Goal: Information Seeking & Learning: Compare options

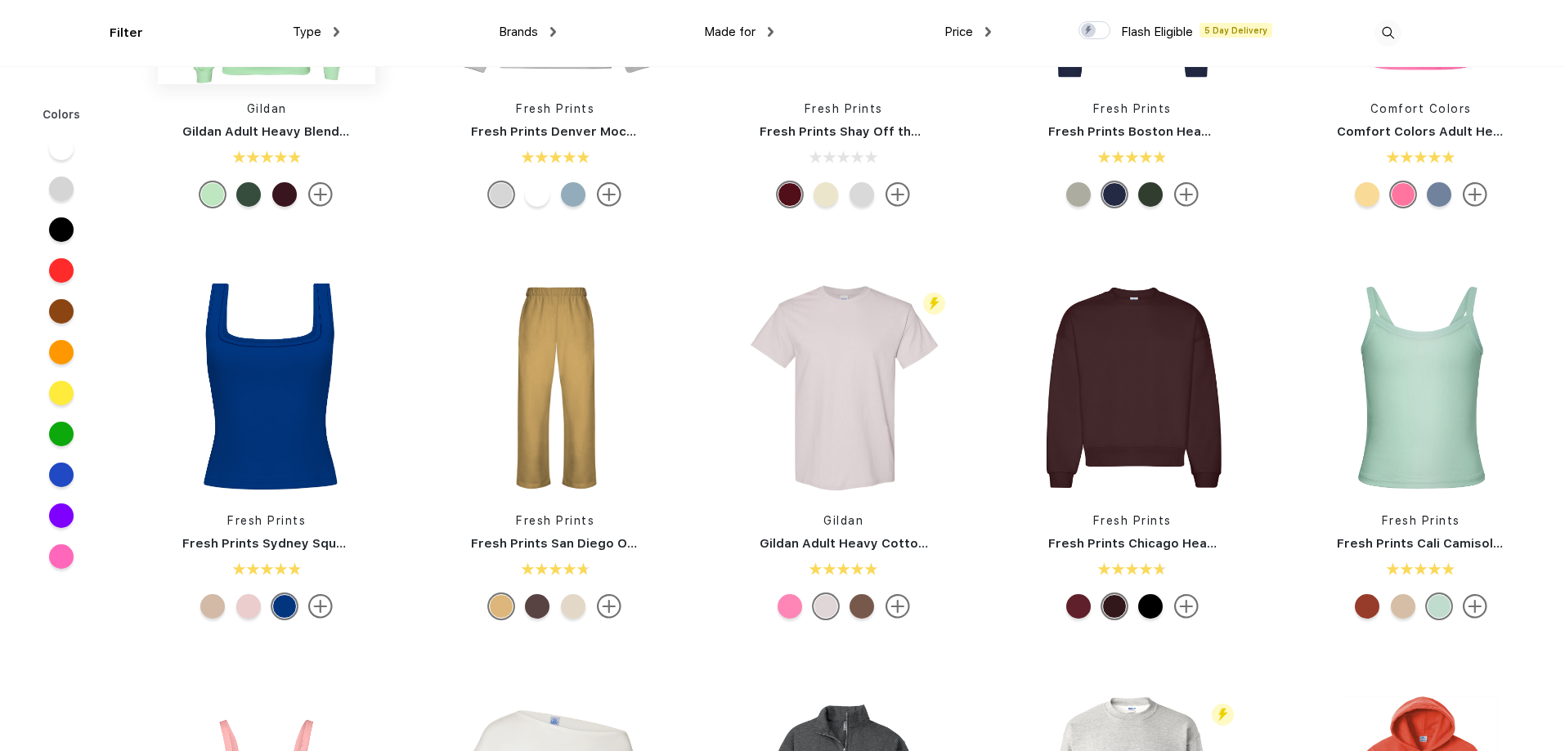
scroll to position [246, 0]
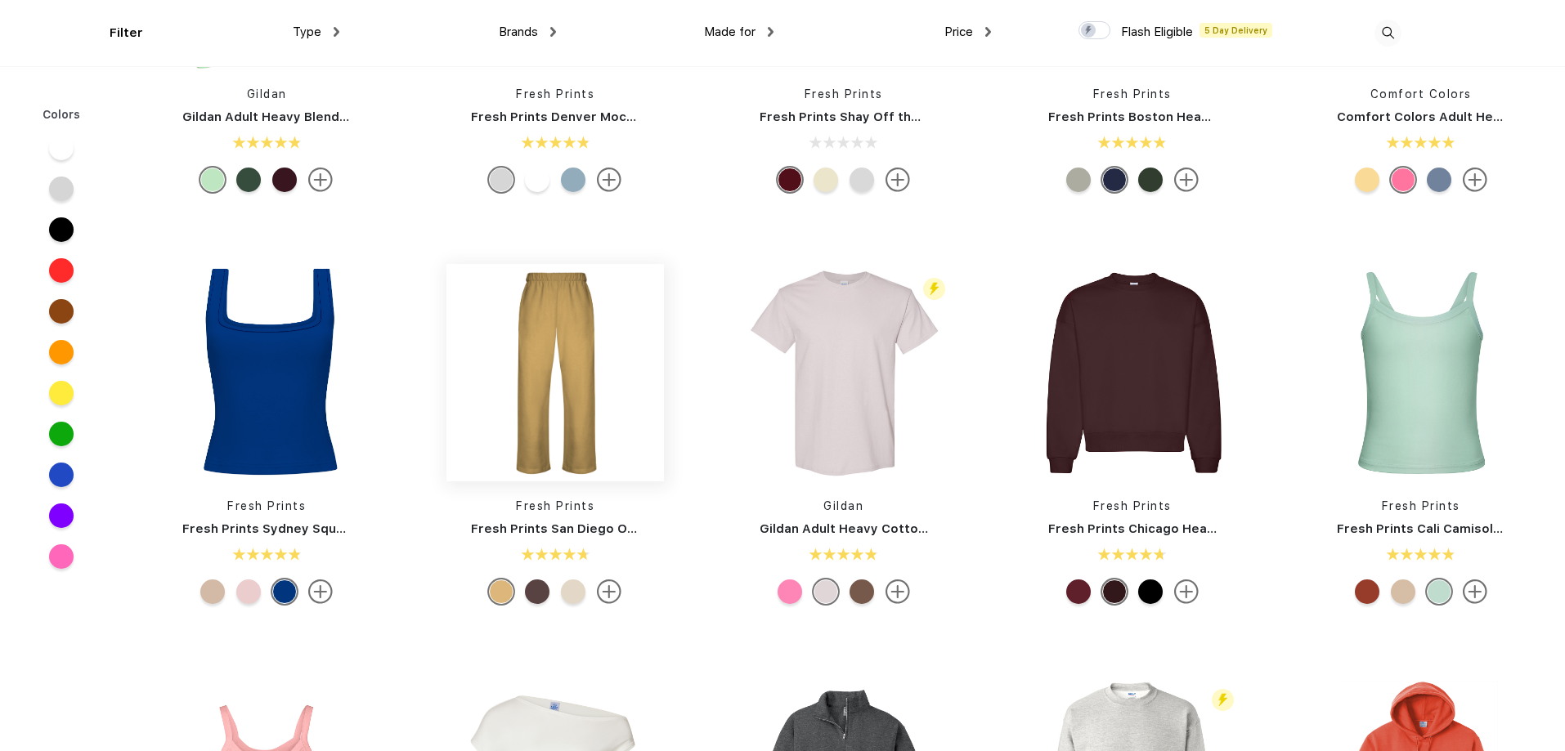
click at [537, 329] on img at bounding box center [554, 372] width 217 height 217
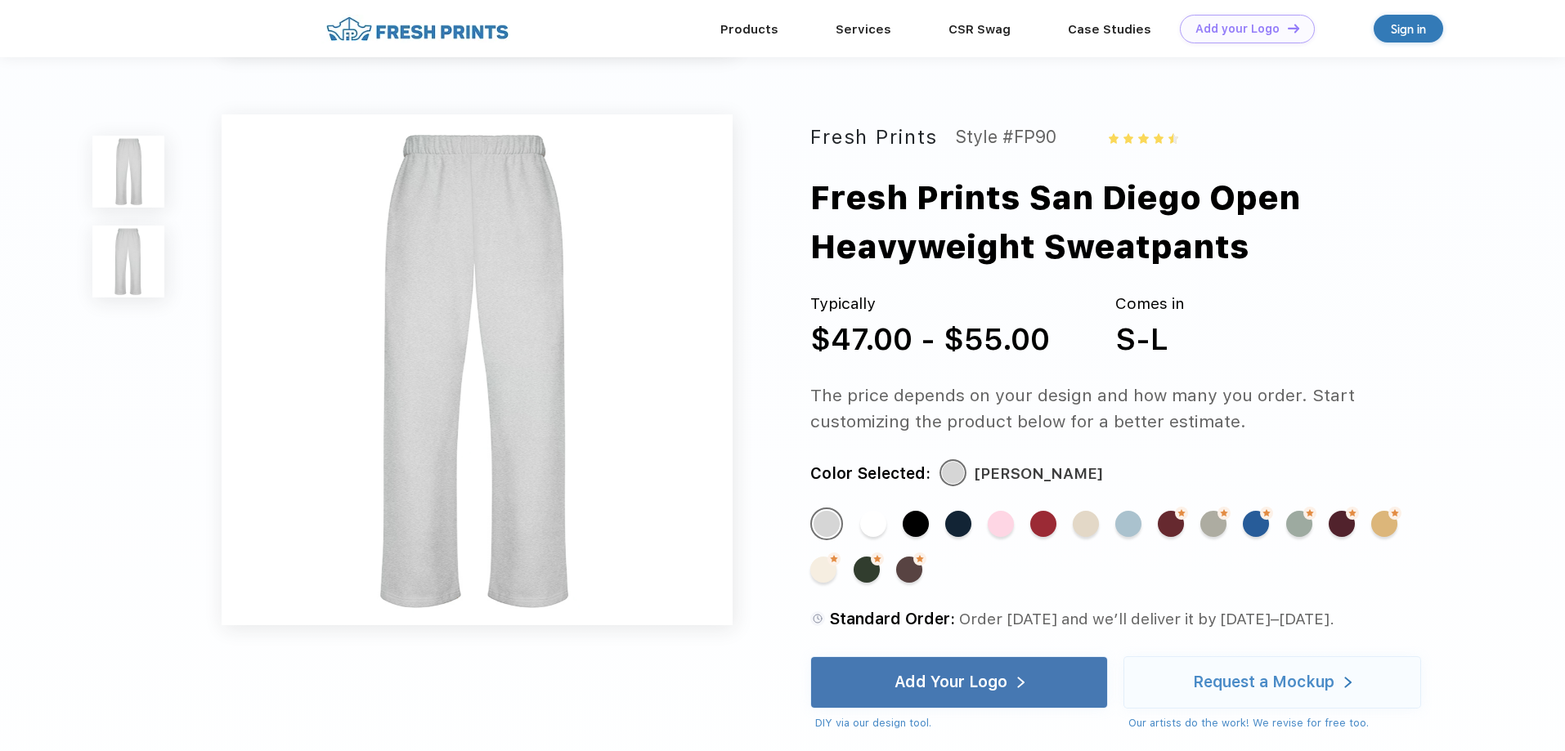
scroll to position [572, 0]
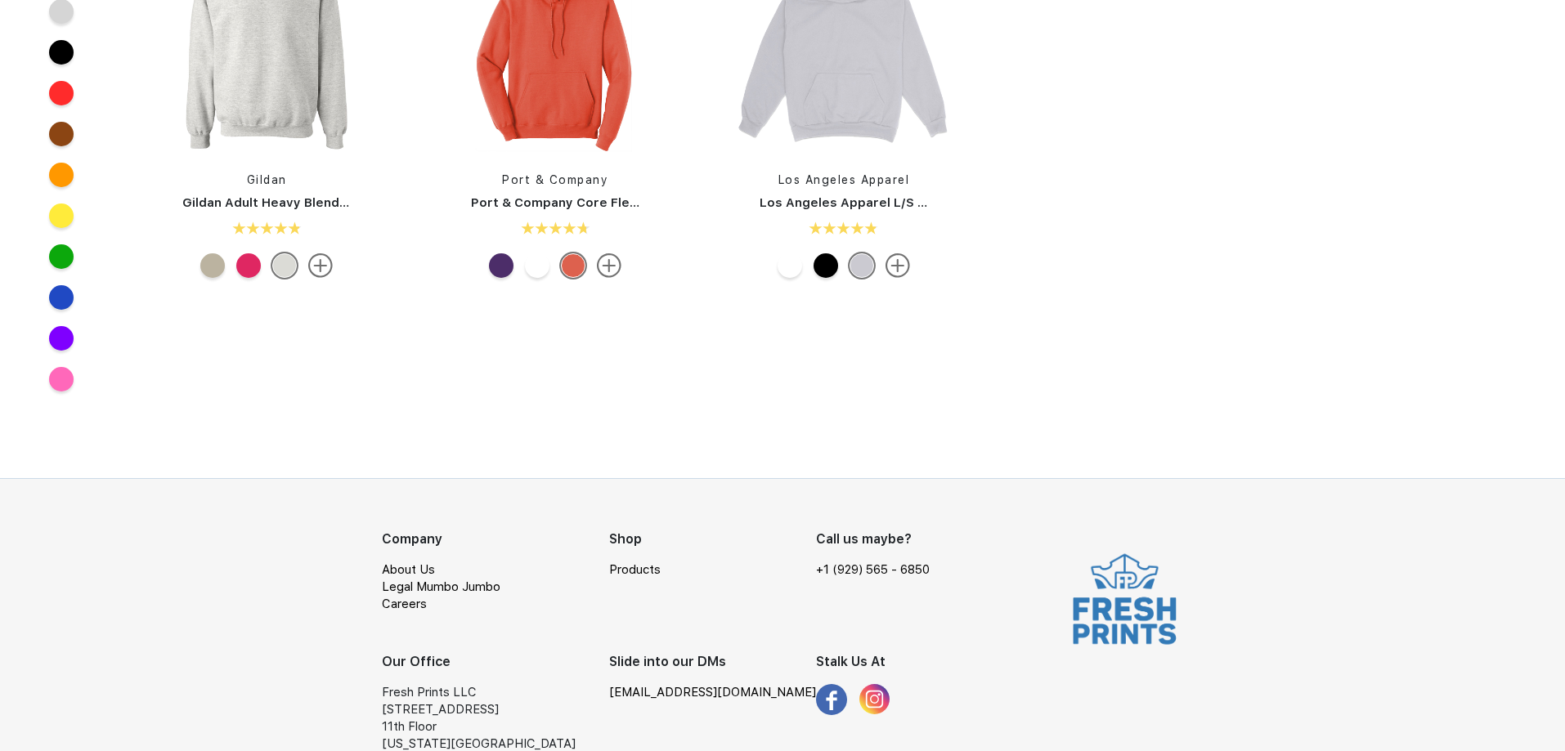
scroll to position [246, 0]
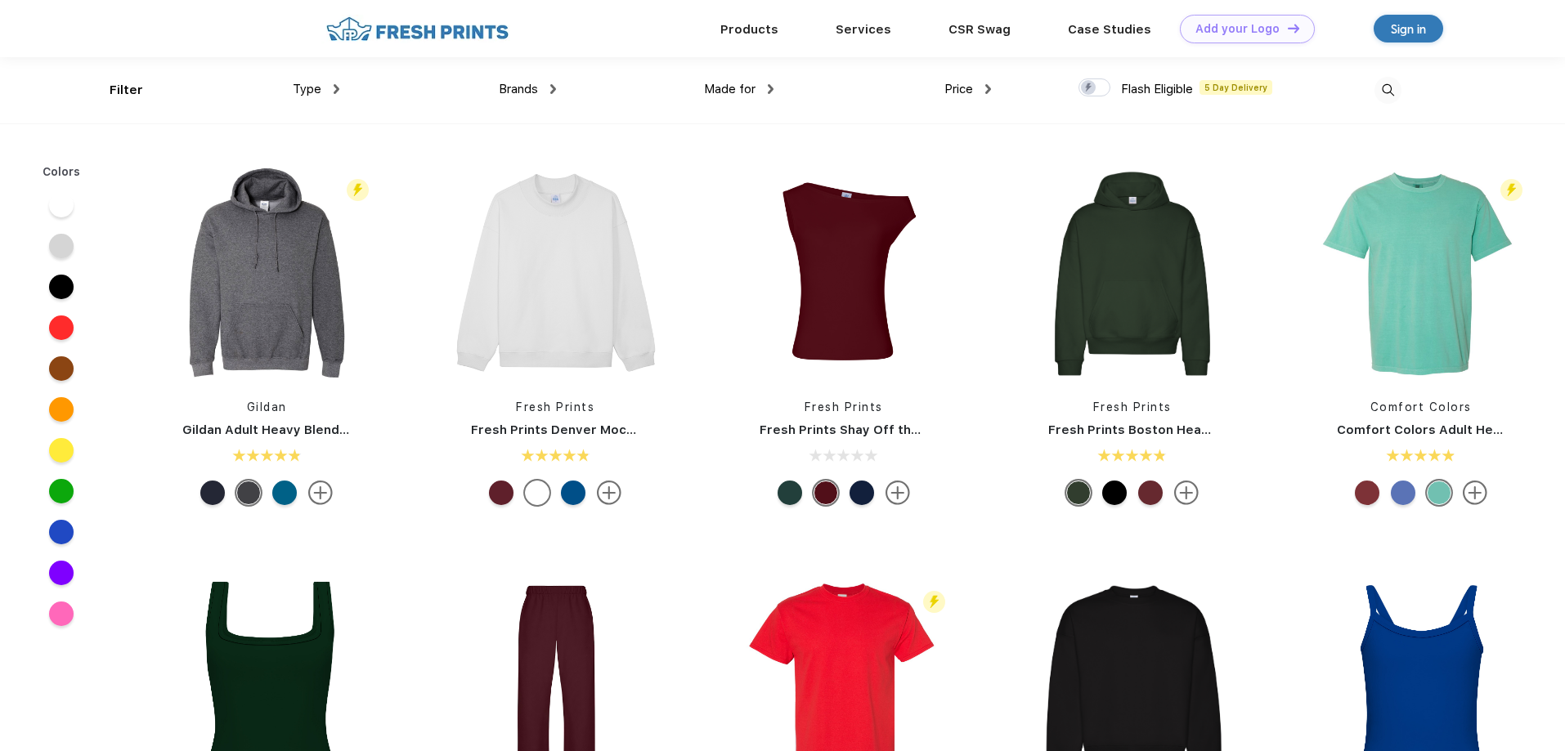
click at [1248, 89] on div at bounding box center [1293, 90] width 217 height 66
click at [1092, 90] on div at bounding box center [1094, 87] width 32 height 18
click at [1089, 88] on input "checkbox" at bounding box center [1083, 83] width 11 height 11
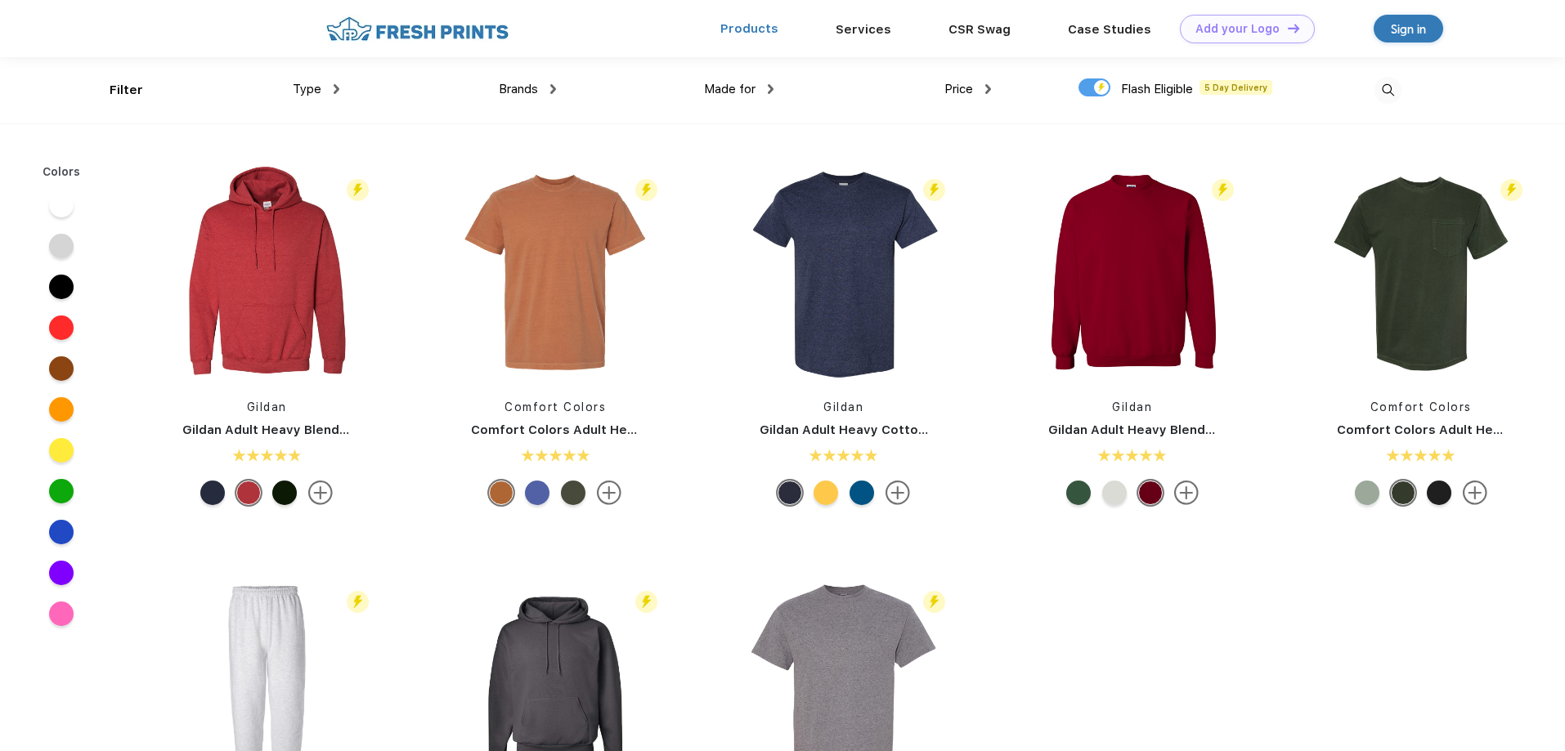
click at [744, 33] on link "Products" at bounding box center [749, 28] width 58 height 15
checkbox input "false"
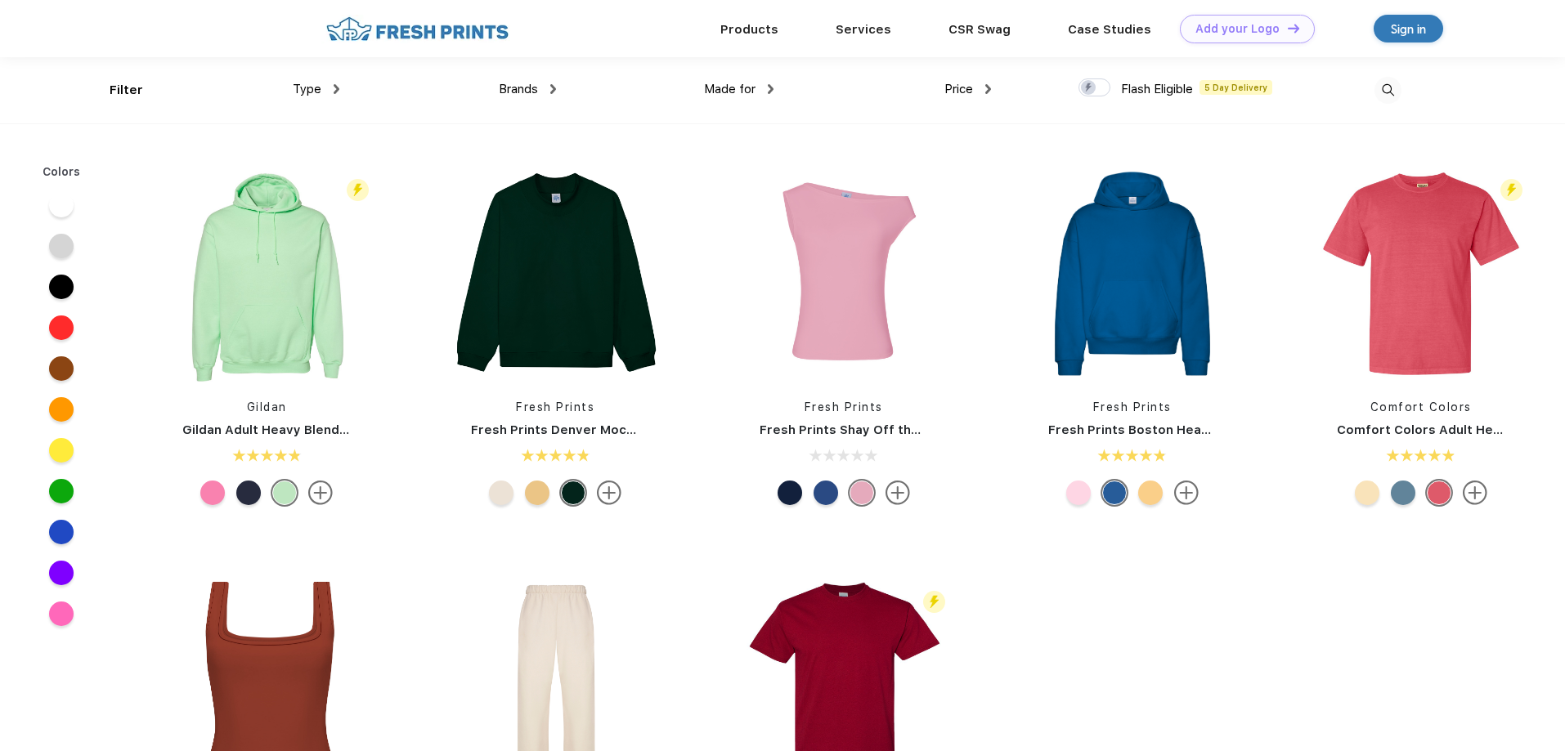
scroll to position [1, 0]
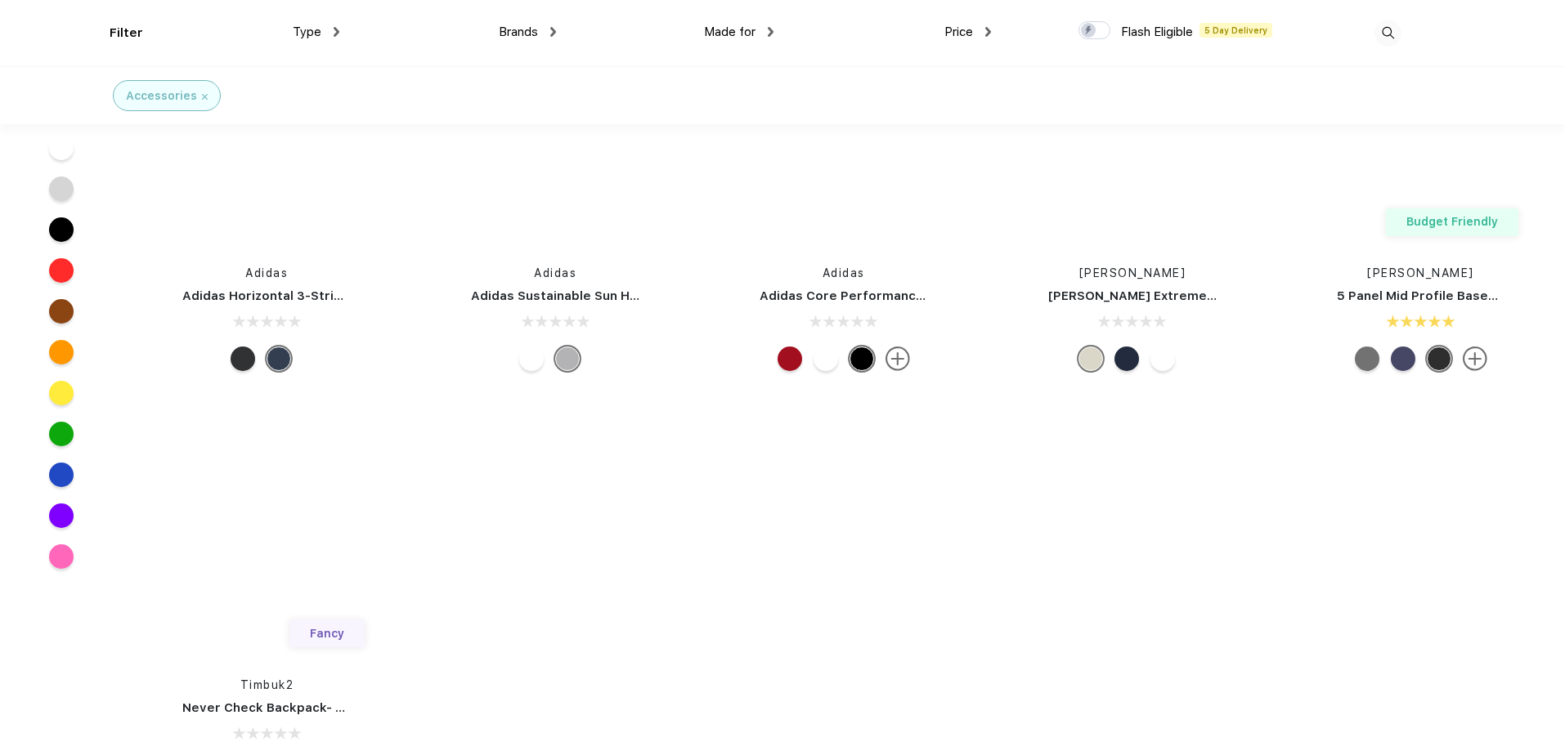
scroll to position [42682, 0]
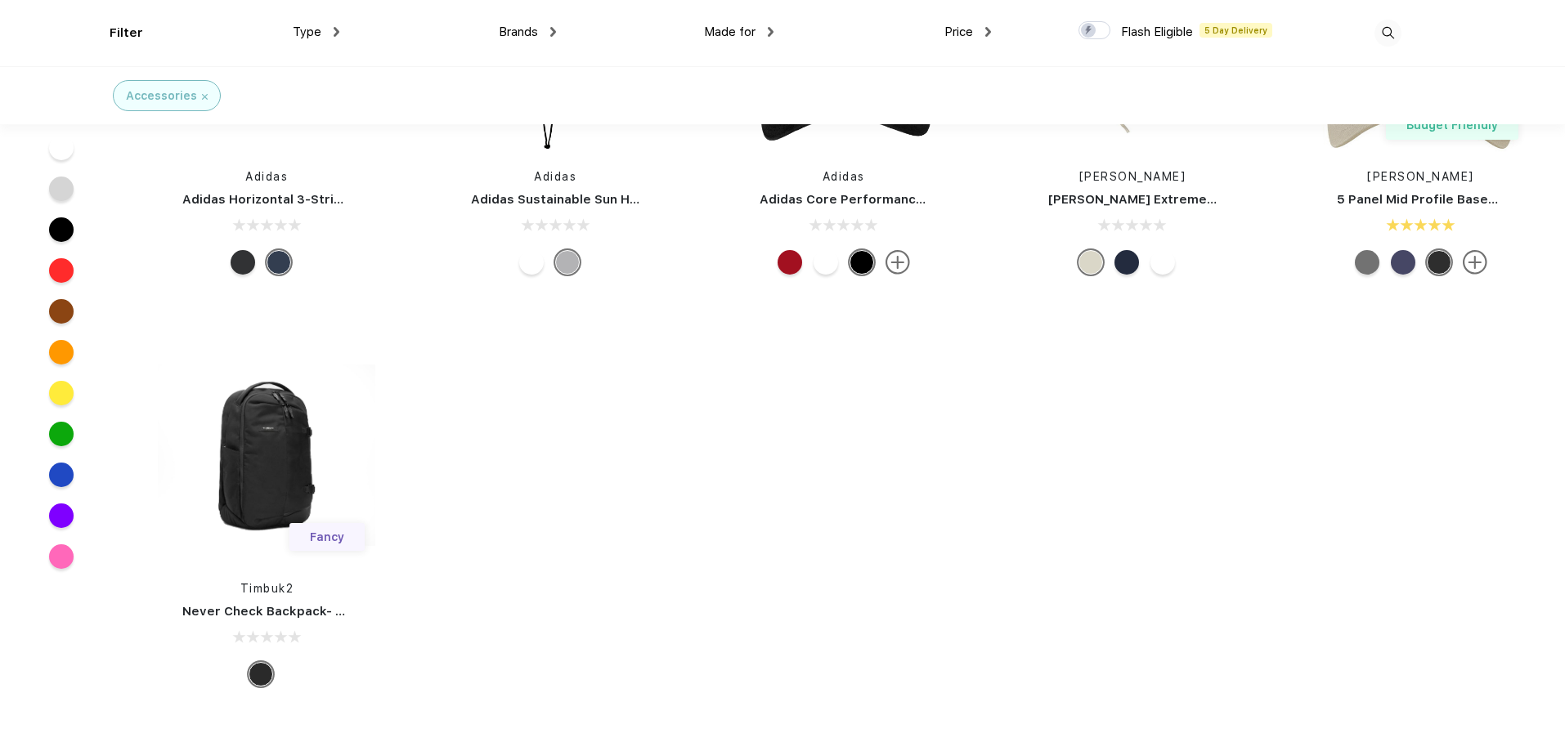
click at [126, 31] on div "Type Shirts Sweaters Bottoms Accessories Hats Tanks Jackets Jerseys Polos" at bounding box center [230, 33] width 217 height 66
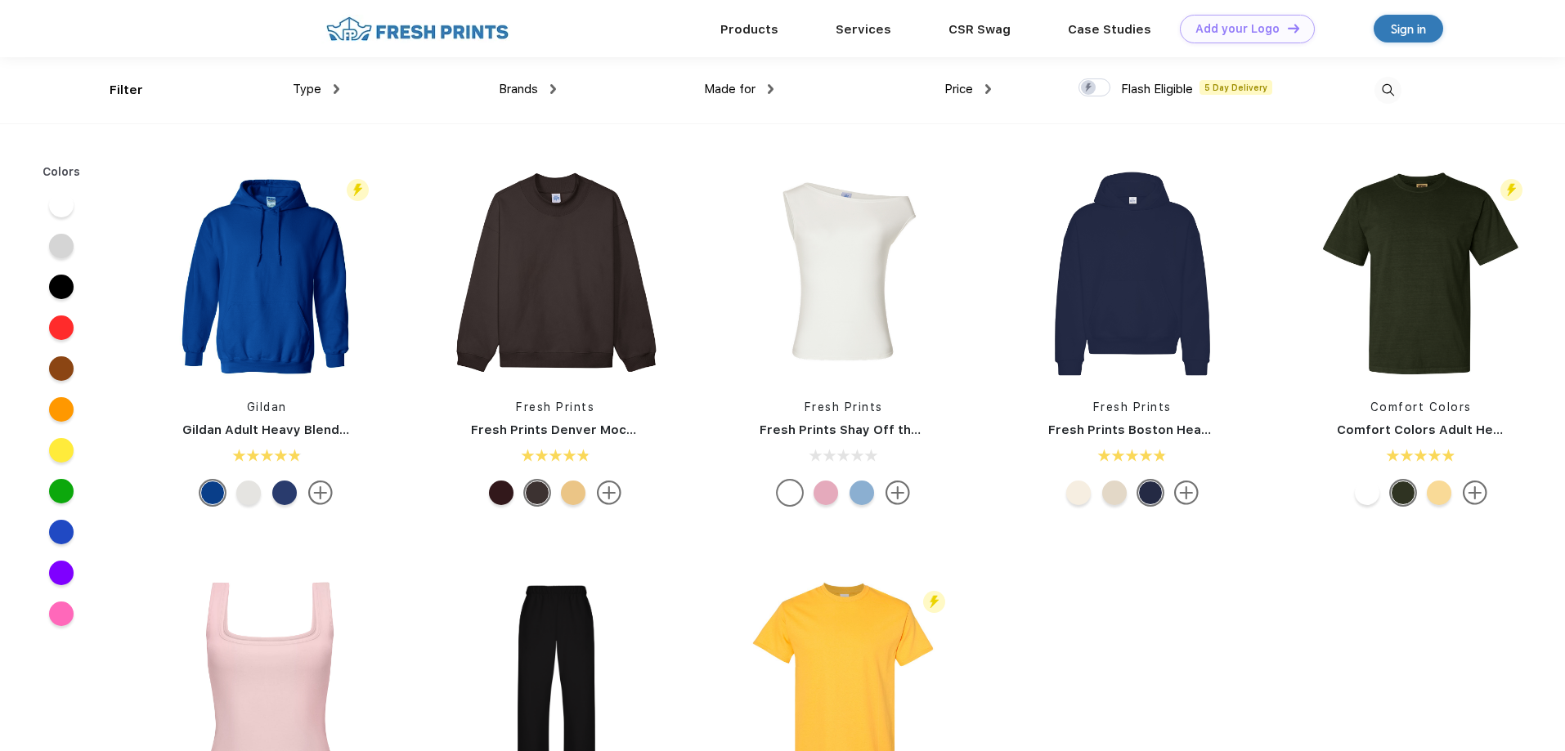
scroll to position [1, 0]
click at [762, 83] on div "Made for" at bounding box center [738, 88] width 69 height 19
click at [531, 82] on span "Brands" at bounding box center [518, 88] width 39 height 15
click at [527, 85] on span "Brands" at bounding box center [518, 88] width 39 height 15
click at [293, 83] on div "Type" at bounding box center [316, 88] width 47 height 19
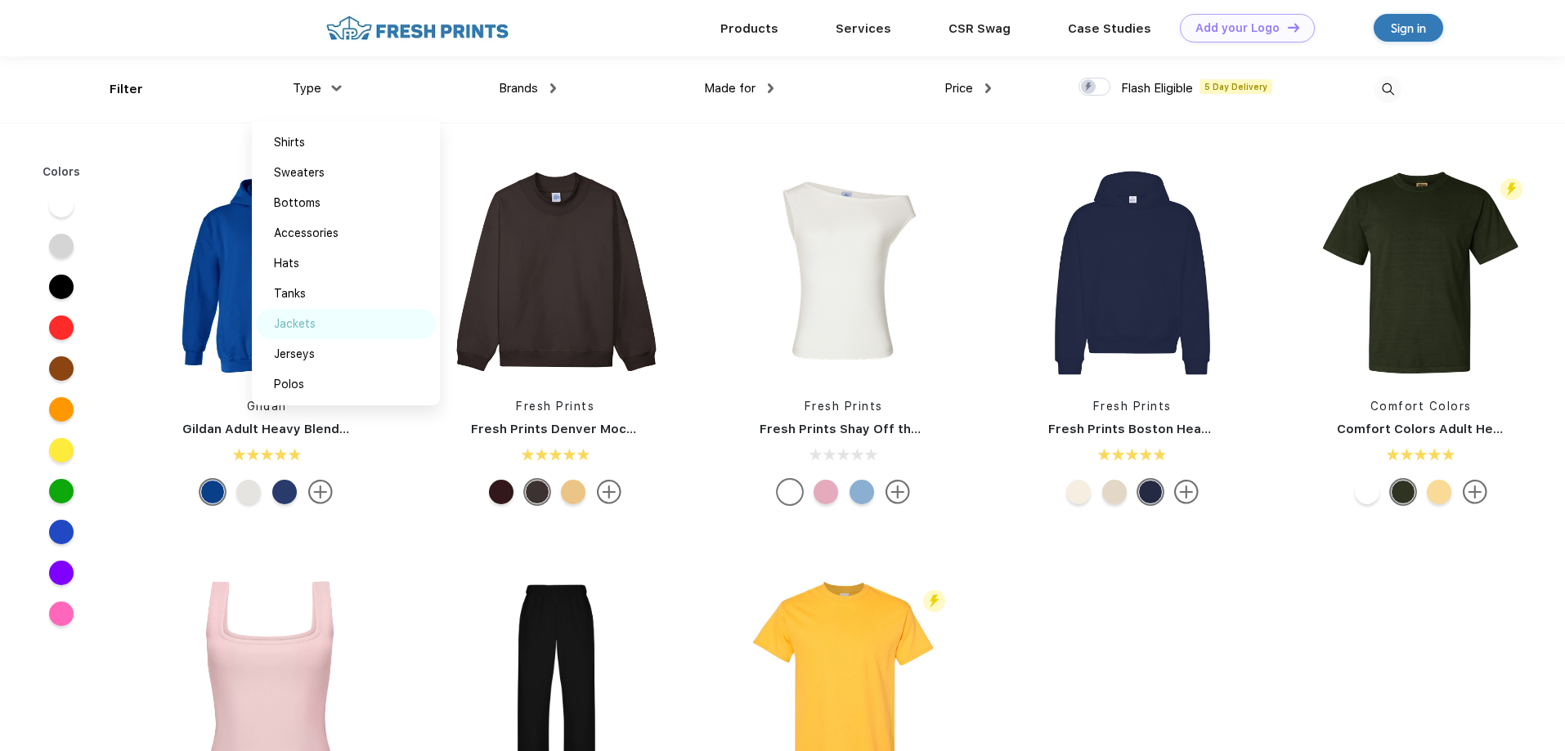
click at [294, 316] on div "Jackets" at bounding box center [295, 324] width 42 height 17
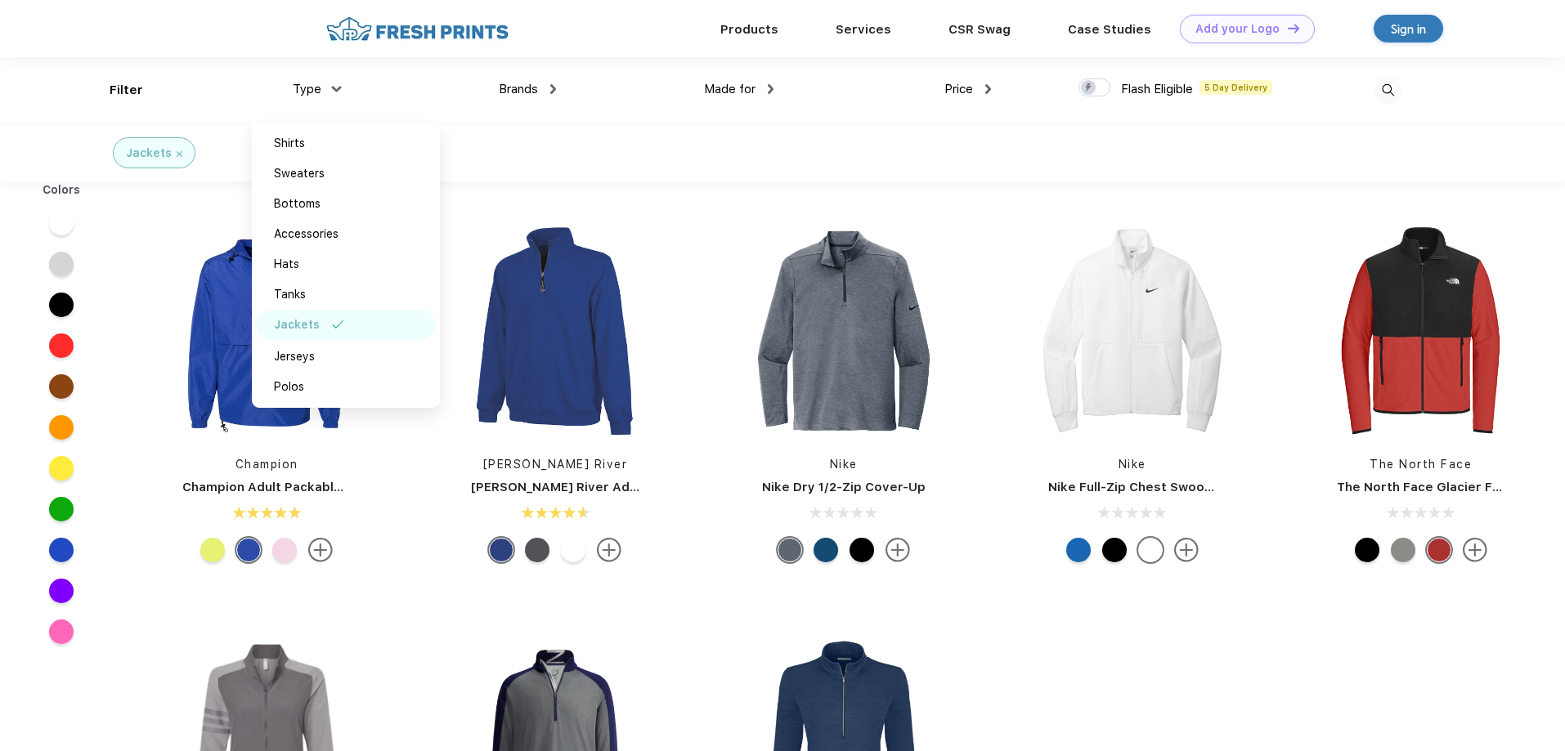
click at [1271, 679] on div "Champion Champion Adult Packable Anorak 1/4 Zip Jacket Charles River Charles Ri…" at bounding box center [844, 602] width 1442 height 824
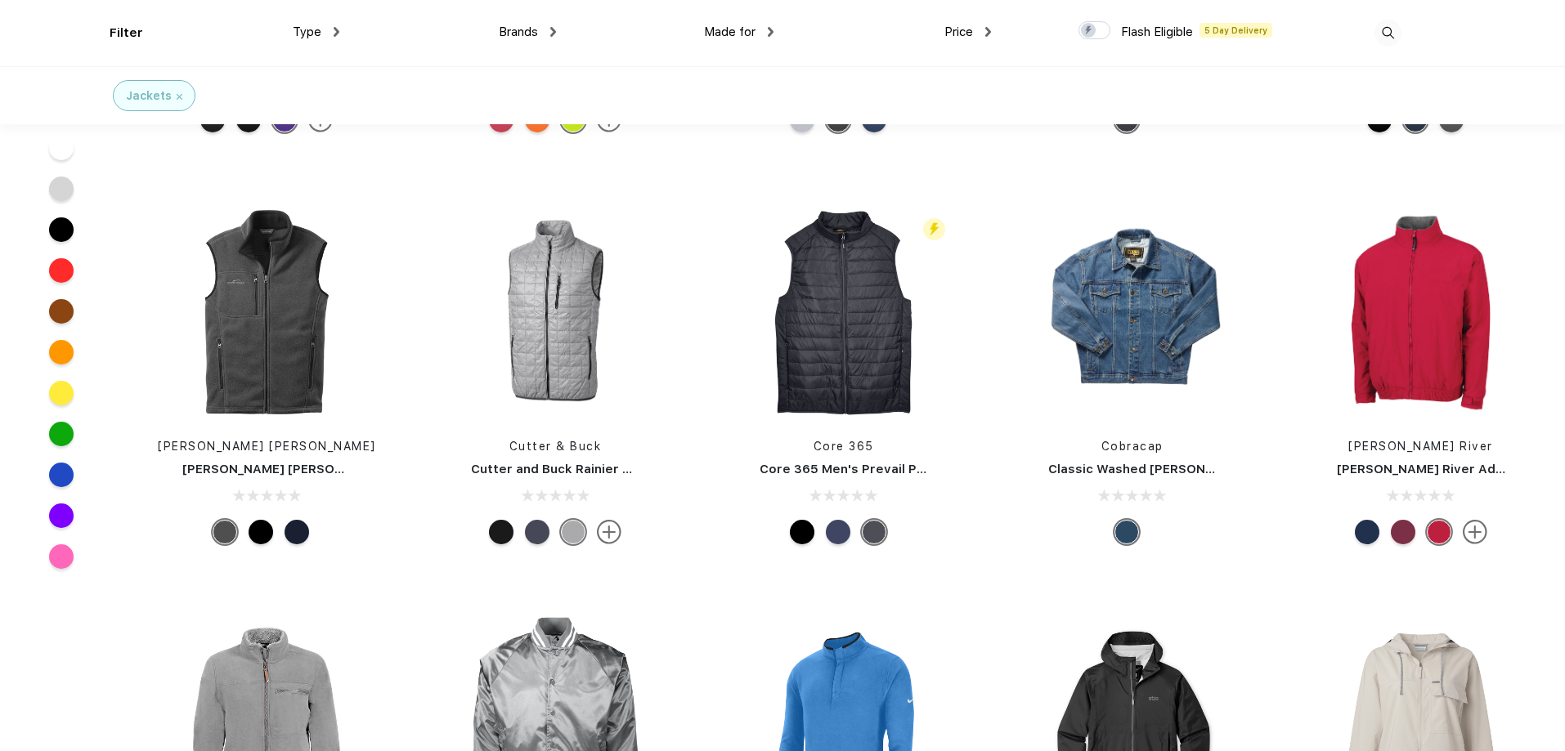
scroll to position [4661, 0]
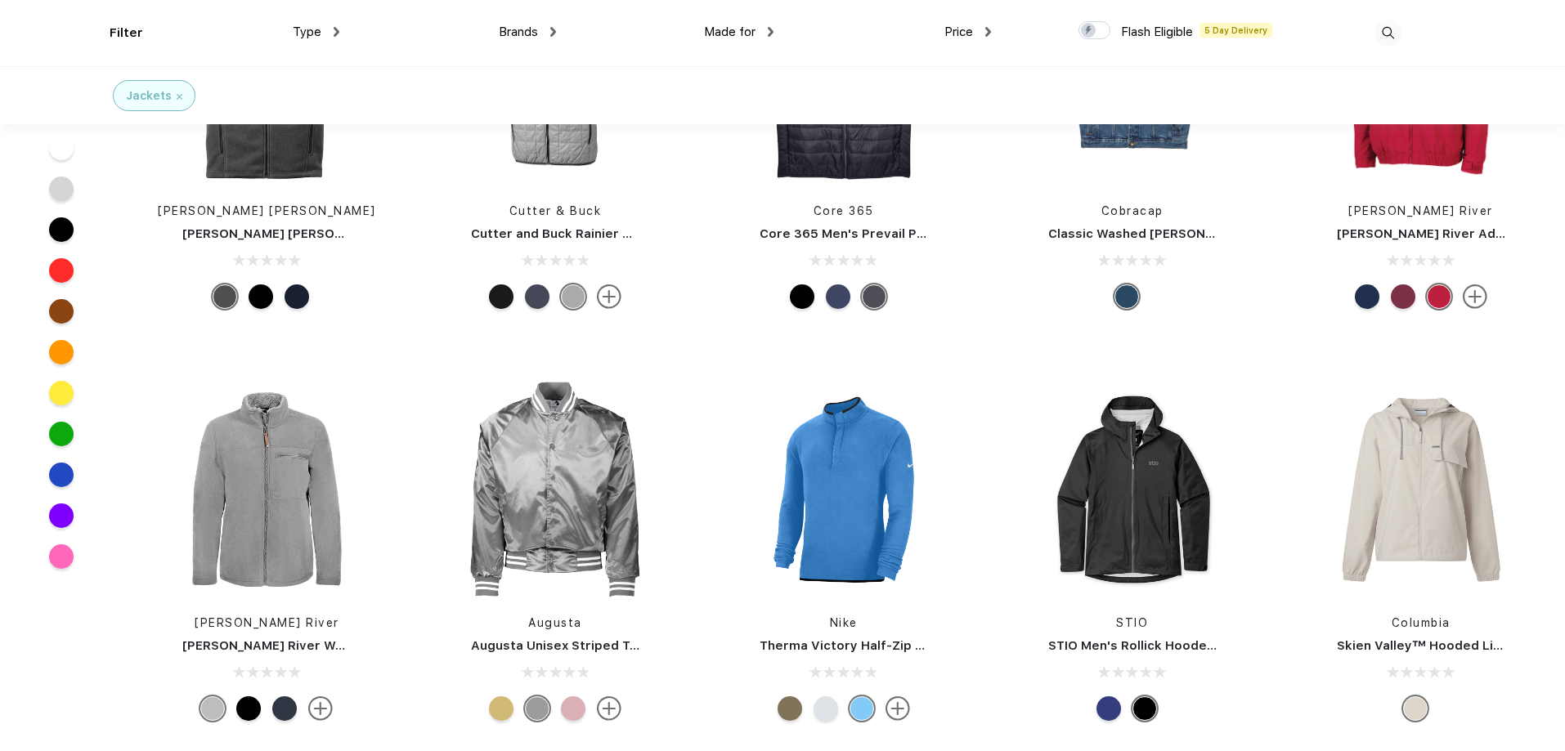
click at [570, 707] on div at bounding box center [573, 709] width 25 height 25
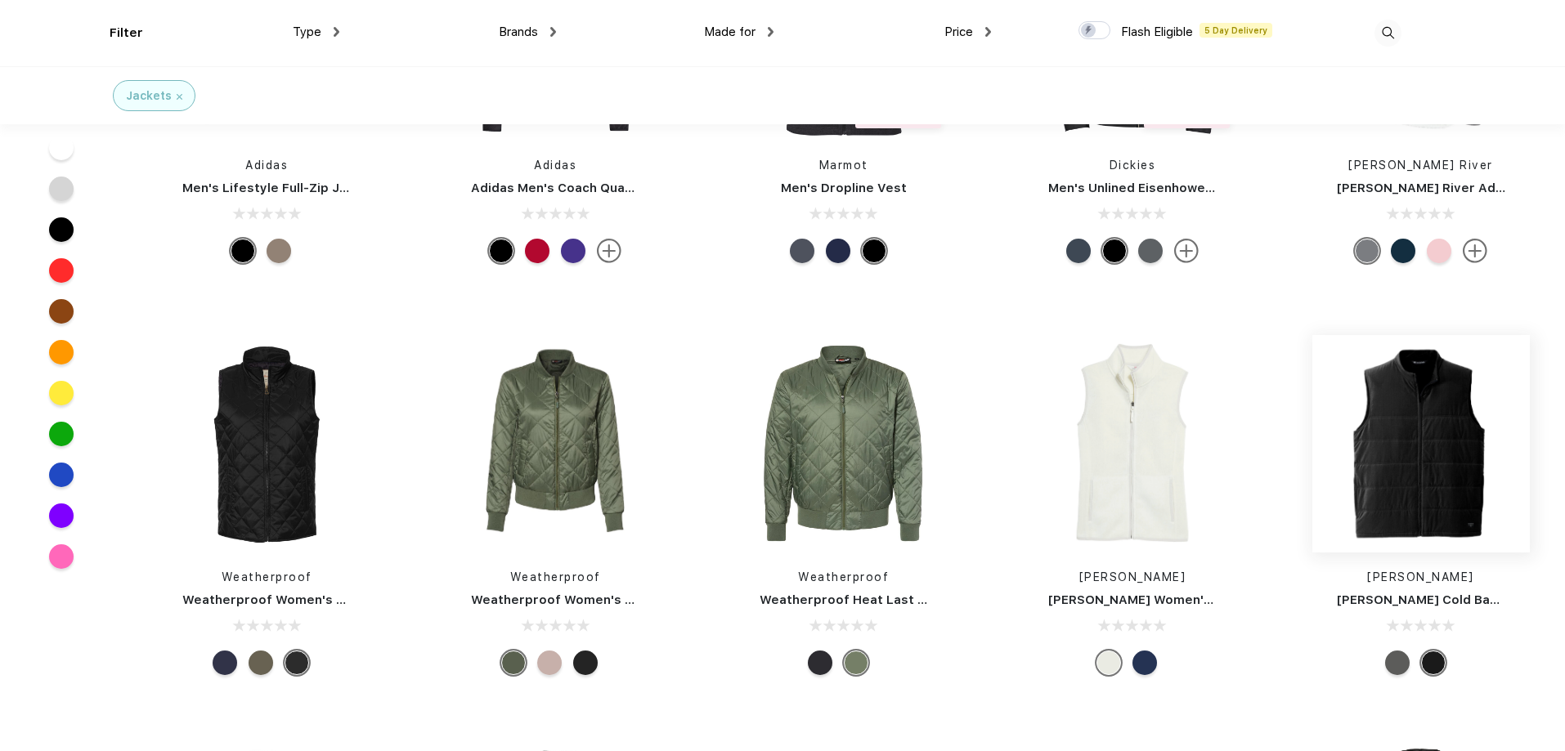
scroll to position [5805, 0]
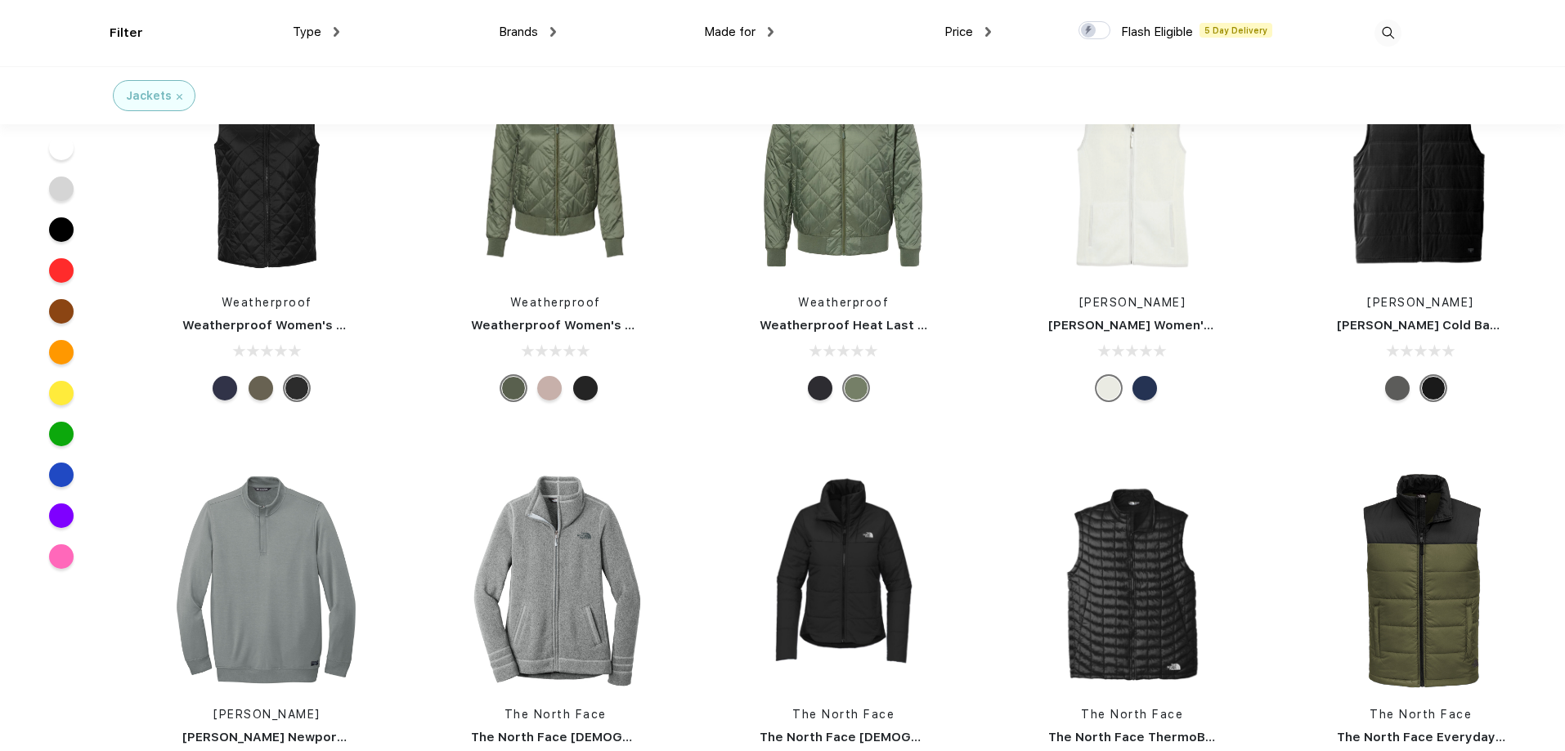
click at [555, 384] on div at bounding box center [549, 388] width 25 height 25
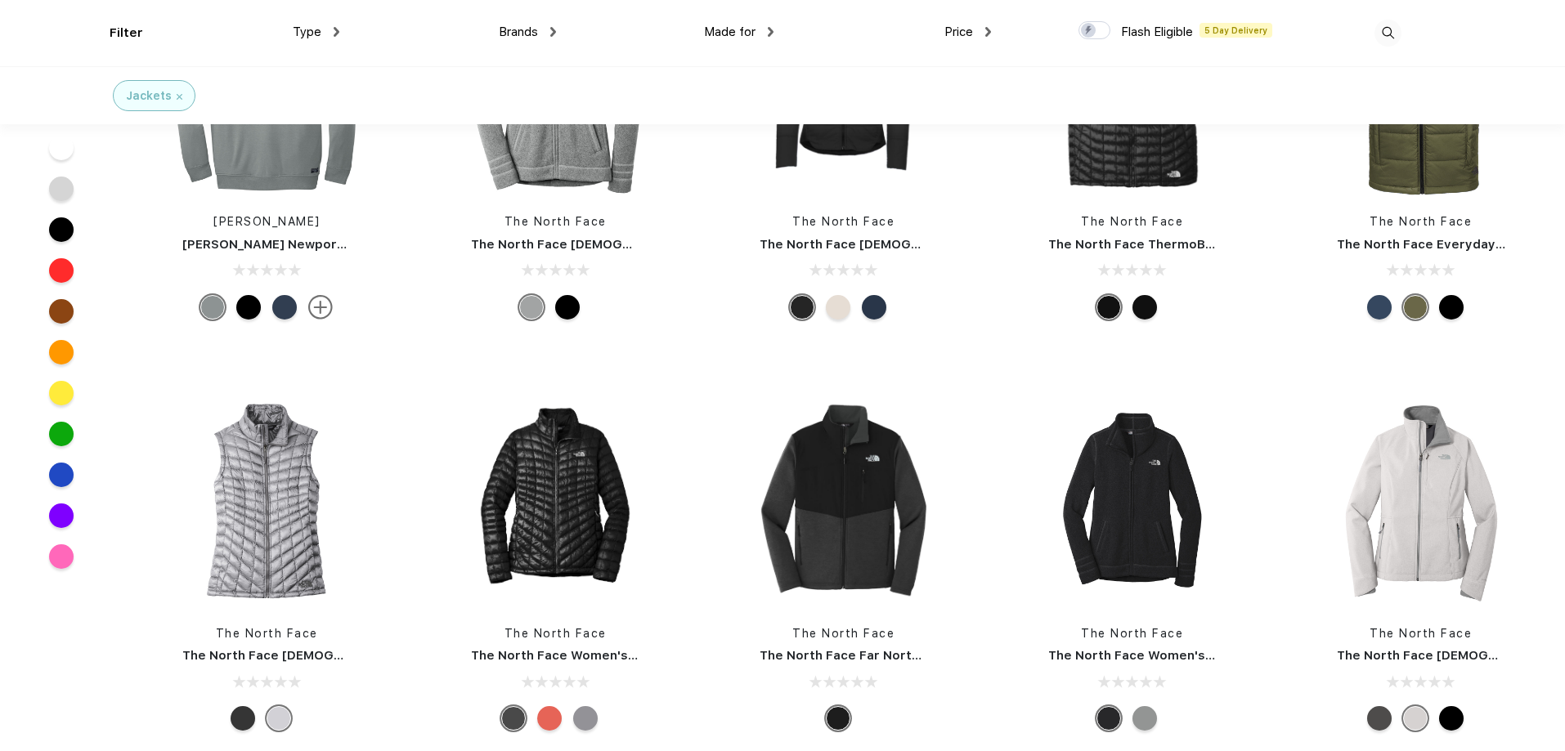
scroll to position [6378, 0]
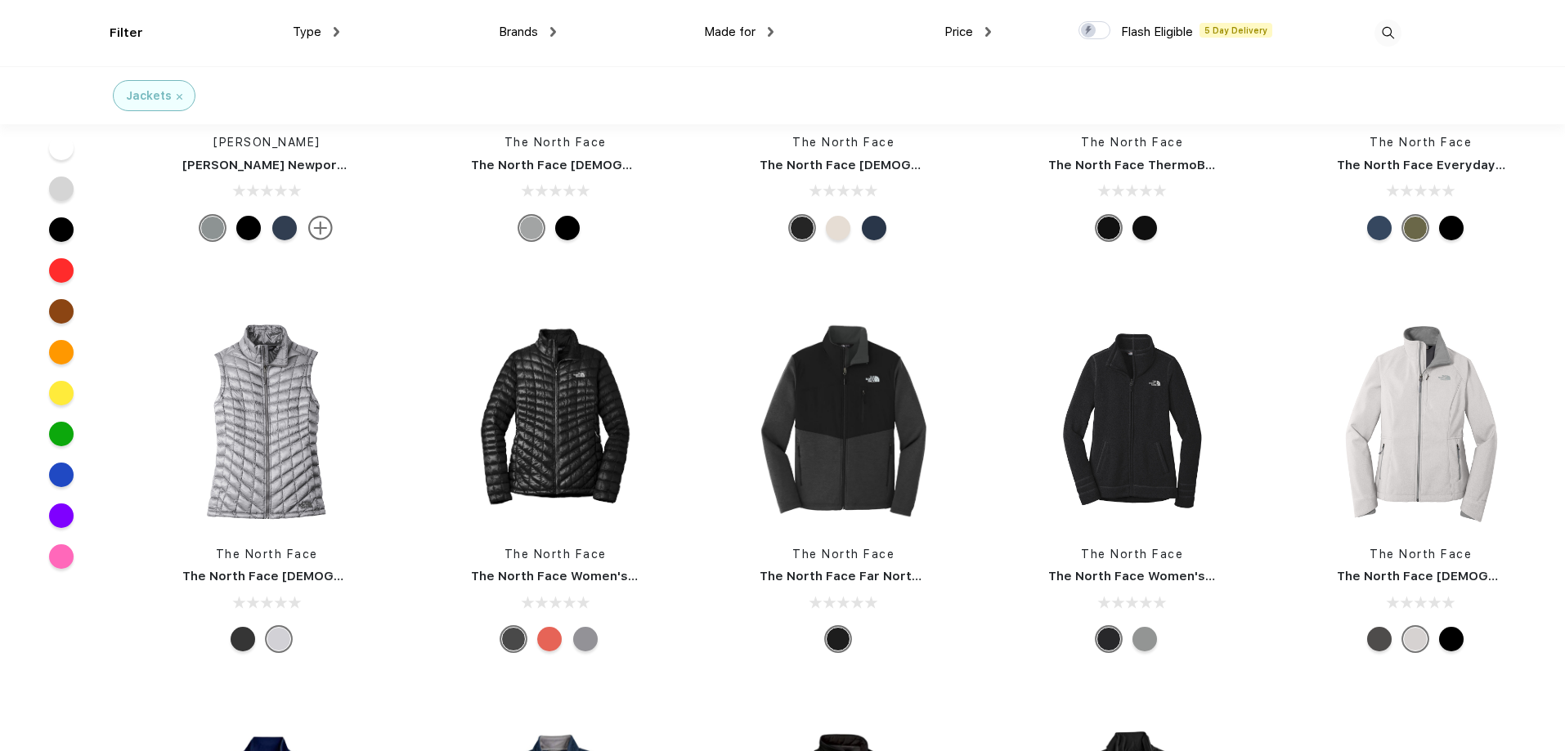
click at [588, 645] on div at bounding box center [585, 639] width 25 height 25
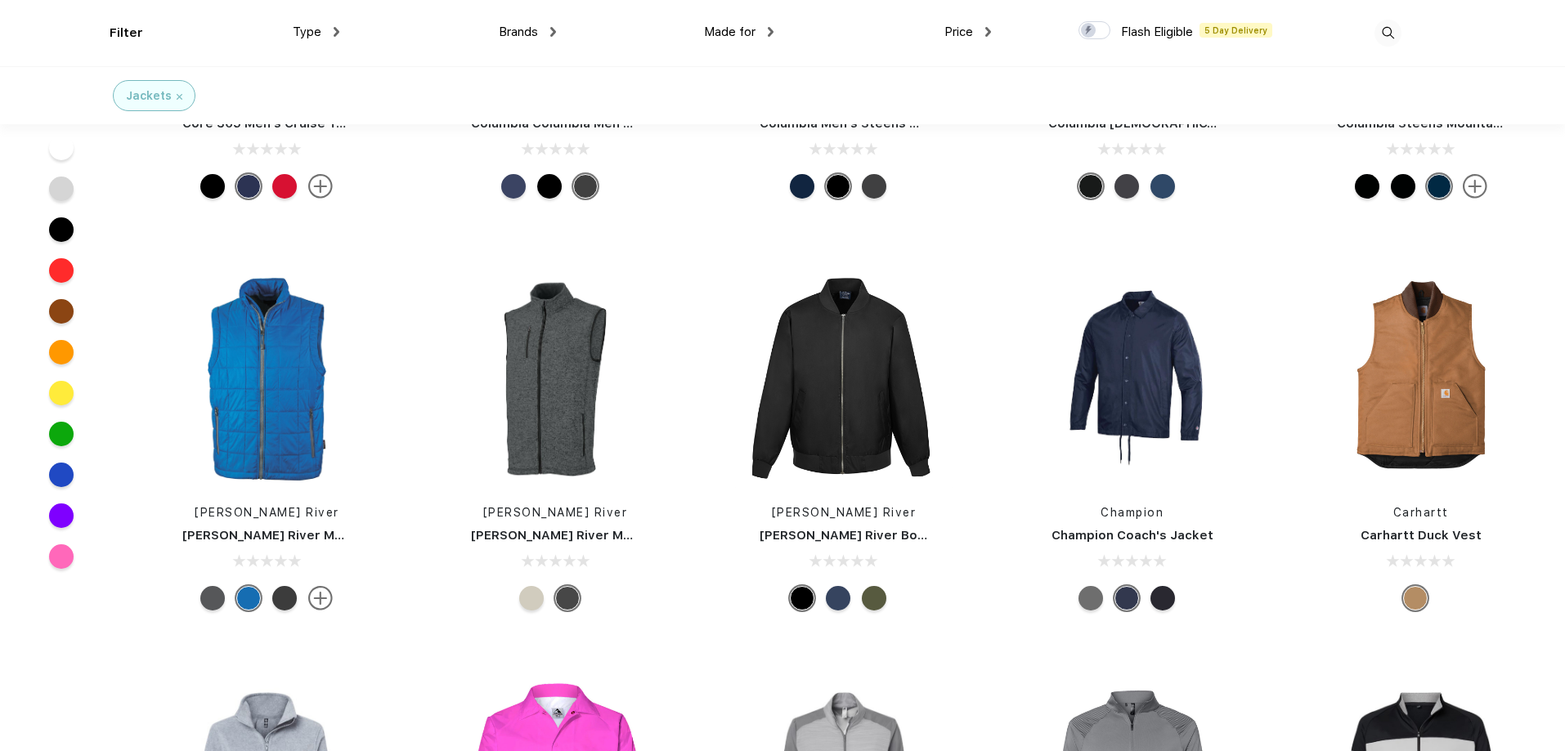
scroll to position [10956, 0]
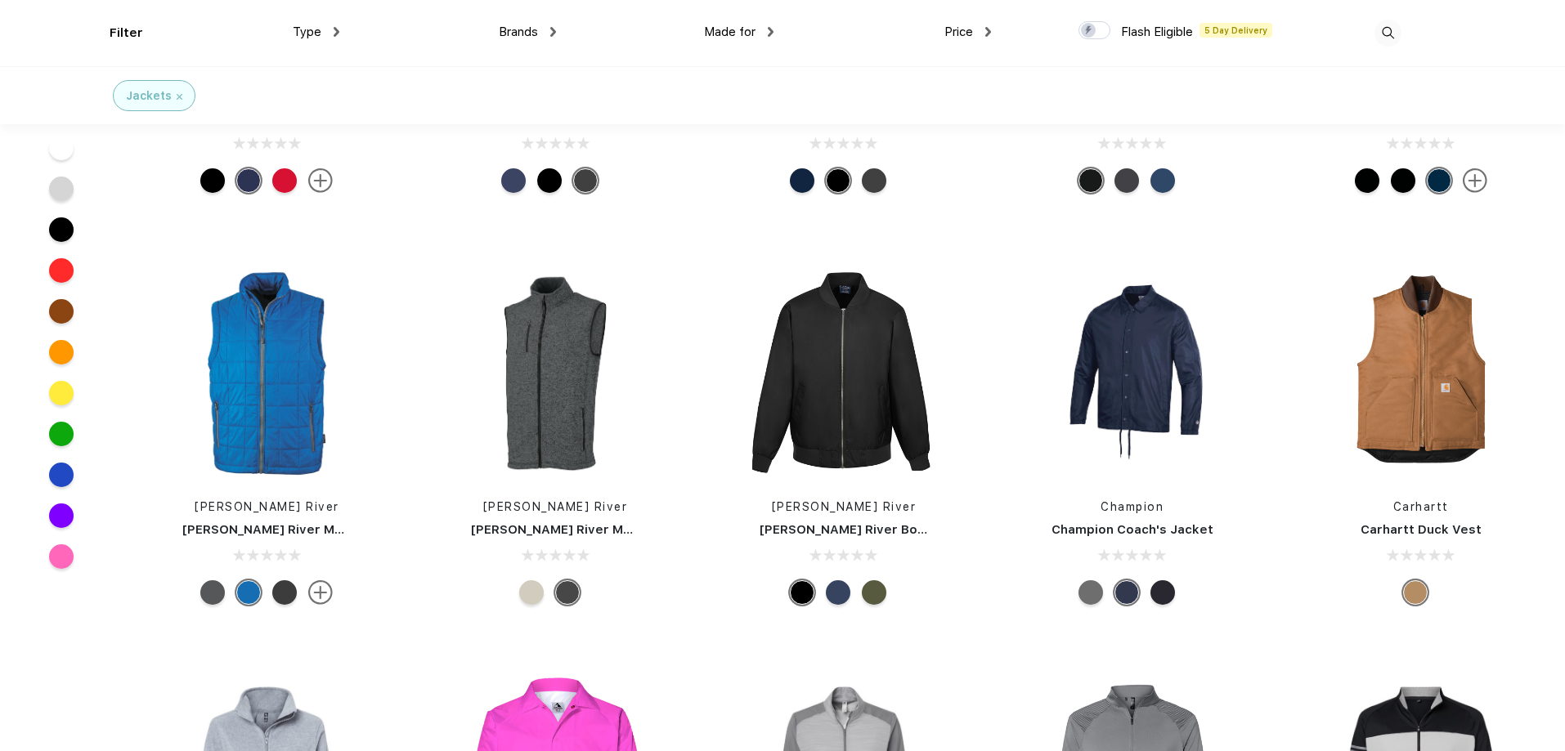
click at [879, 594] on div at bounding box center [874, 593] width 25 height 25
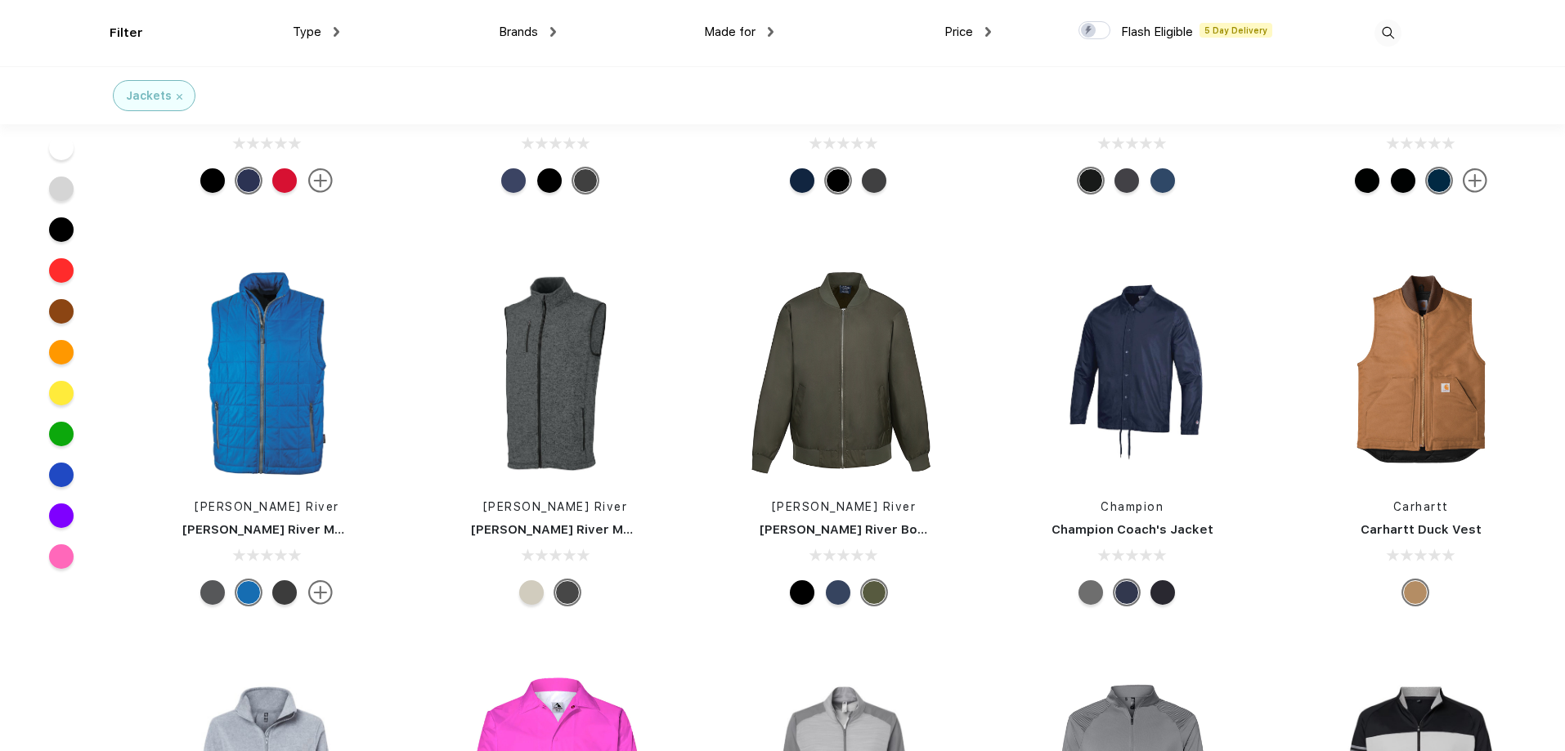
click at [839, 586] on div at bounding box center [838, 593] width 25 height 25
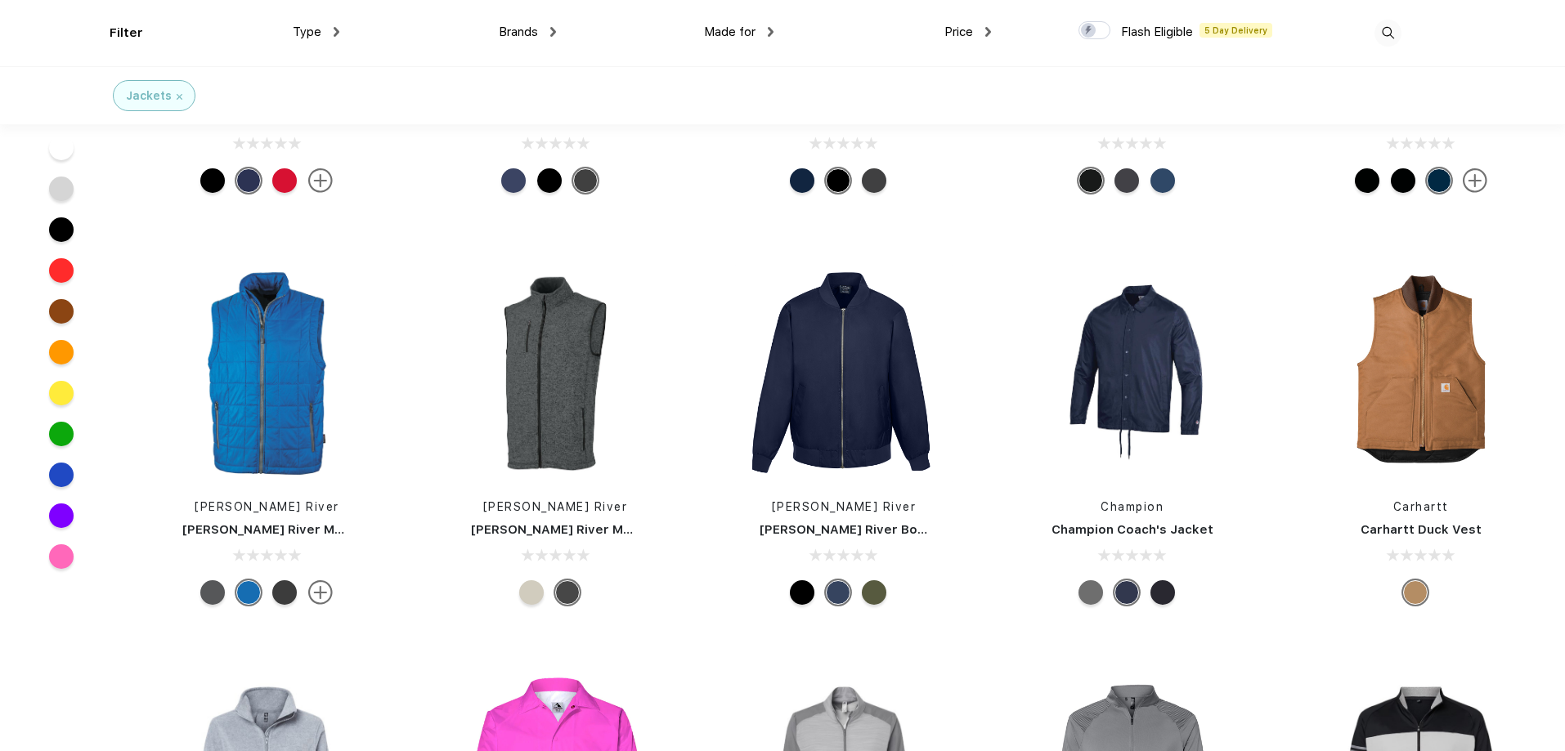
click at [794, 591] on div at bounding box center [802, 593] width 25 height 25
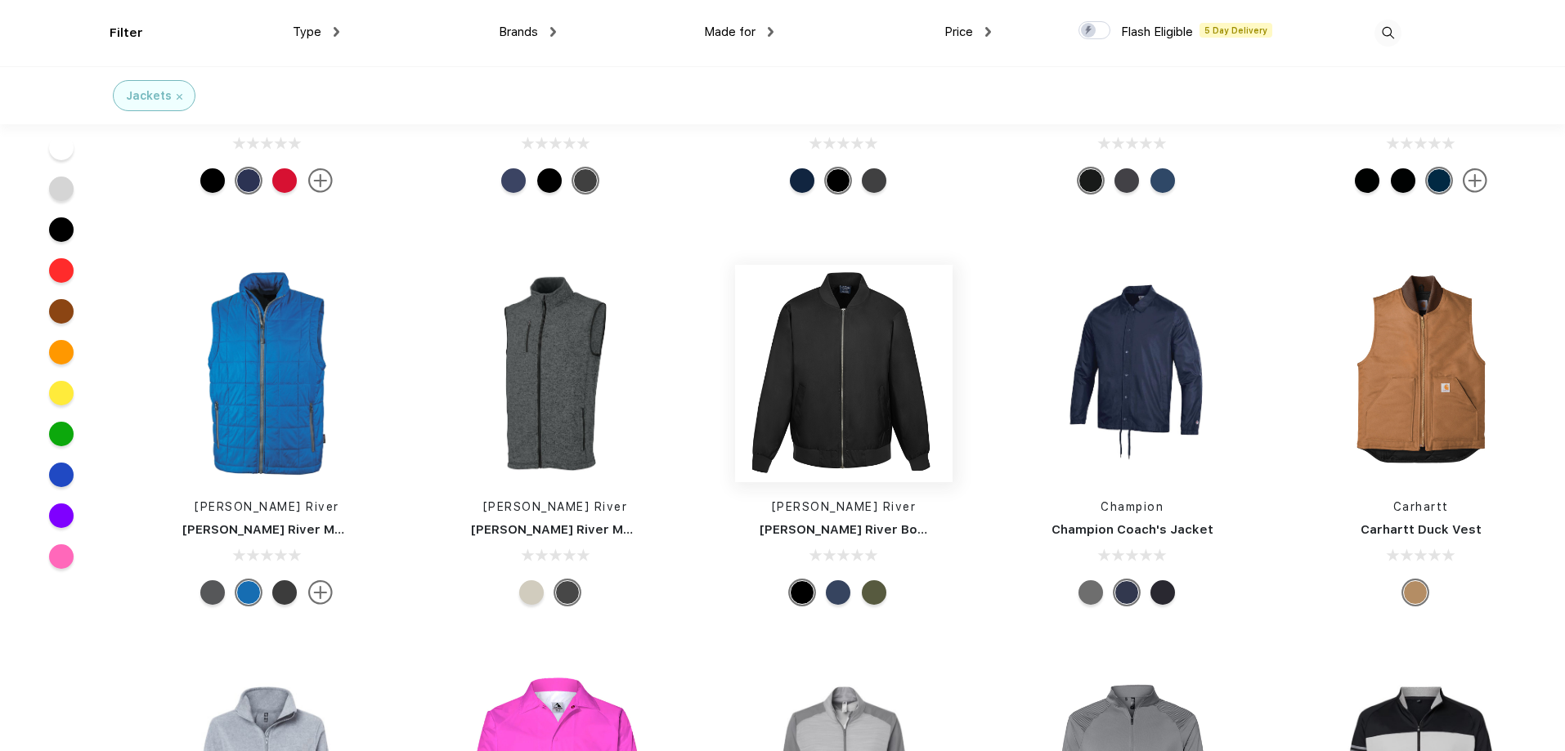
click at [818, 368] on img at bounding box center [843, 373] width 217 height 217
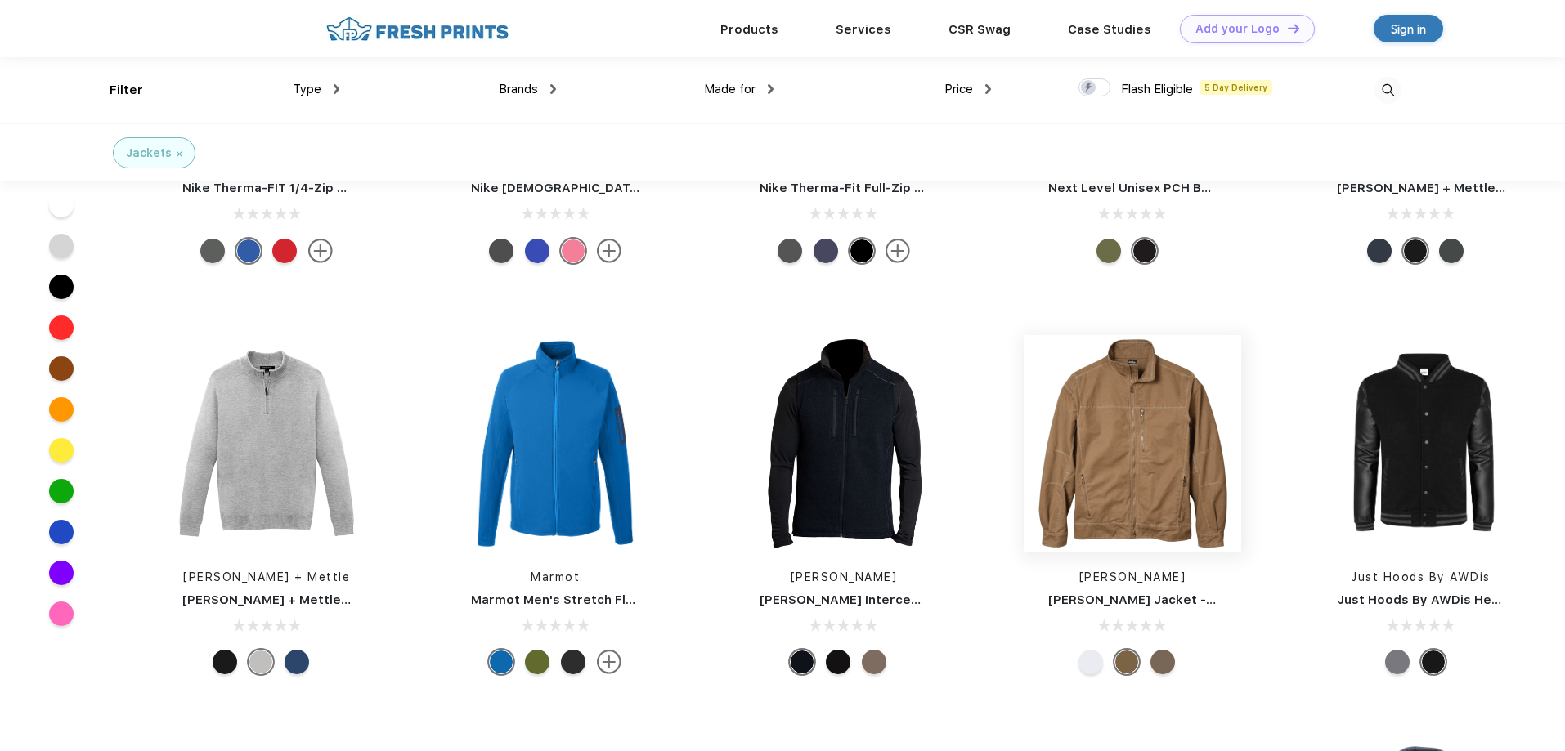
scroll to position [8750, 0]
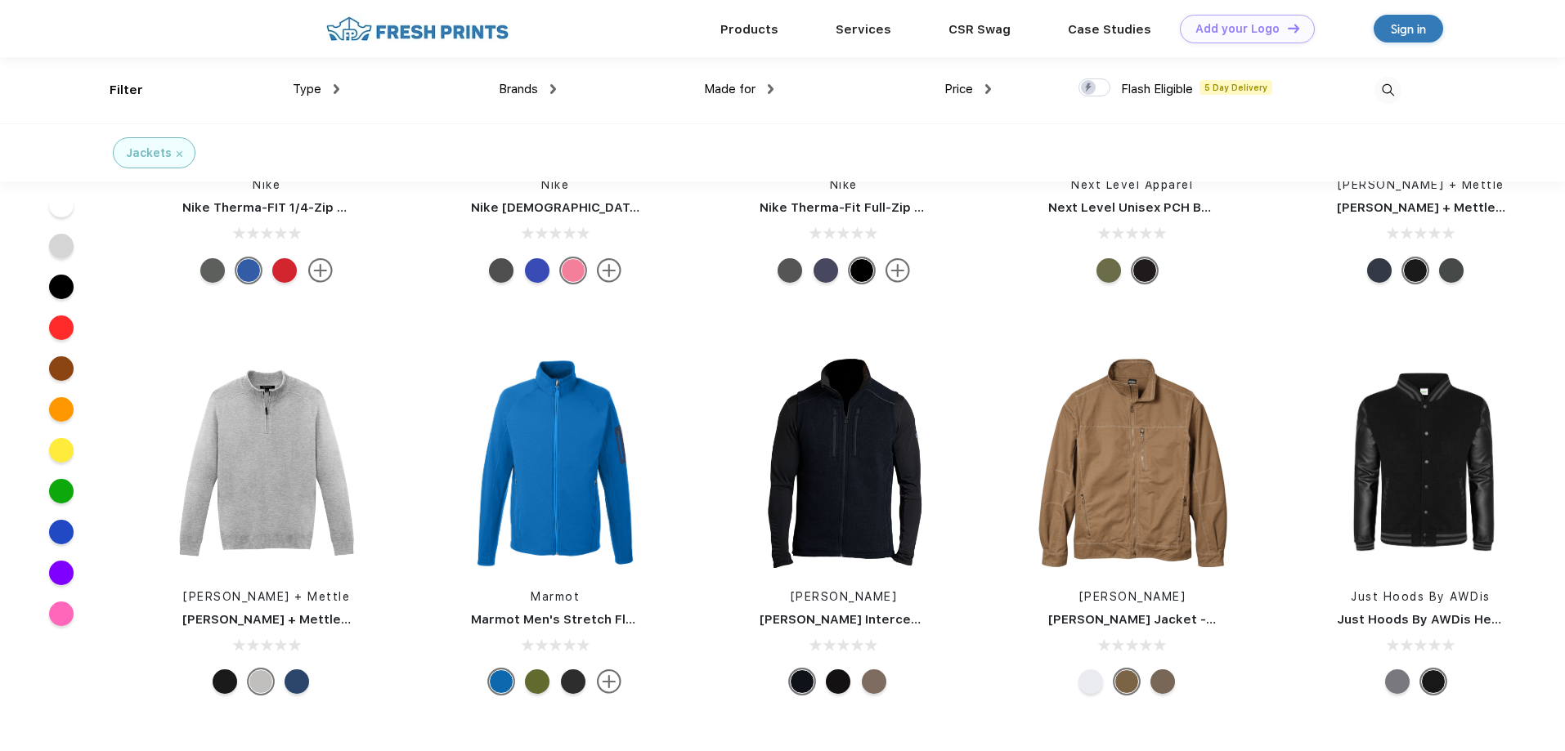
click at [1095, 686] on div at bounding box center [1090, 682] width 25 height 25
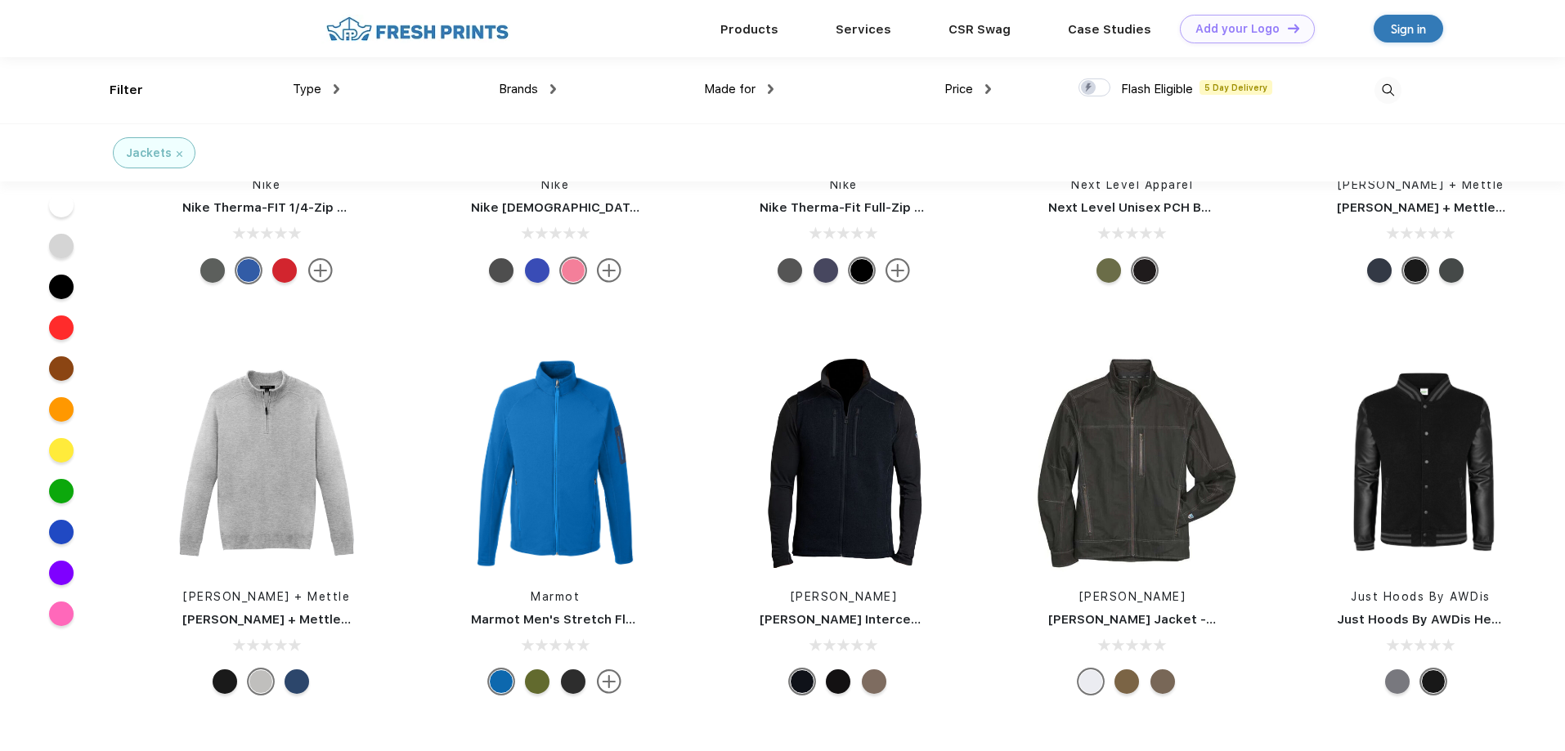
click at [1090, 688] on div at bounding box center [1090, 682] width 25 height 25
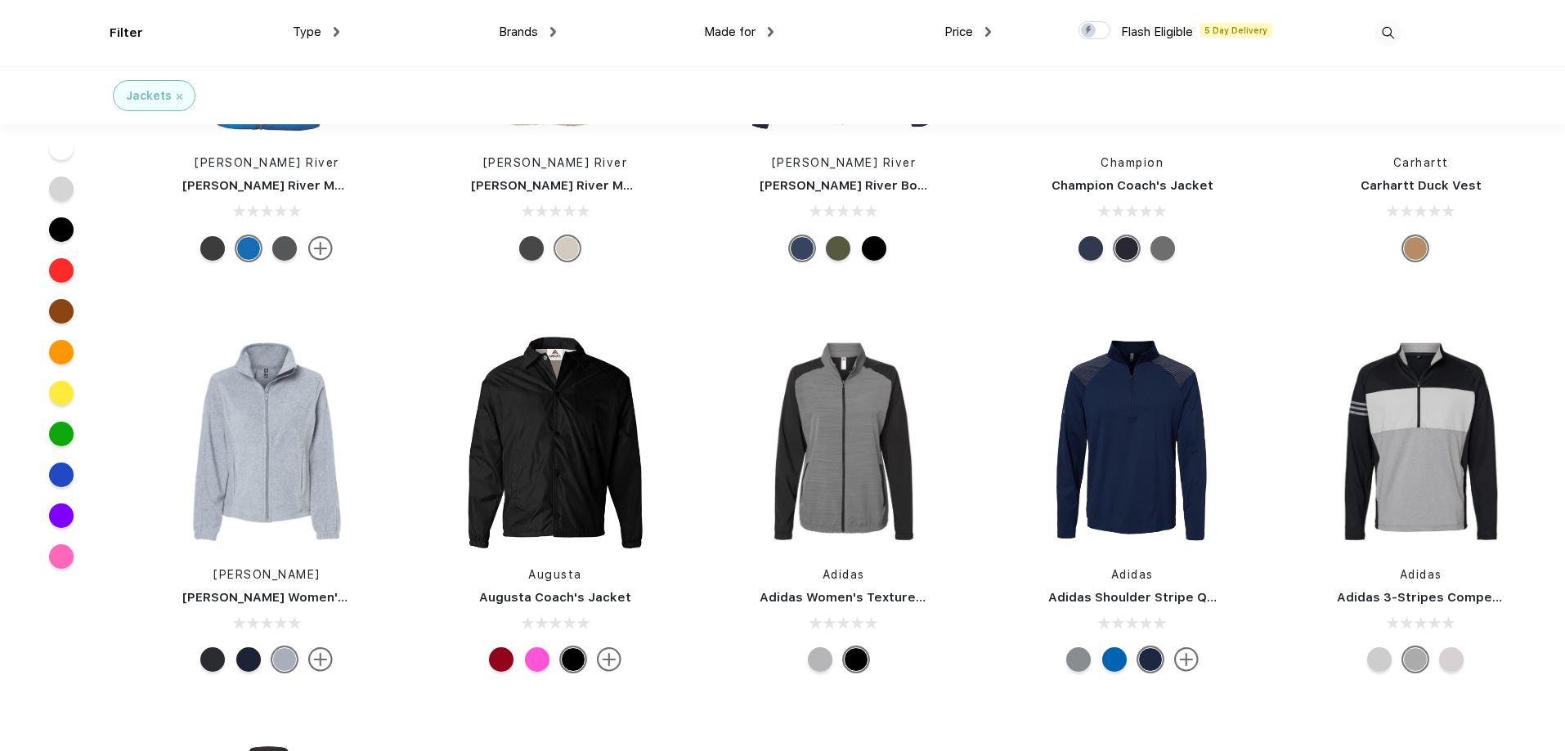
scroll to position [11366, 0]
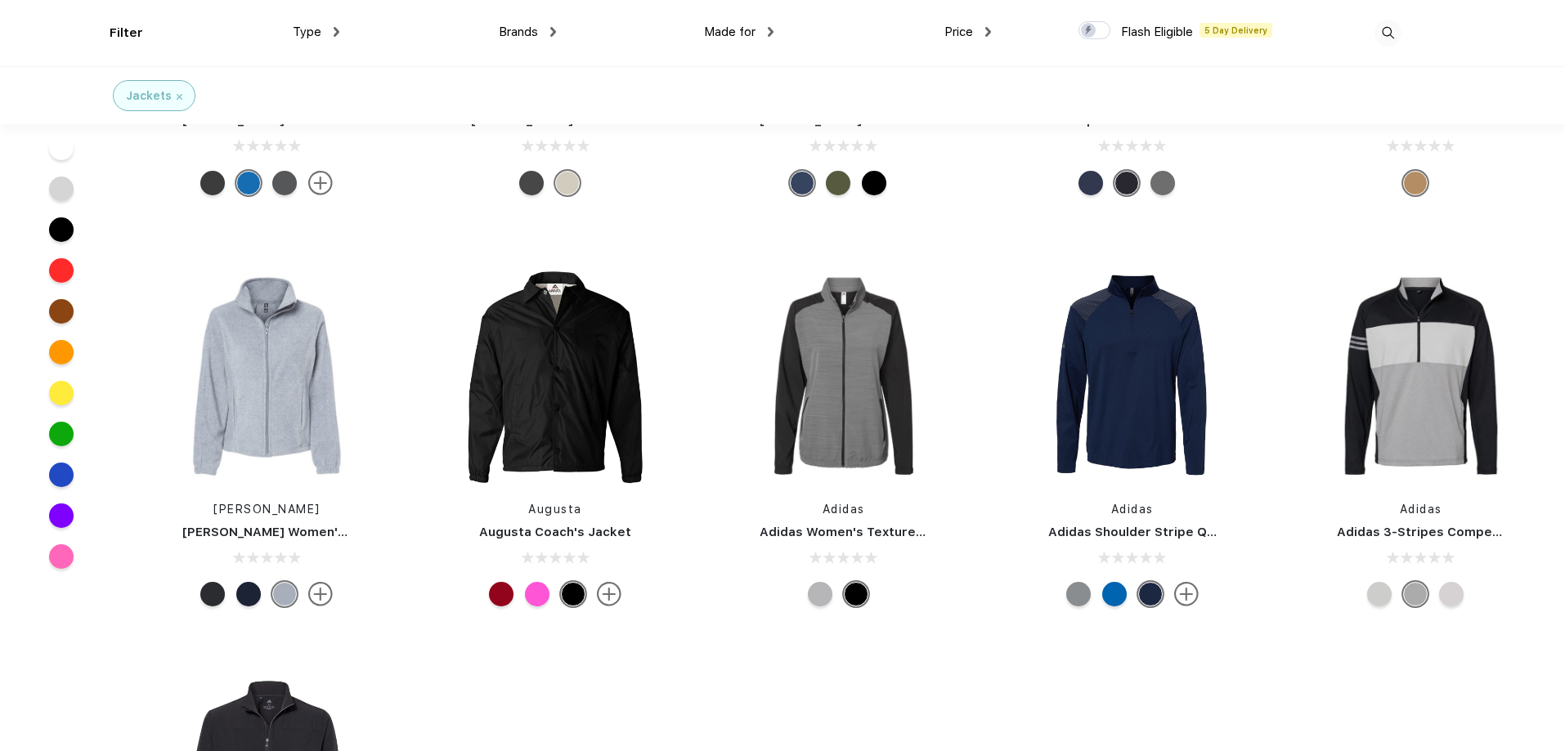
click at [534, 594] on div at bounding box center [537, 594] width 25 height 25
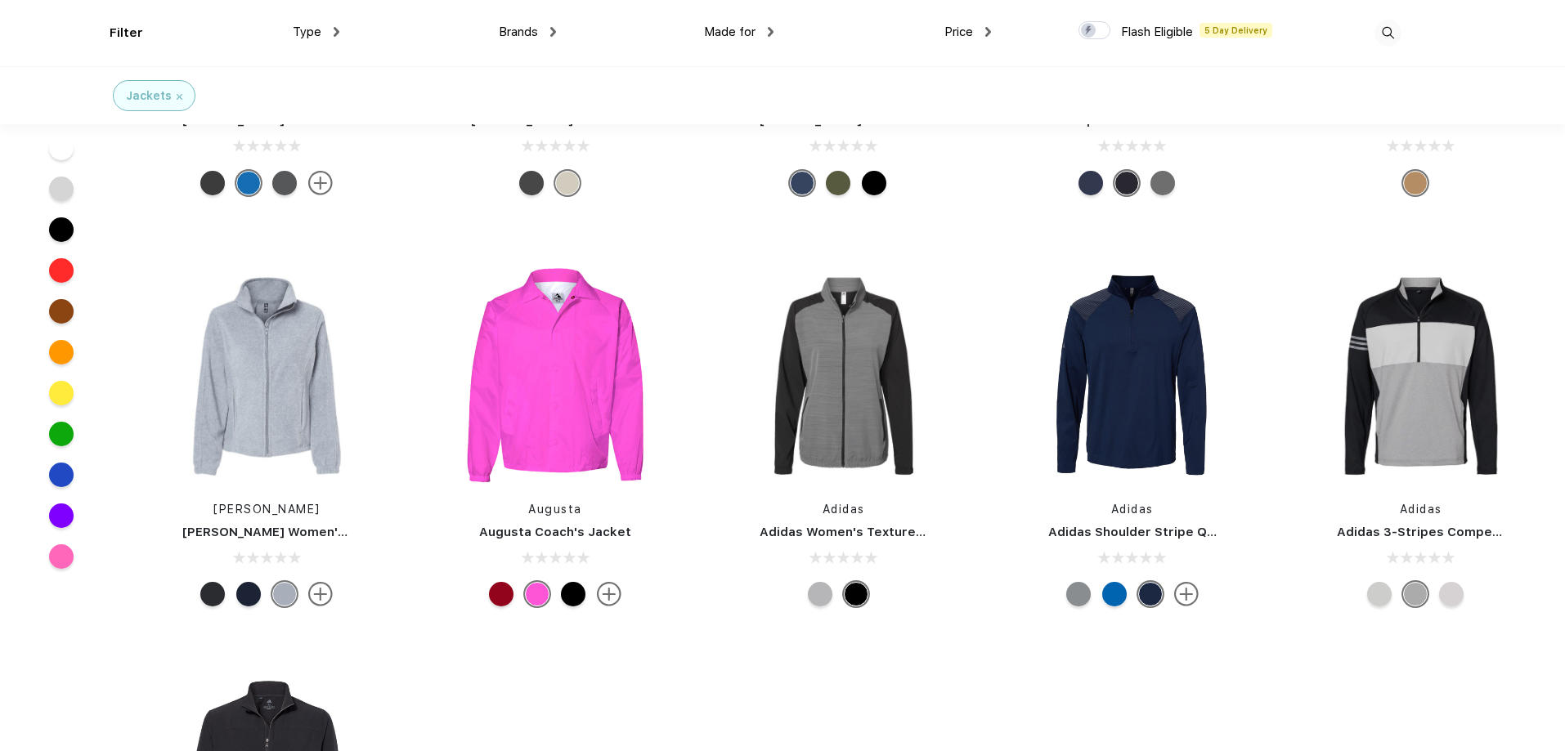
click at [576, 592] on div at bounding box center [573, 594] width 25 height 25
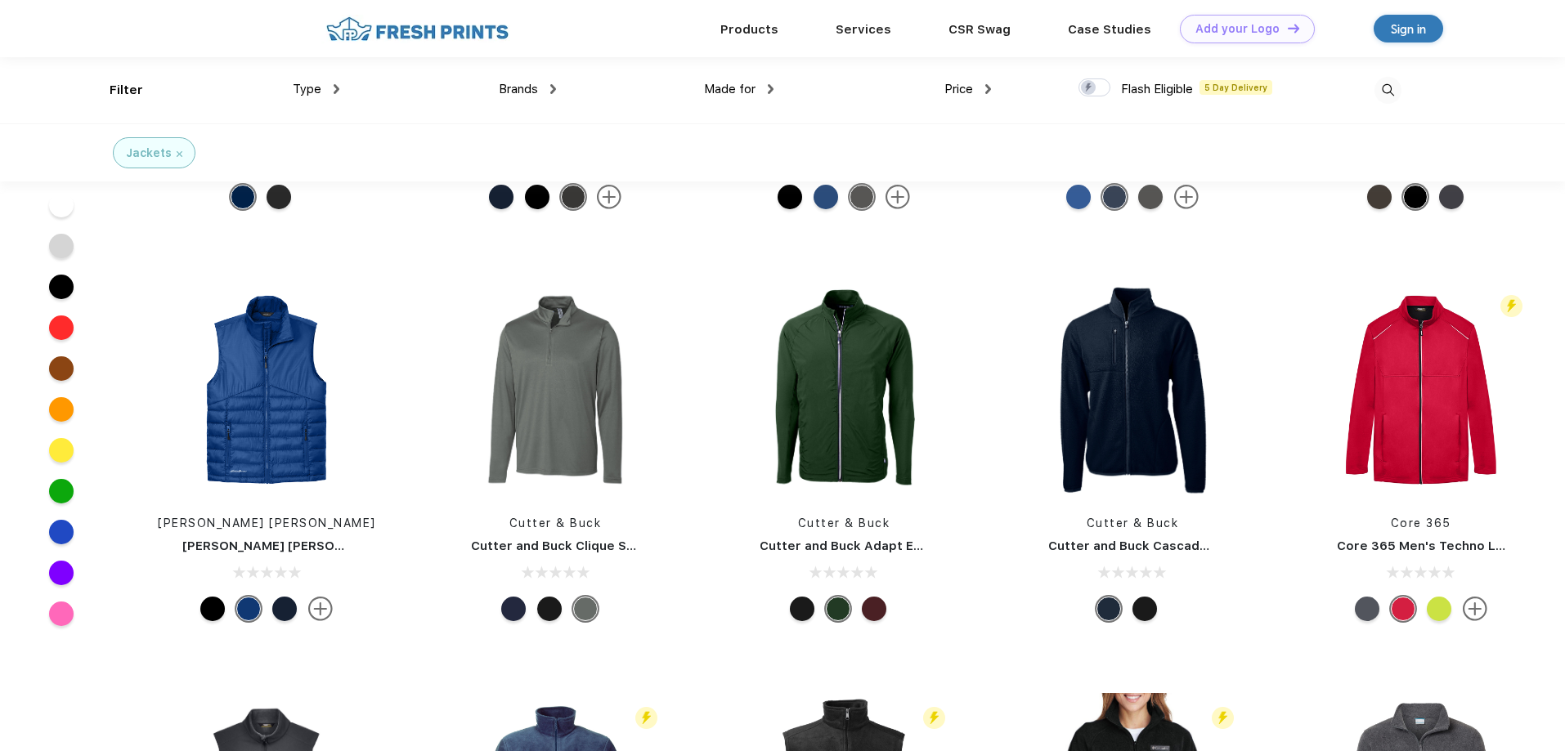
scroll to position [10058, 0]
click at [1149, 613] on div at bounding box center [1144, 610] width 25 height 25
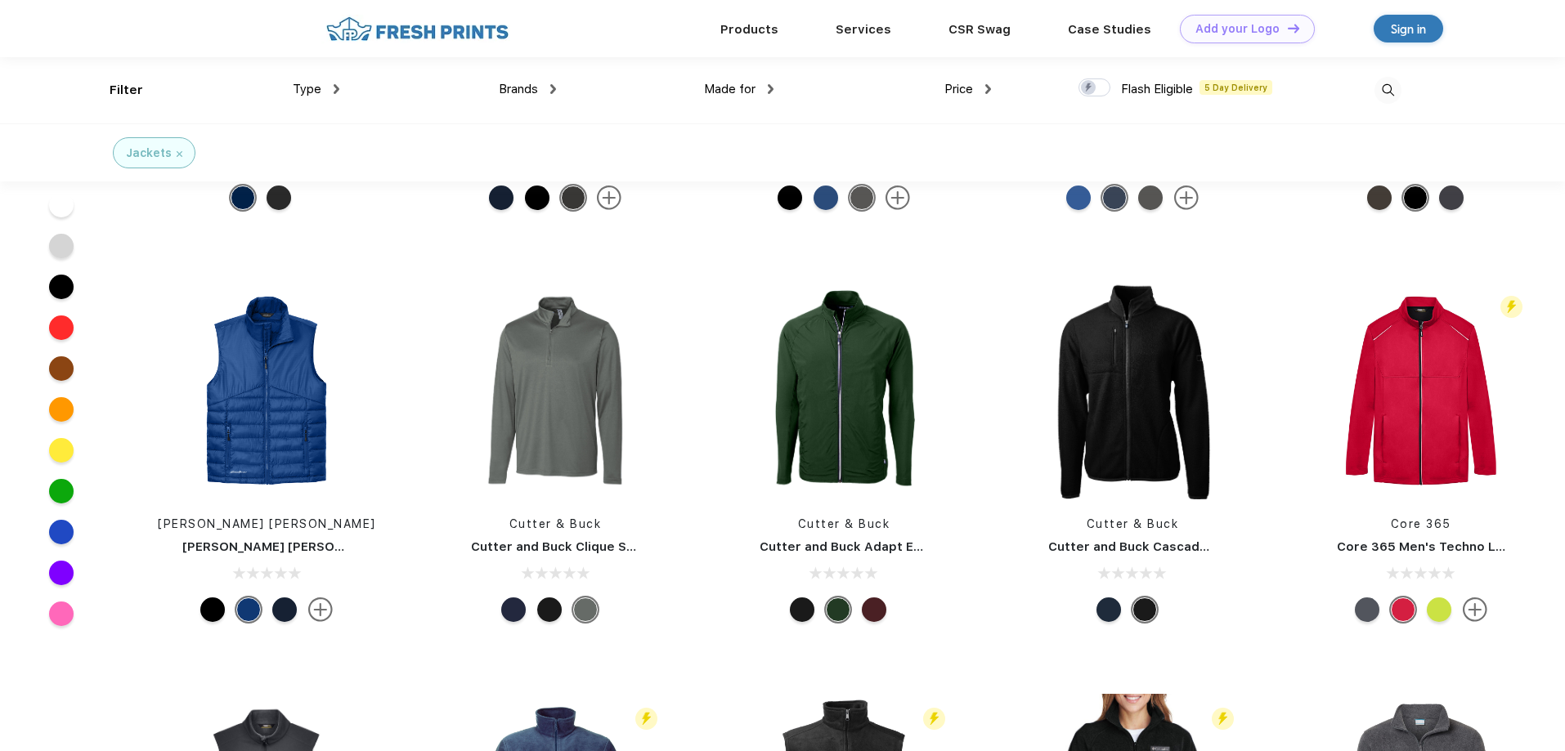
click at [1376, 606] on div at bounding box center [1367, 610] width 25 height 25
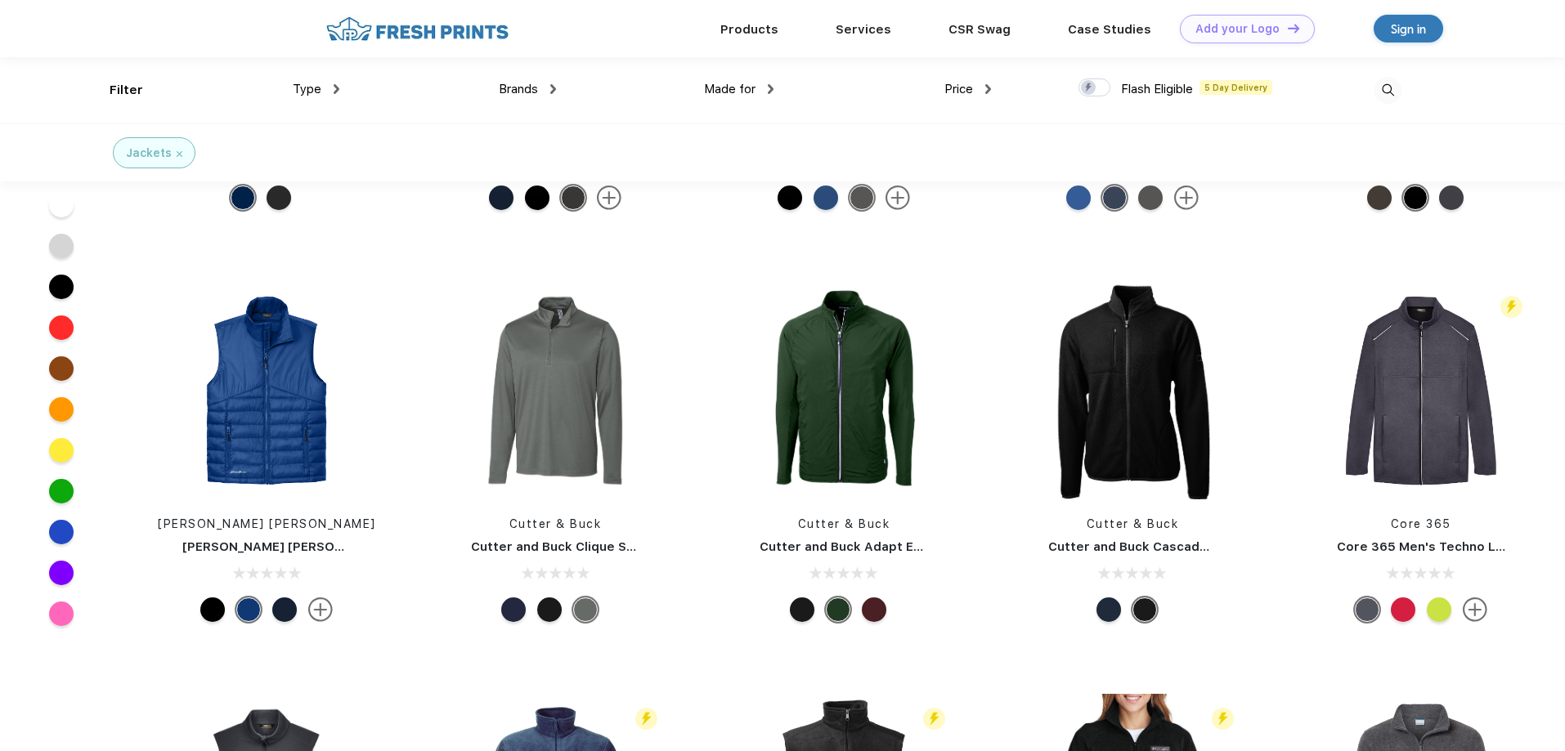
click at [1370, 606] on div at bounding box center [1367, 610] width 25 height 25
click at [806, 608] on div at bounding box center [802, 610] width 25 height 25
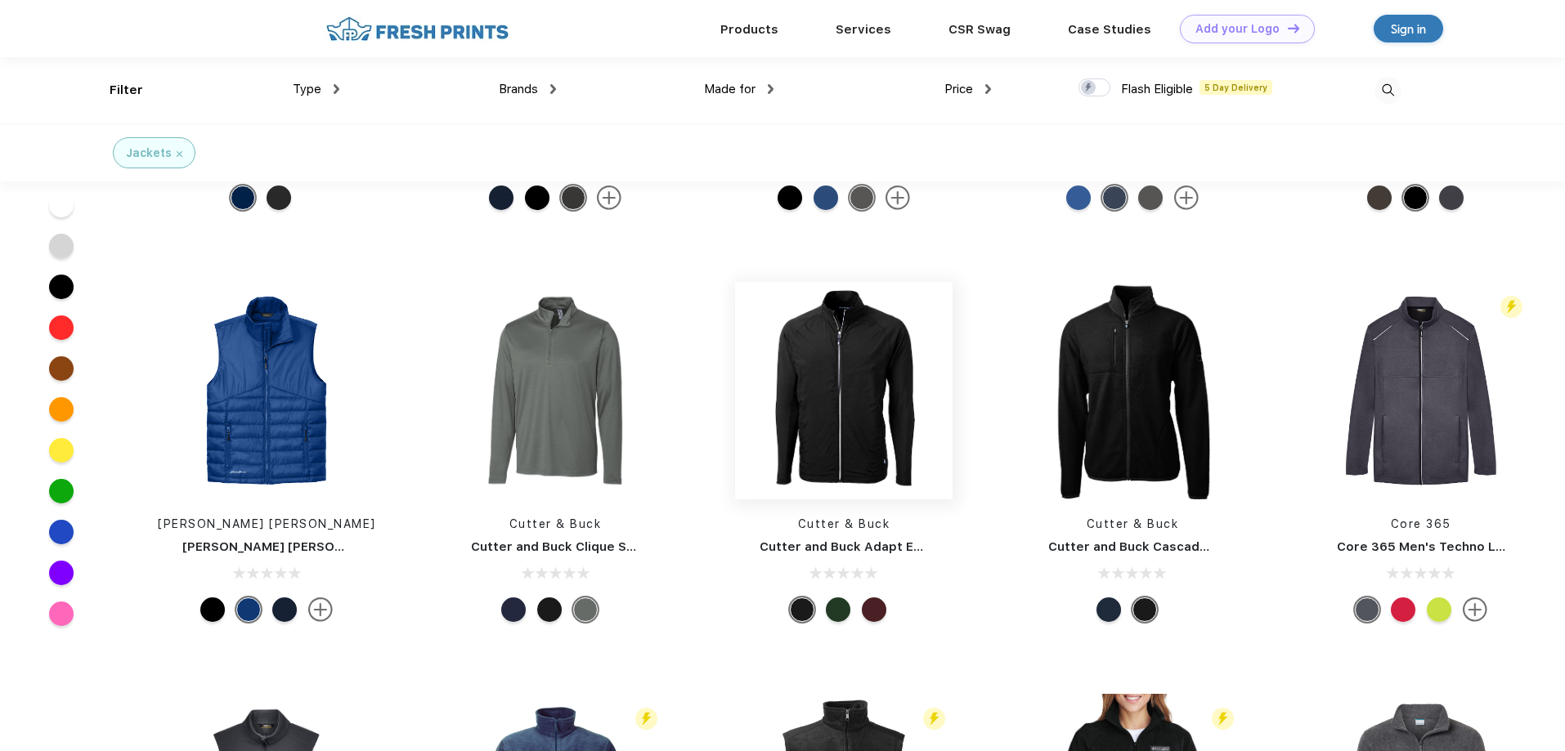
click at [840, 378] on img at bounding box center [843, 390] width 217 height 217
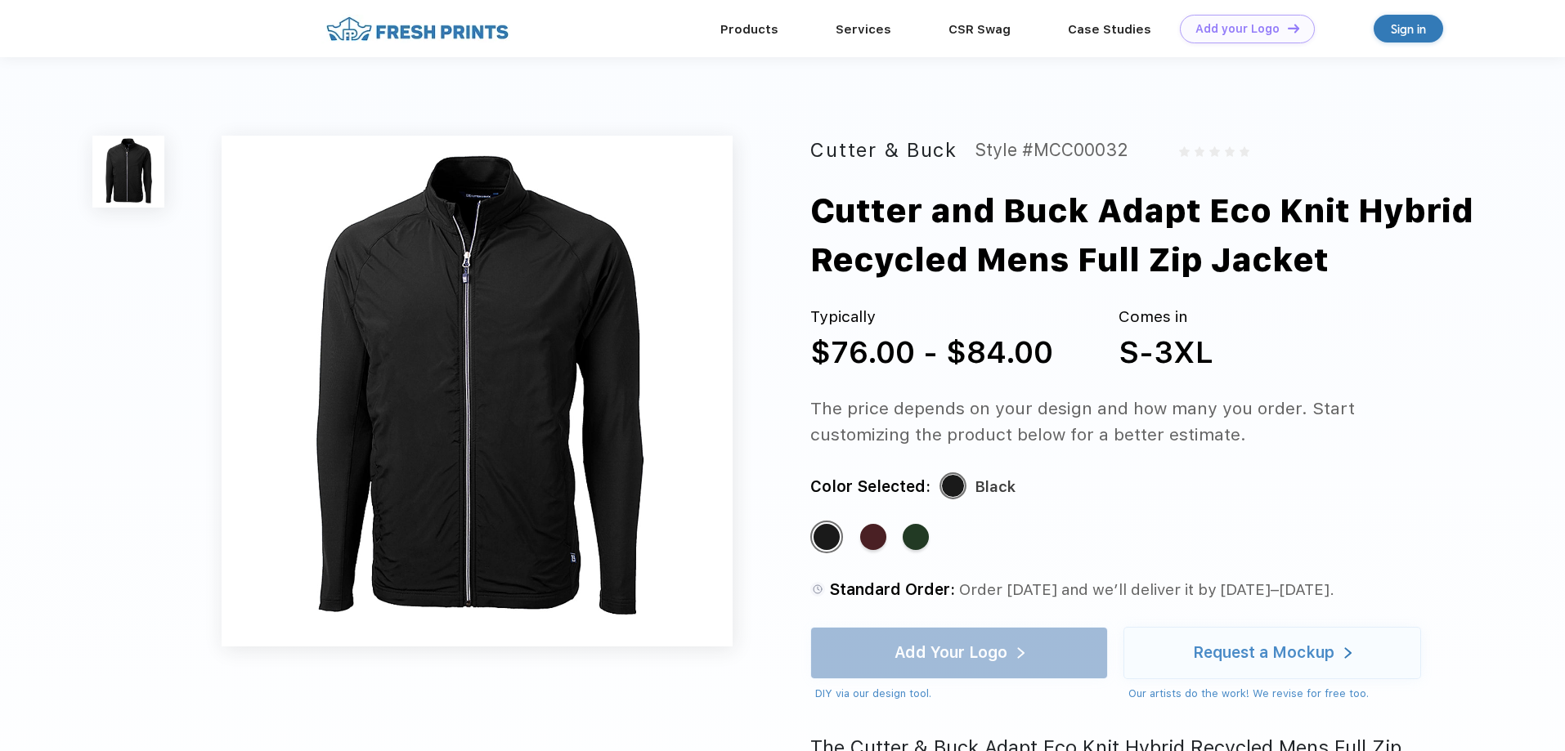
click at [461, 402] on img at bounding box center [477, 391] width 511 height 511
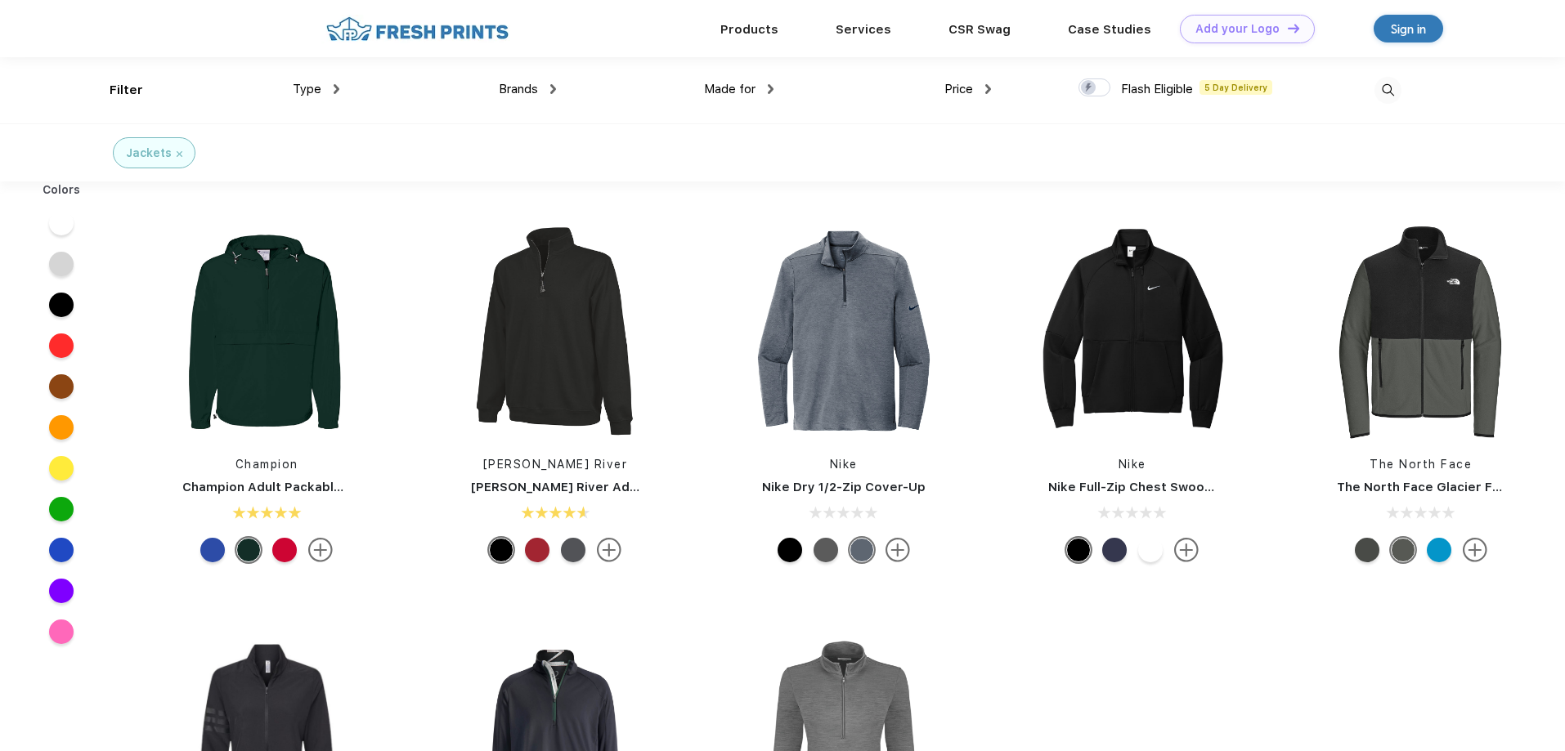
scroll to position [1, 0]
click at [293, 91] on div "Type" at bounding box center [316, 88] width 47 height 19
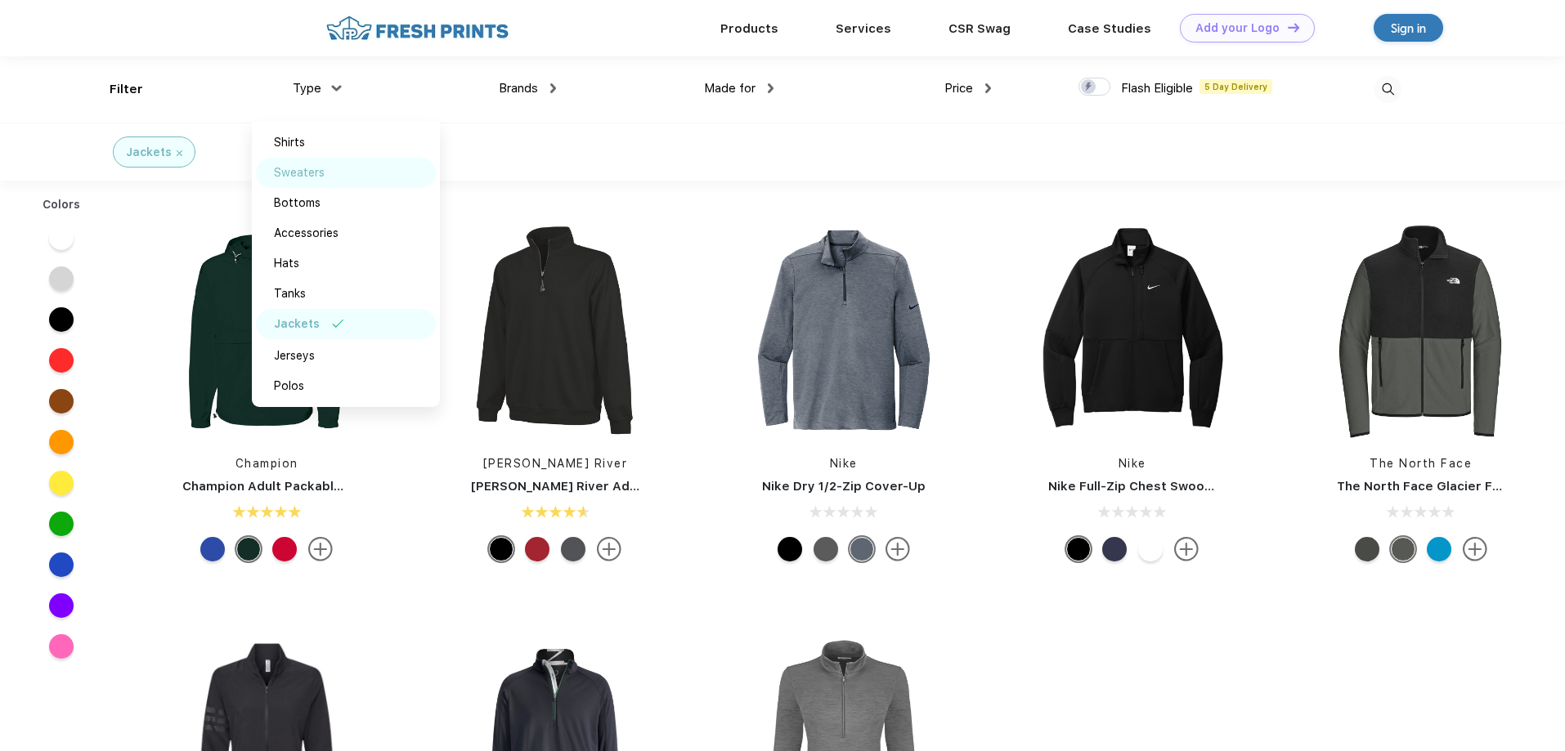
click at [297, 170] on div "Sweaters" at bounding box center [299, 172] width 51 height 17
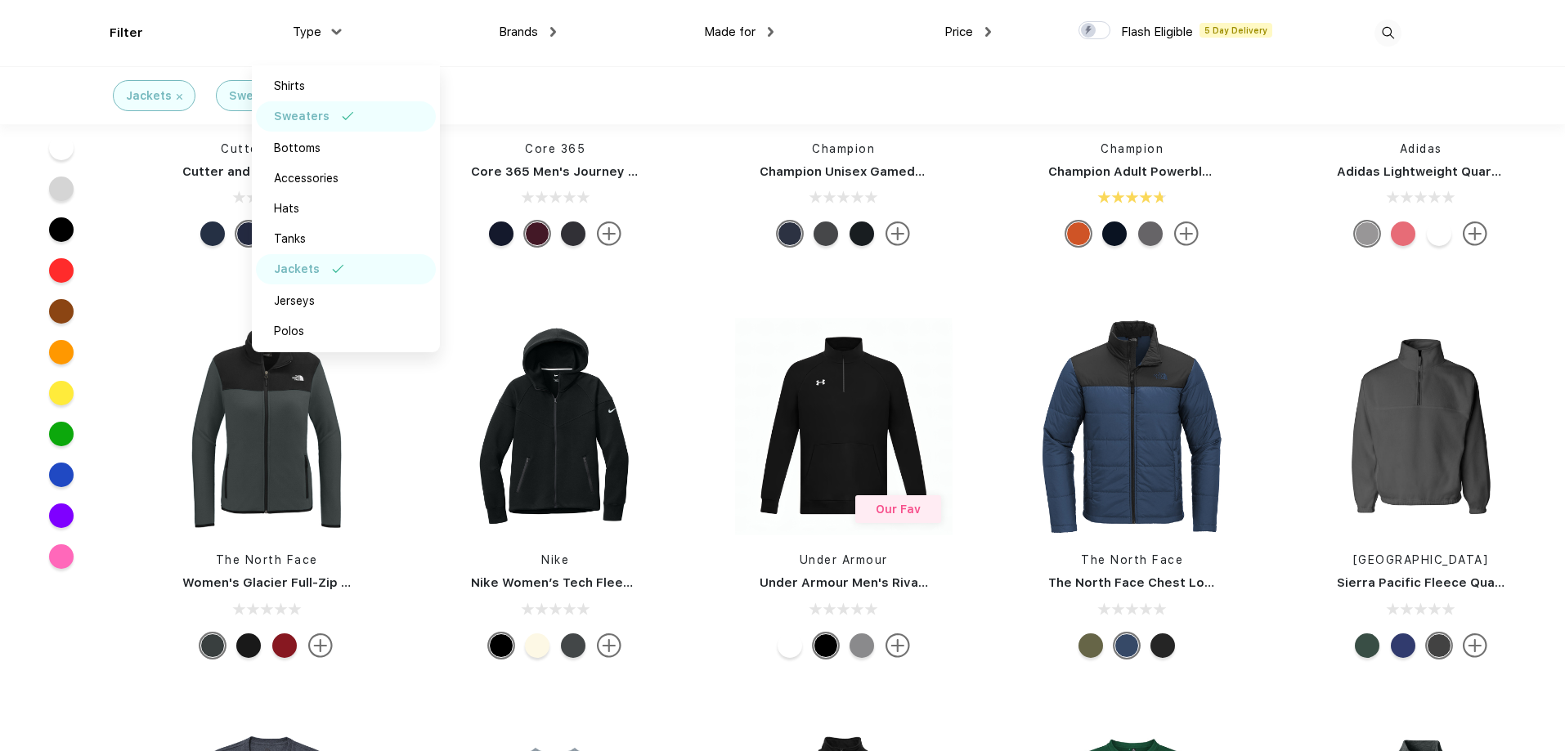
scroll to position [3925, 0]
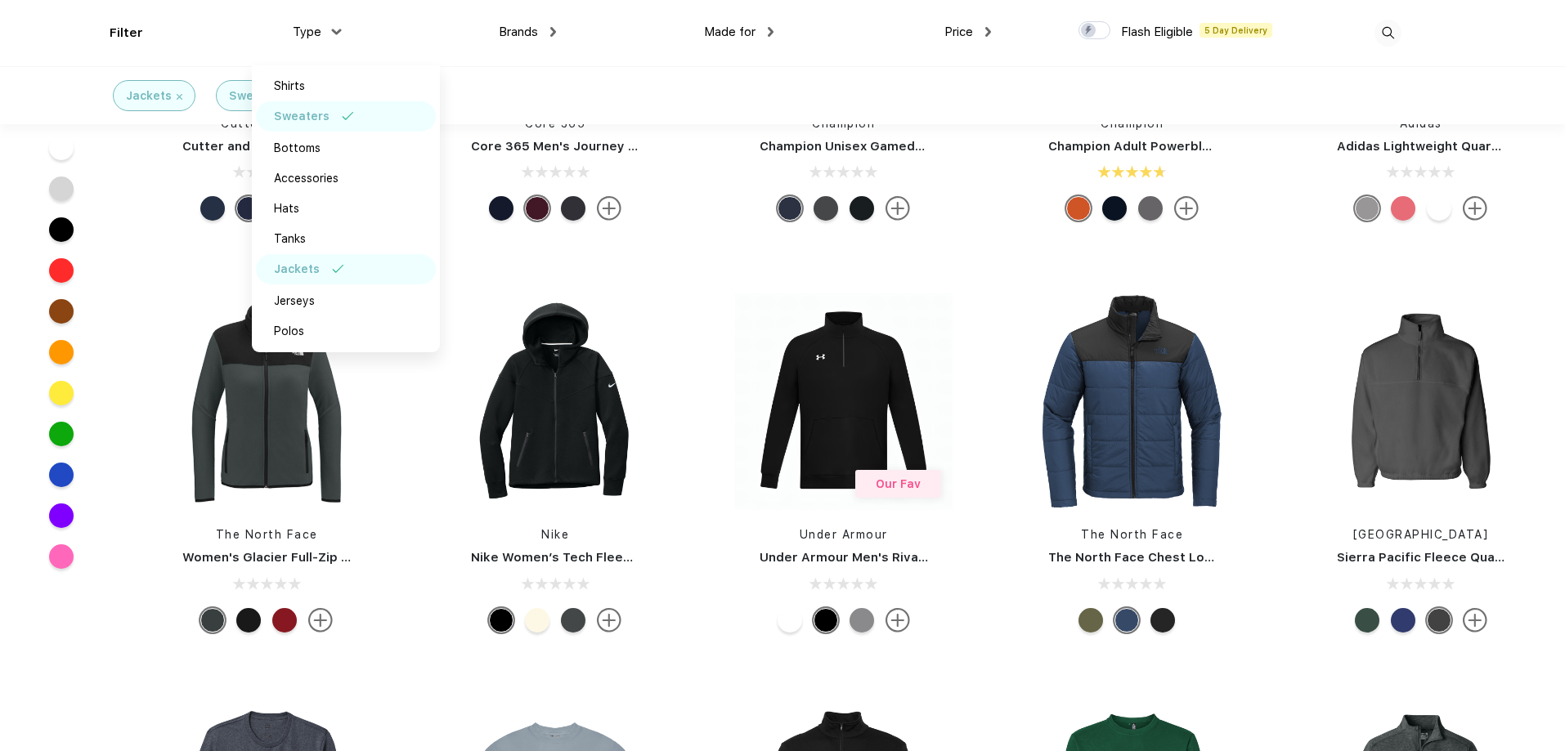
click at [537, 621] on div at bounding box center [537, 620] width 25 height 25
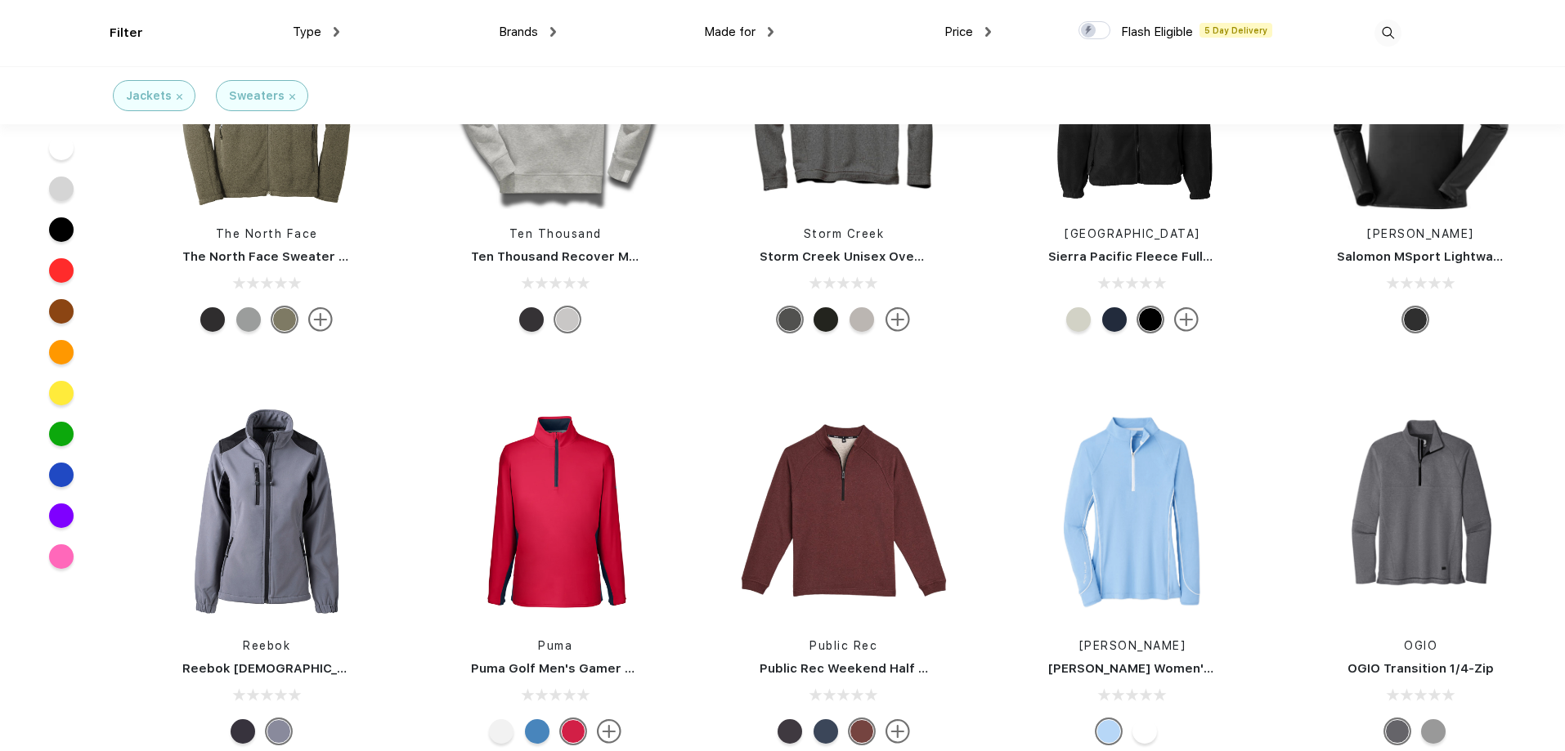
scroll to position [7522, 0]
click at [1144, 733] on div at bounding box center [1144, 731] width 25 height 25
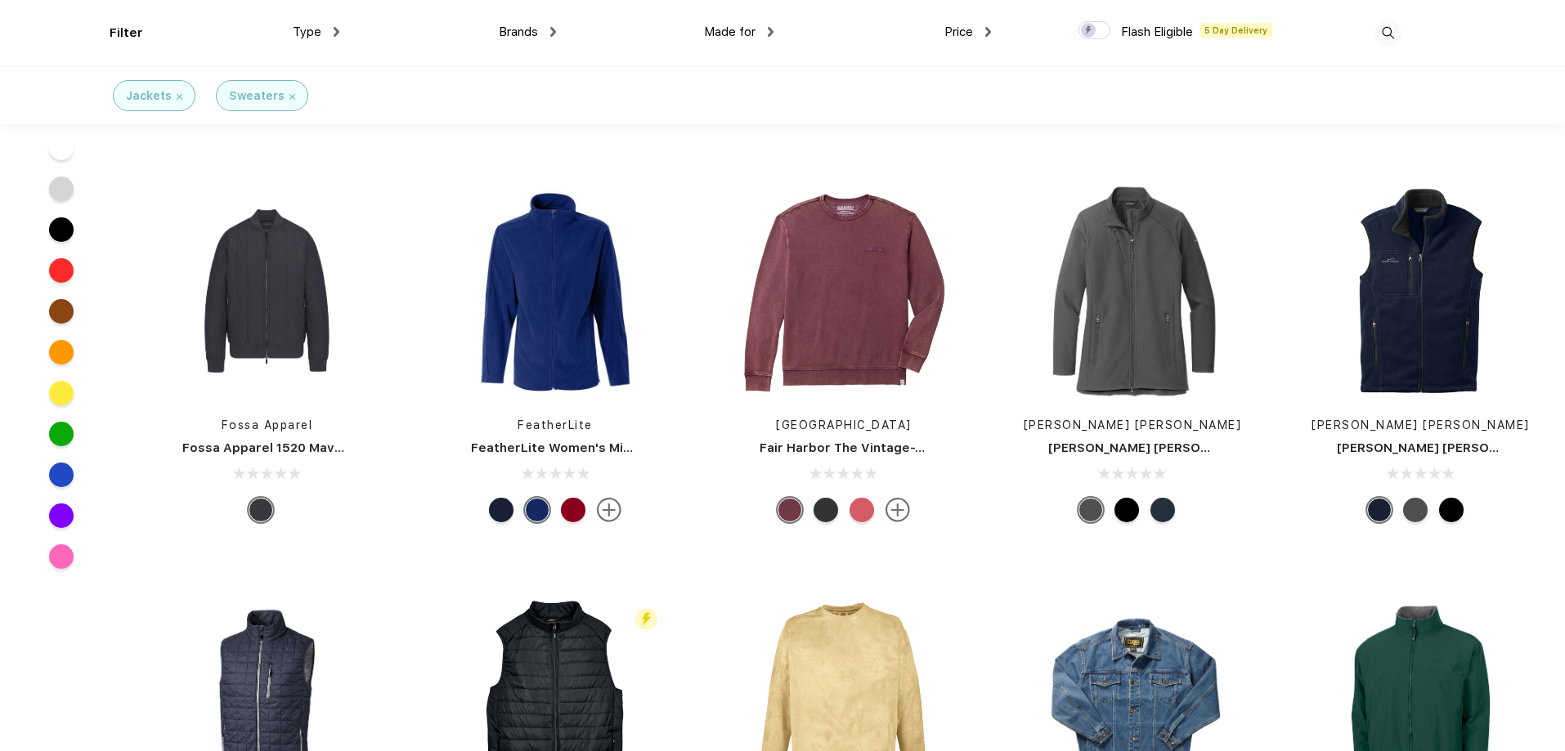
scroll to position [8994, 0]
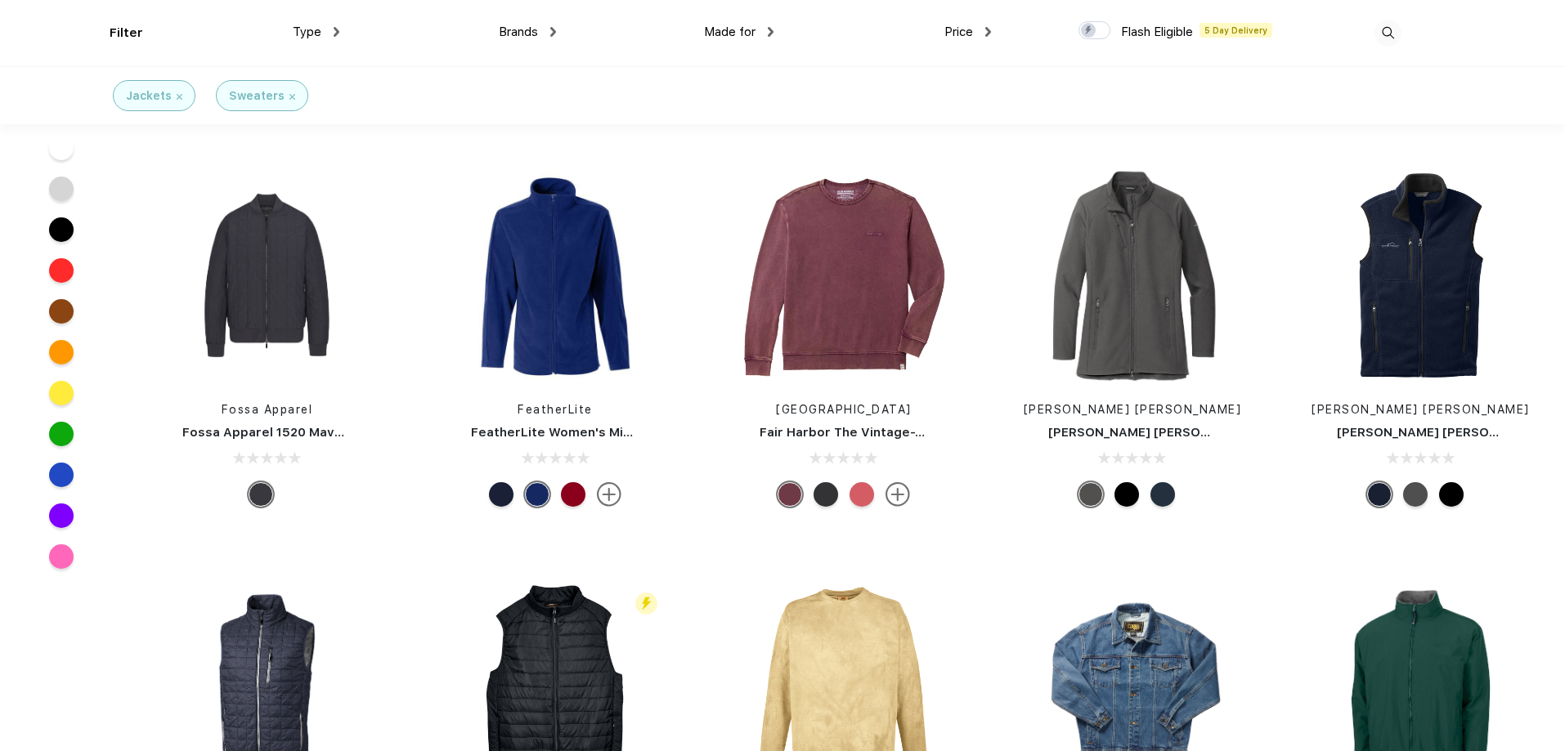
click at [866, 491] on div at bounding box center [862, 494] width 25 height 25
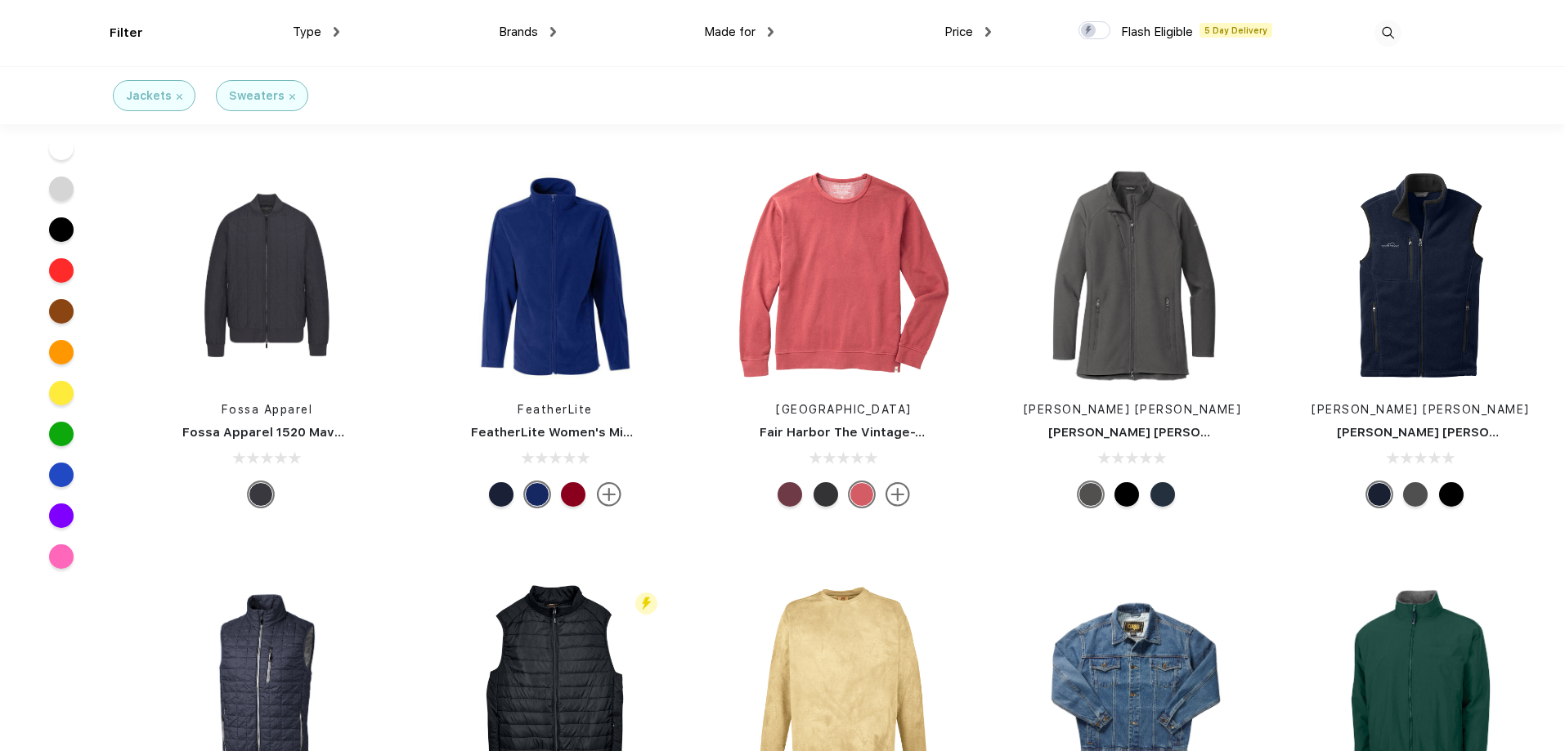
click at [824, 490] on div at bounding box center [826, 494] width 25 height 25
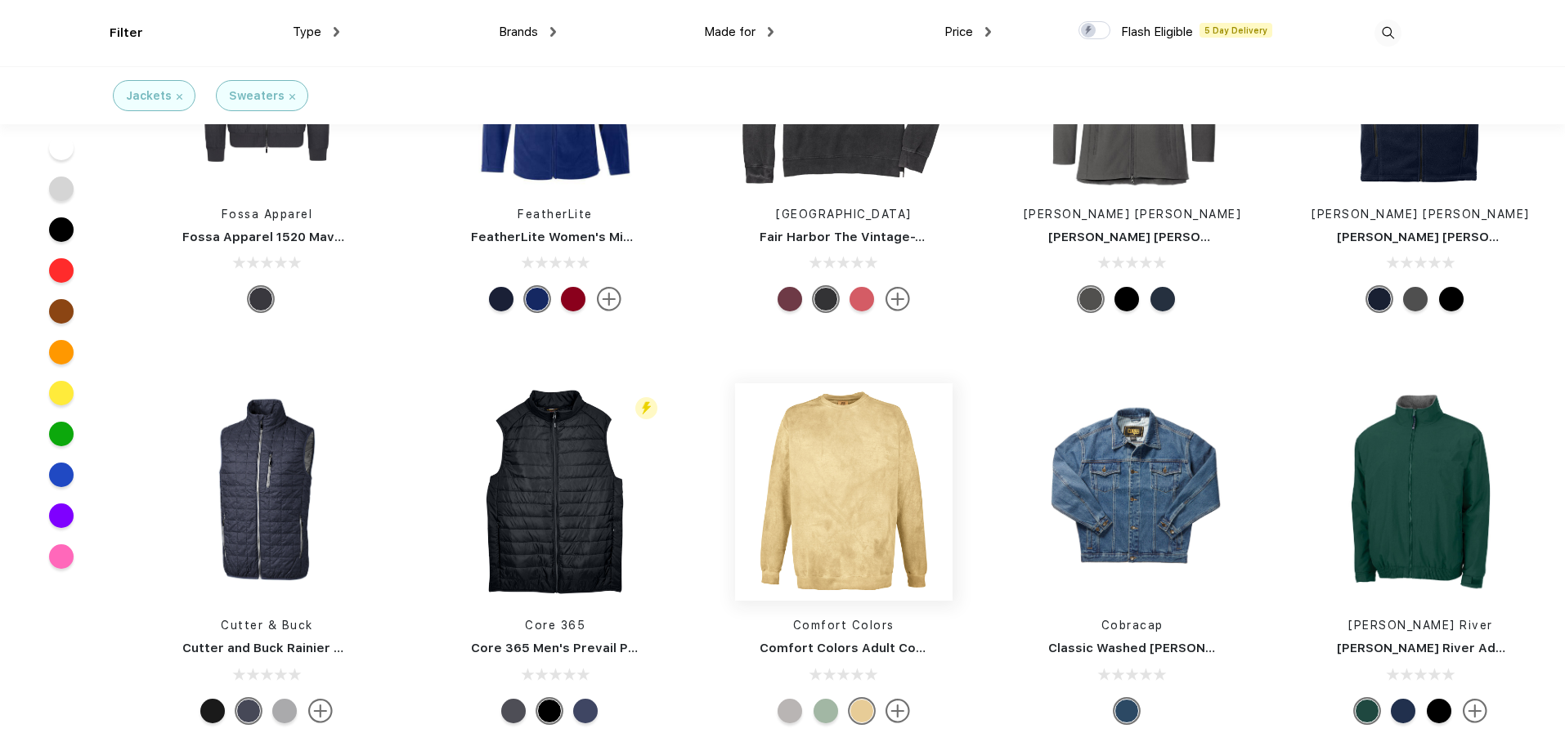
scroll to position [9239, 0]
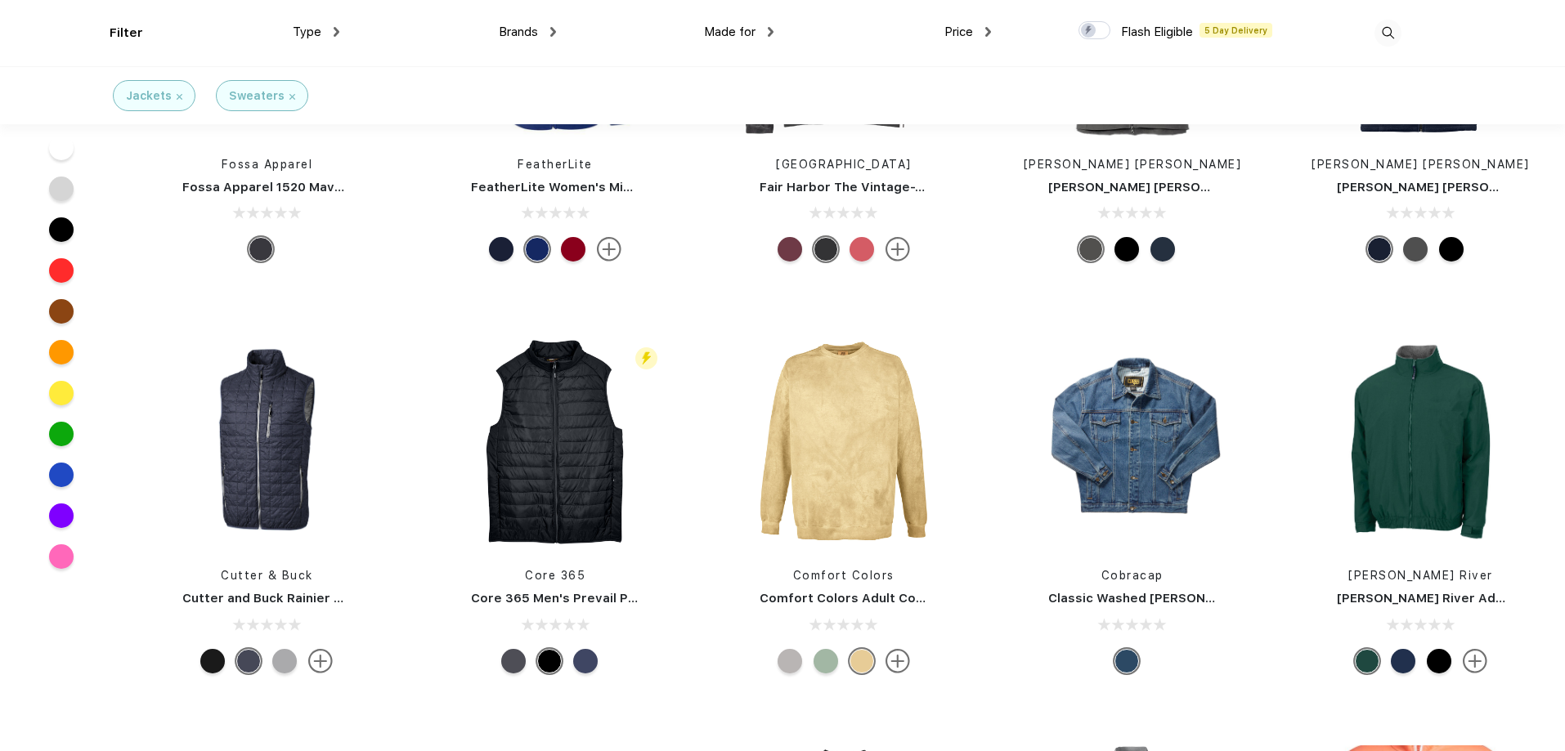
click at [825, 667] on div at bounding box center [826, 661] width 25 height 25
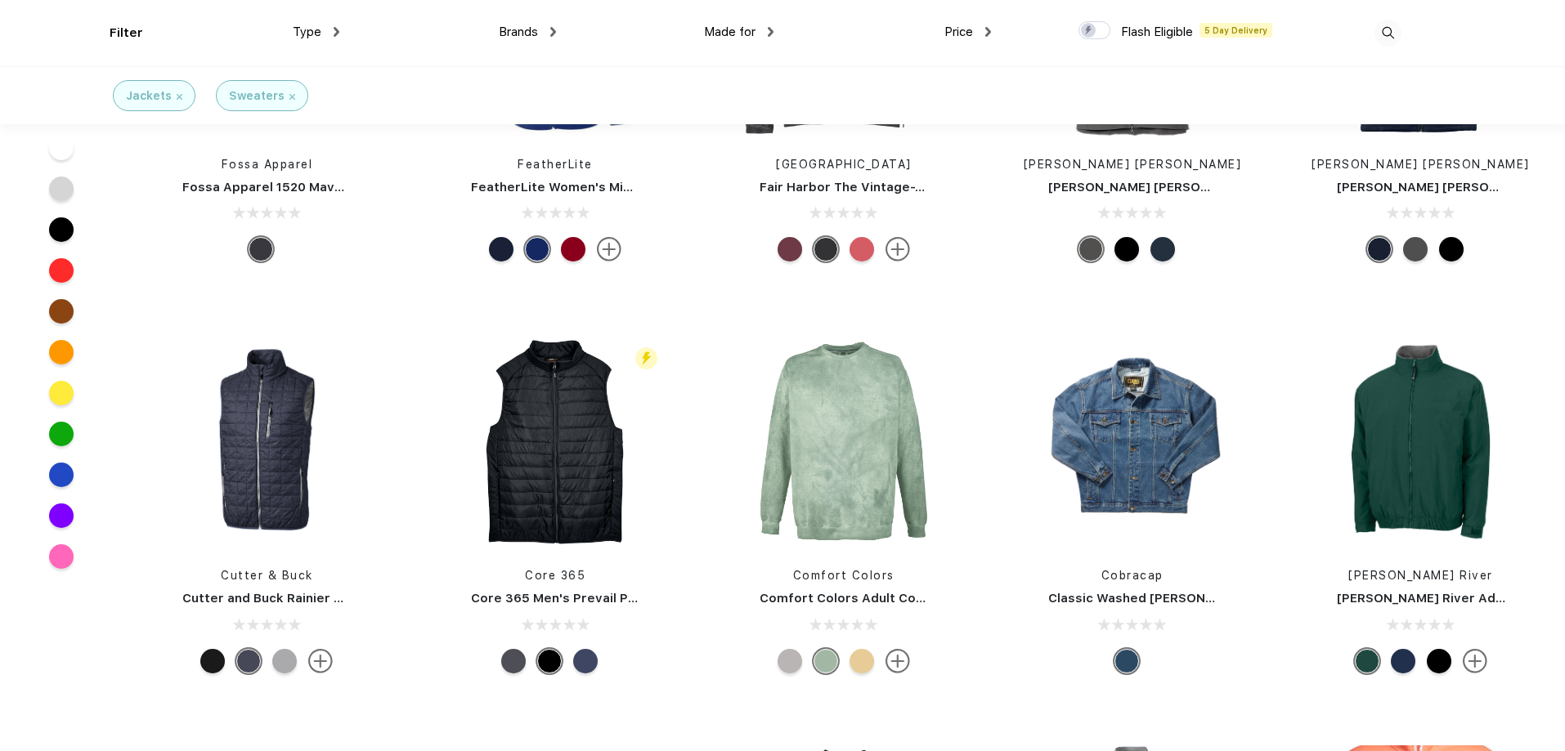
click at [791, 662] on div at bounding box center [790, 661] width 25 height 25
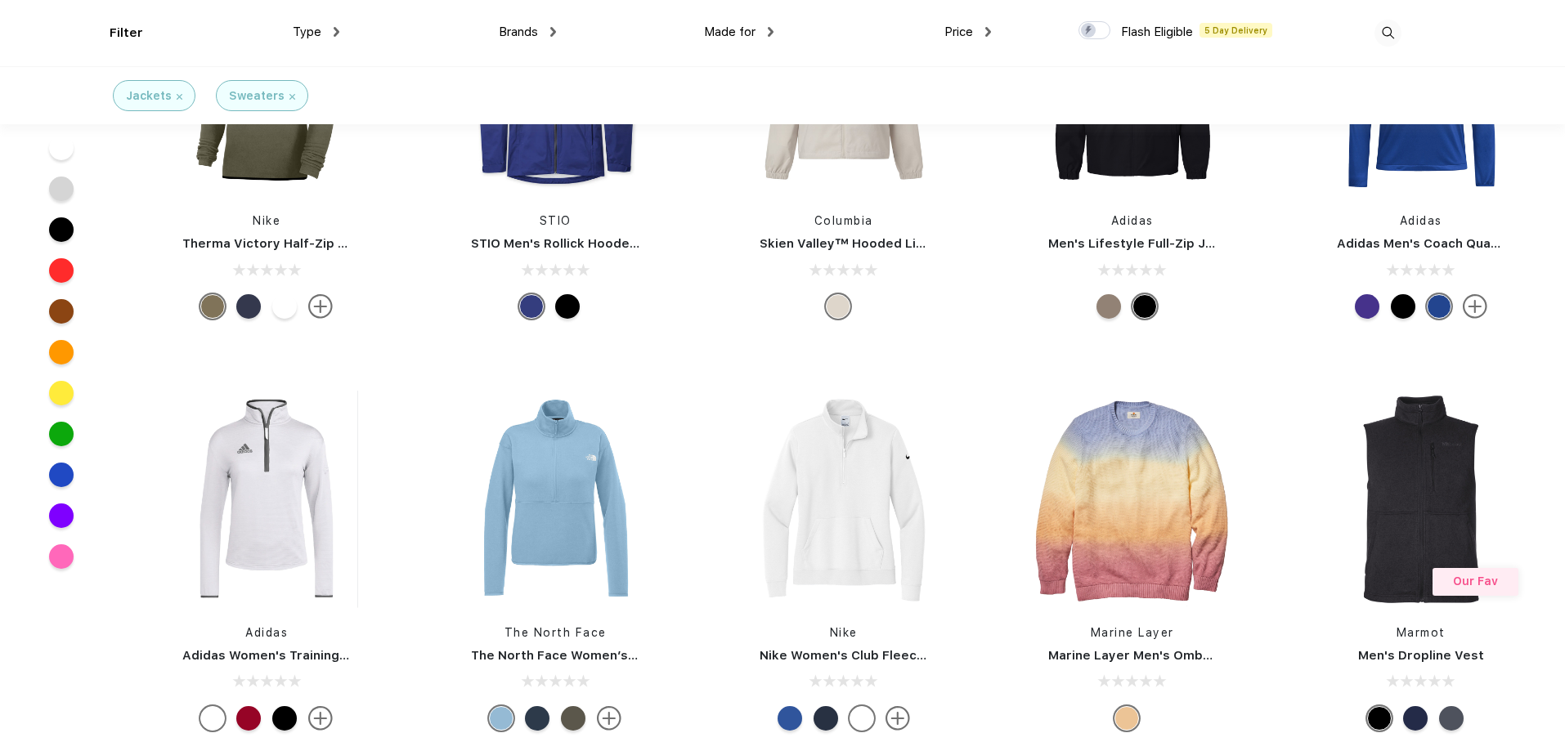
scroll to position [10466, 0]
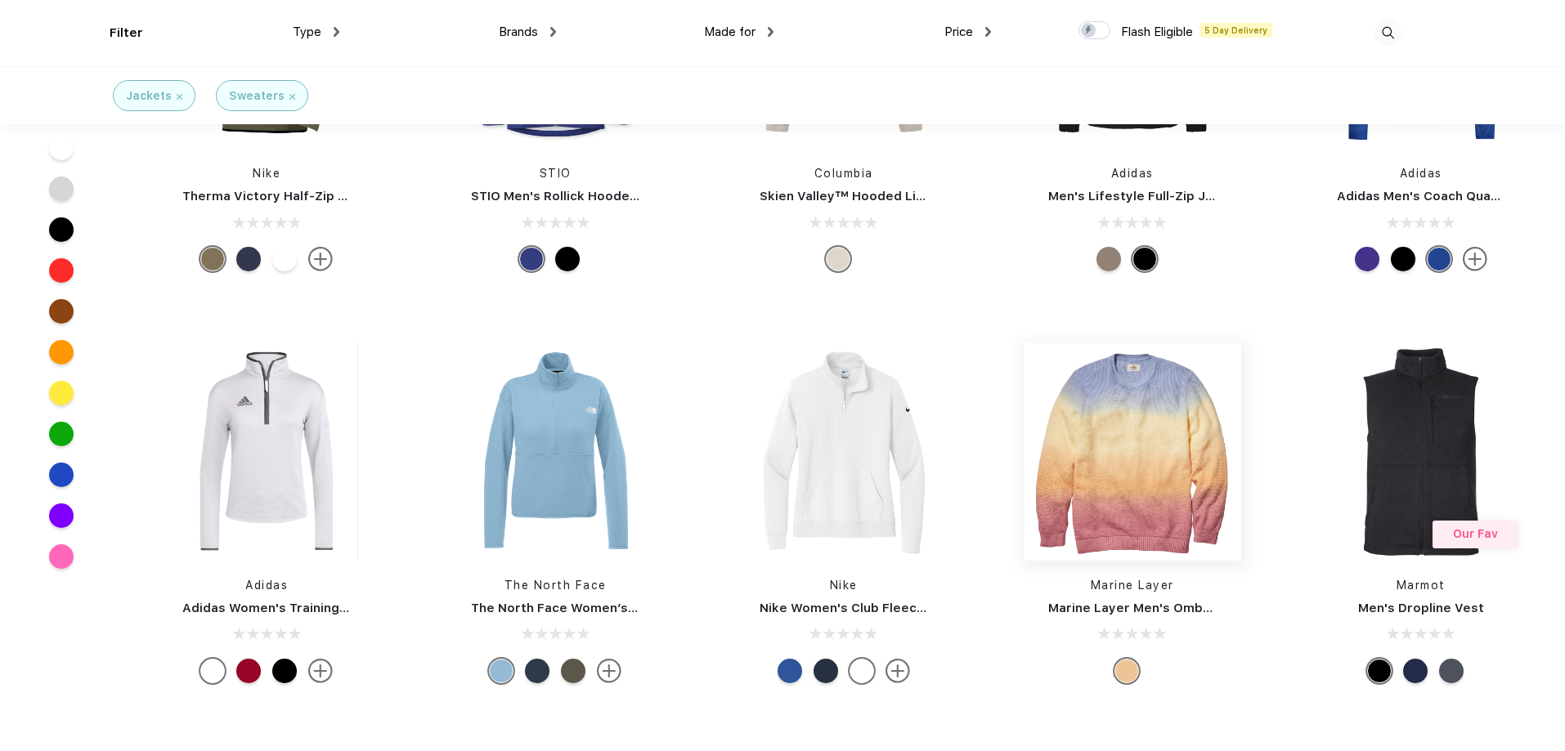
click at [1175, 453] on img at bounding box center [1132, 451] width 217 height 217
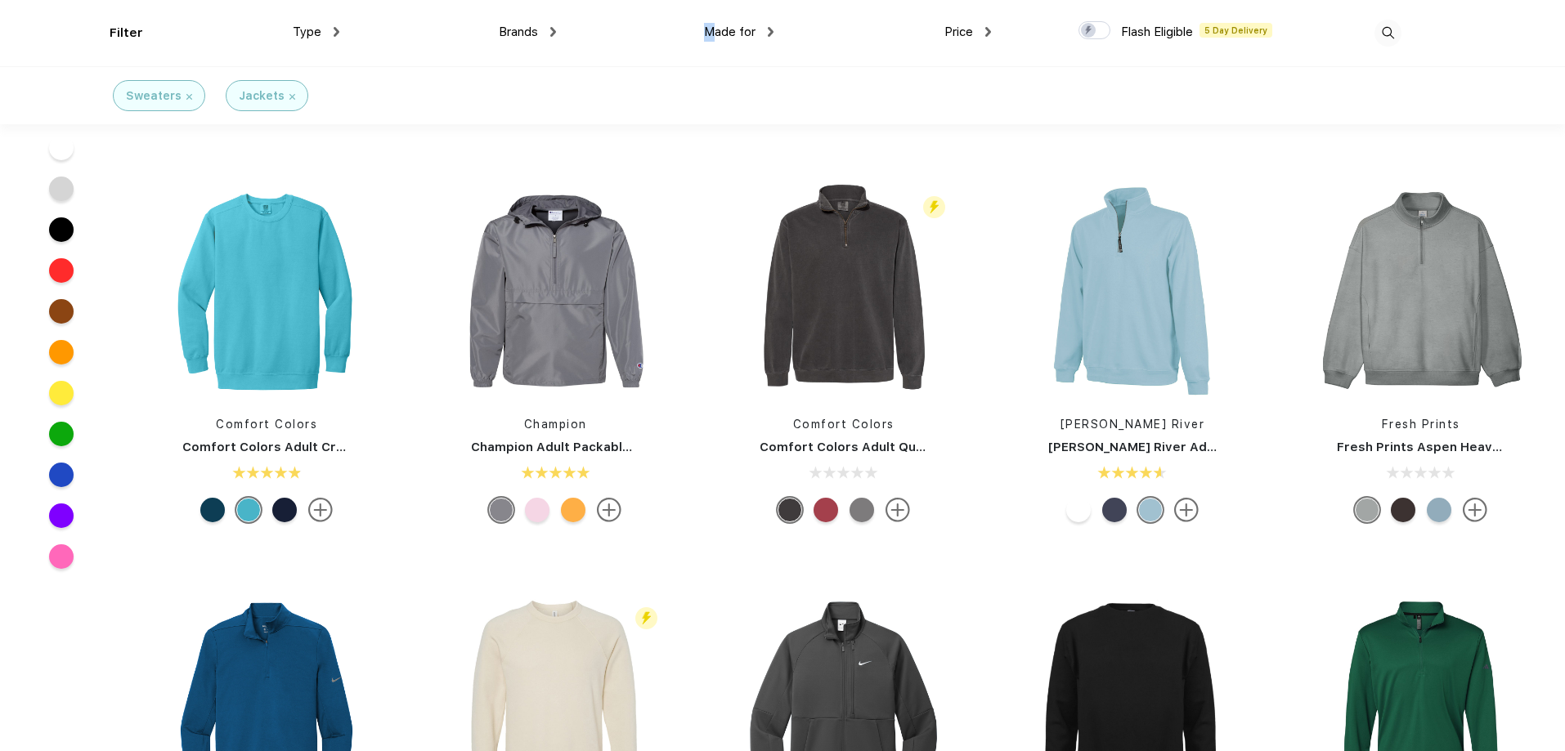
click at [711, 31] on span "Made for" at bounding box center [730, 32] width 52 height 15
click at [755, 35] on span "Made for" at bounding box center [730, 32] width 52 height 15
click at [768, 36] on div "Made for" at bounding box center [738, 32] width 69 height 19
click at [706, 111] on div "Women" at bounding box center [705, 116] width 40 height 17
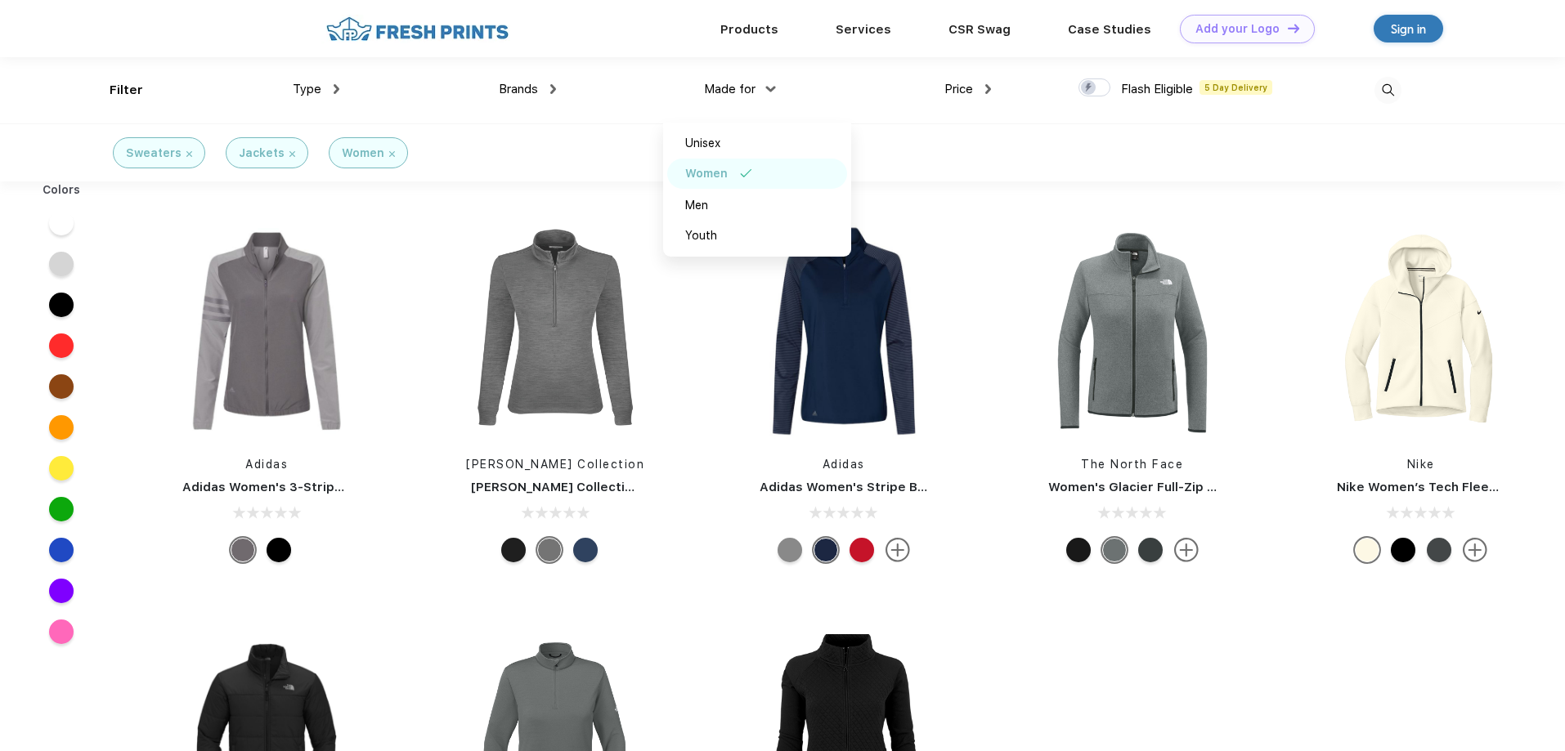
click at [977, 83] on div "Price" at bounding box center [967, 89] width 47 height 19
click at [945, 204] on div "$$$" at bounding box center [936, 203] width 20 height 17
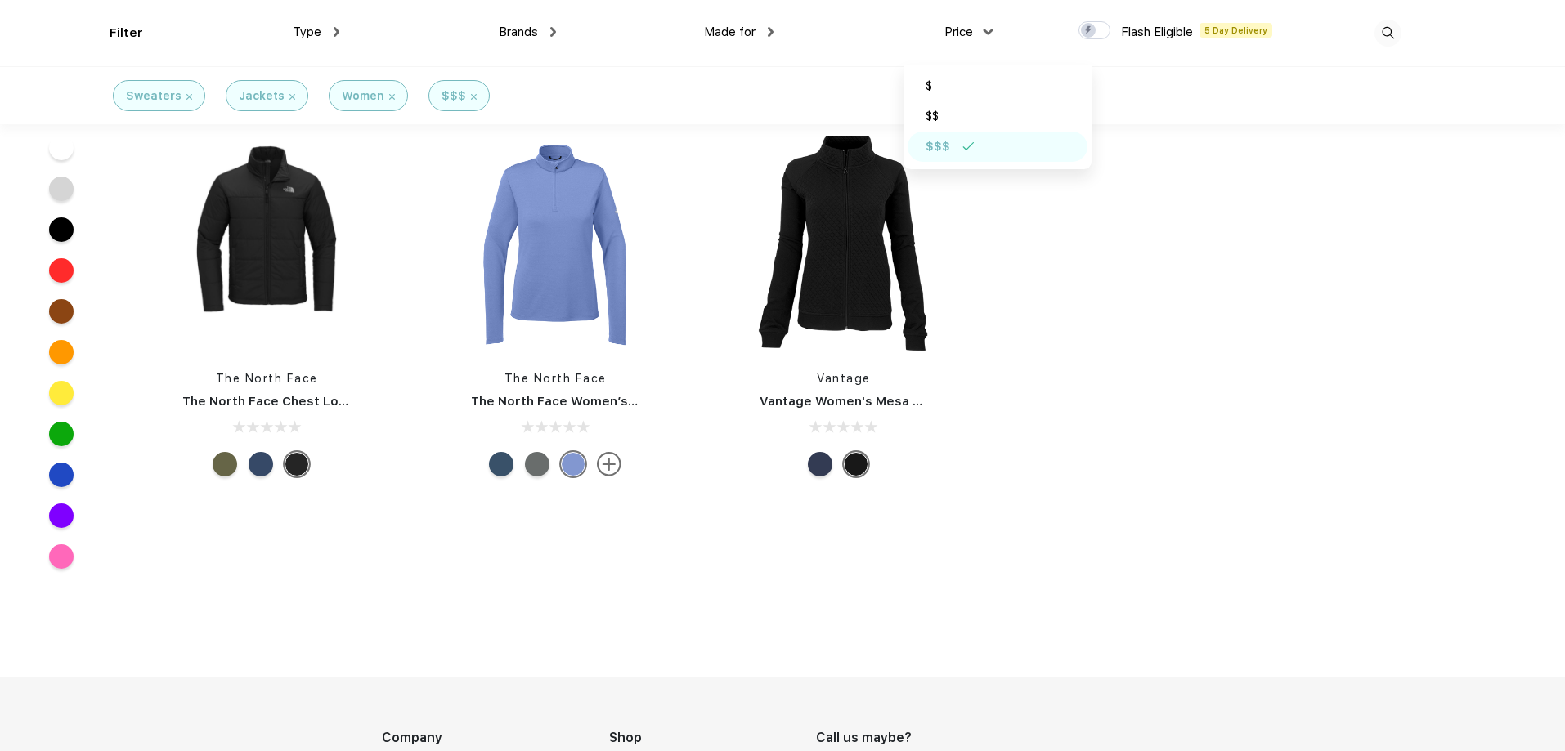
scroll to position [409, 0]
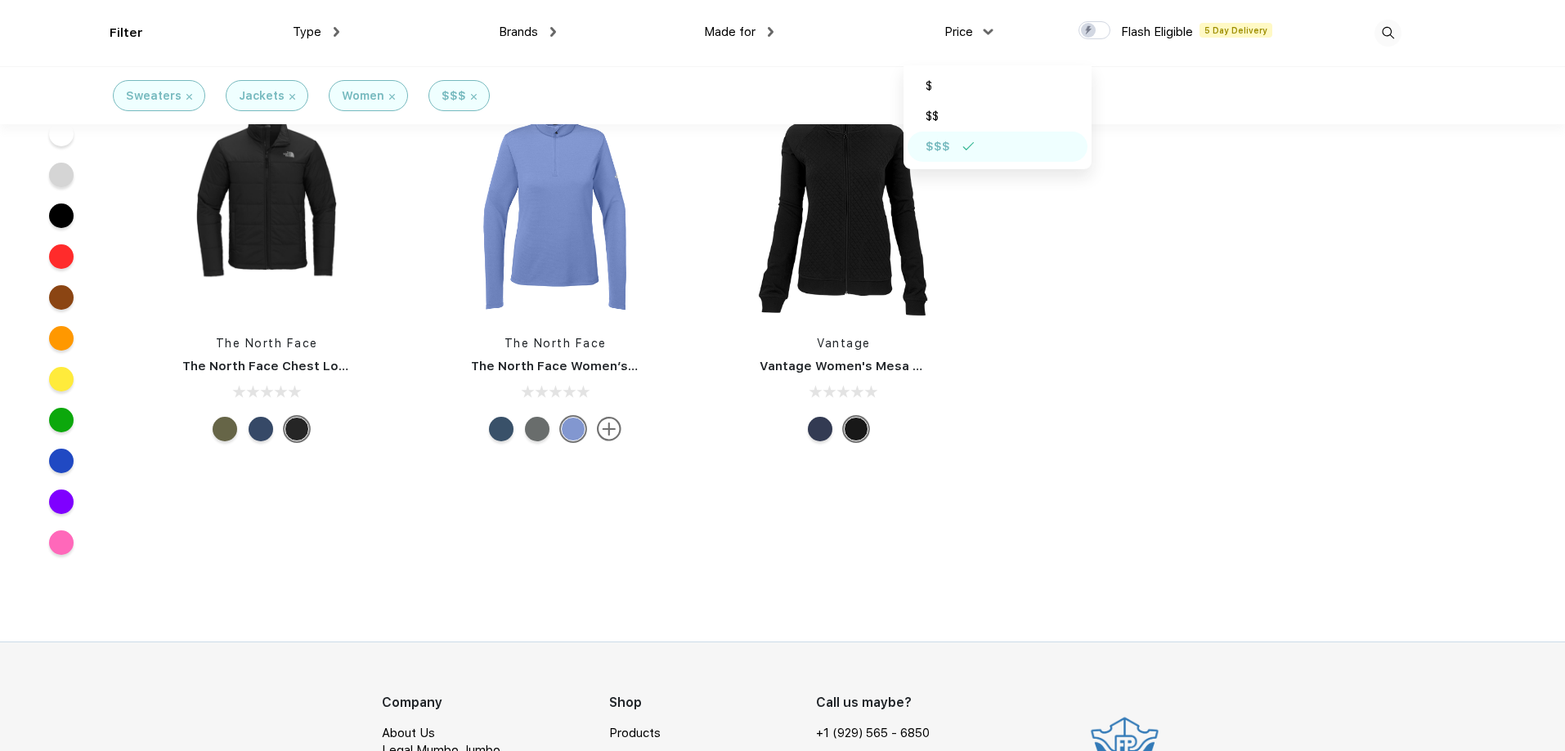
click at [289, 95] on img at bounding box center [292, 97] width 6 height 6
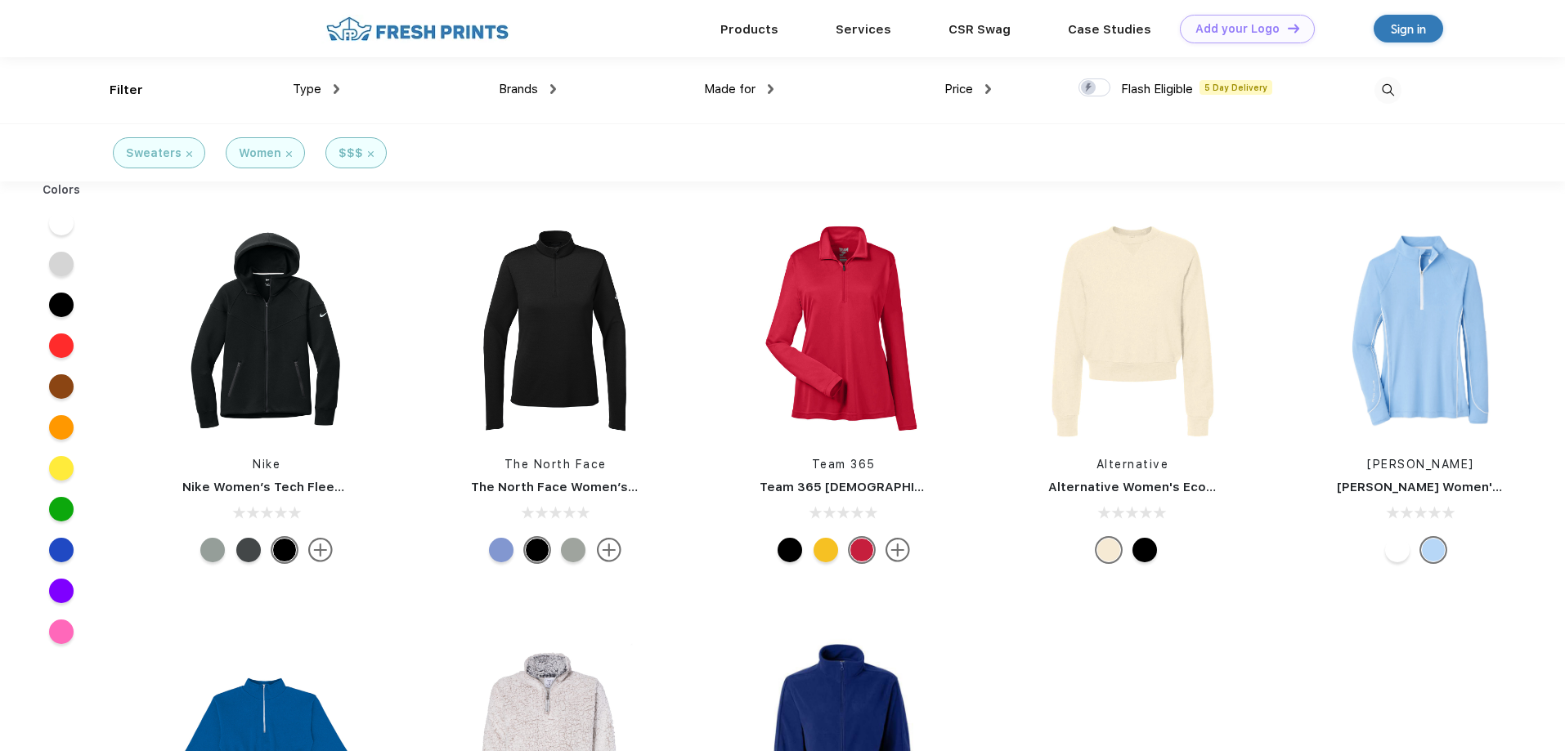
click at [186, 155] on img at bounding box center [189, 154] width 6 height 6
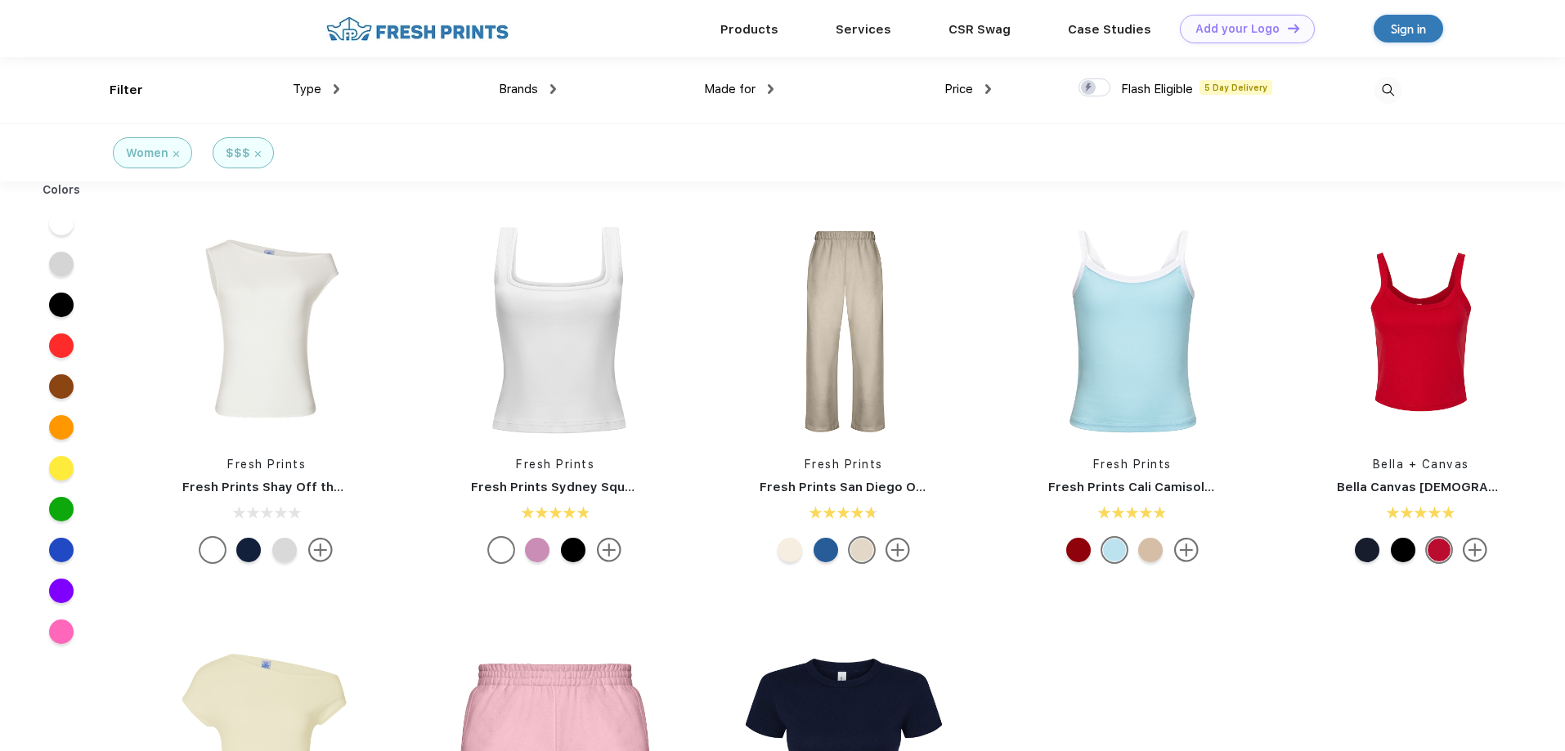
click at [312, 91] on span "Type" at bounding box center [307, 89] width 29 height 15
click at [328, 87] on div "Type" at bounding box center [316, 89] width 47 height 19
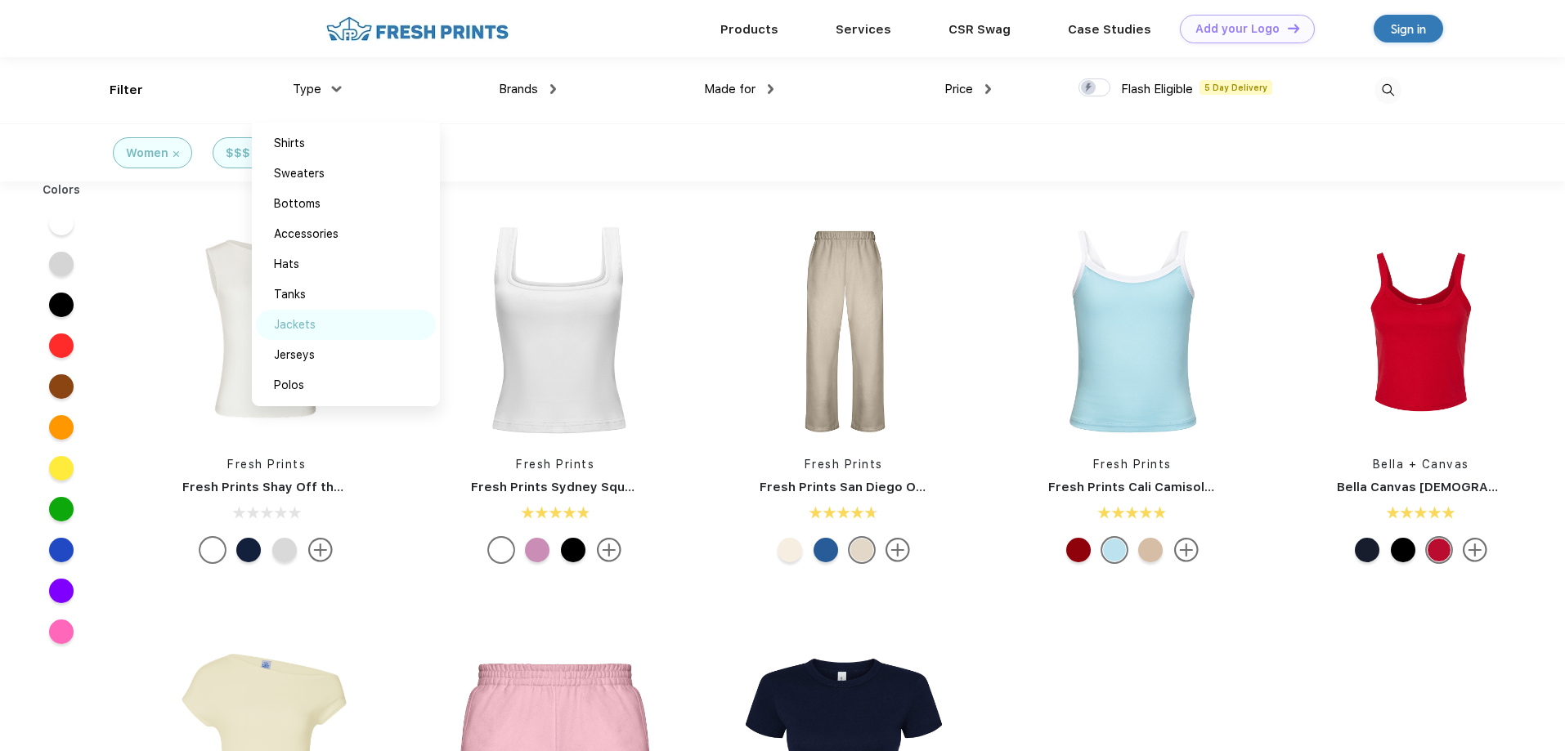
click at [298, 325] on div "Jackets" at bounding box center [295, 324] width 42 height 17
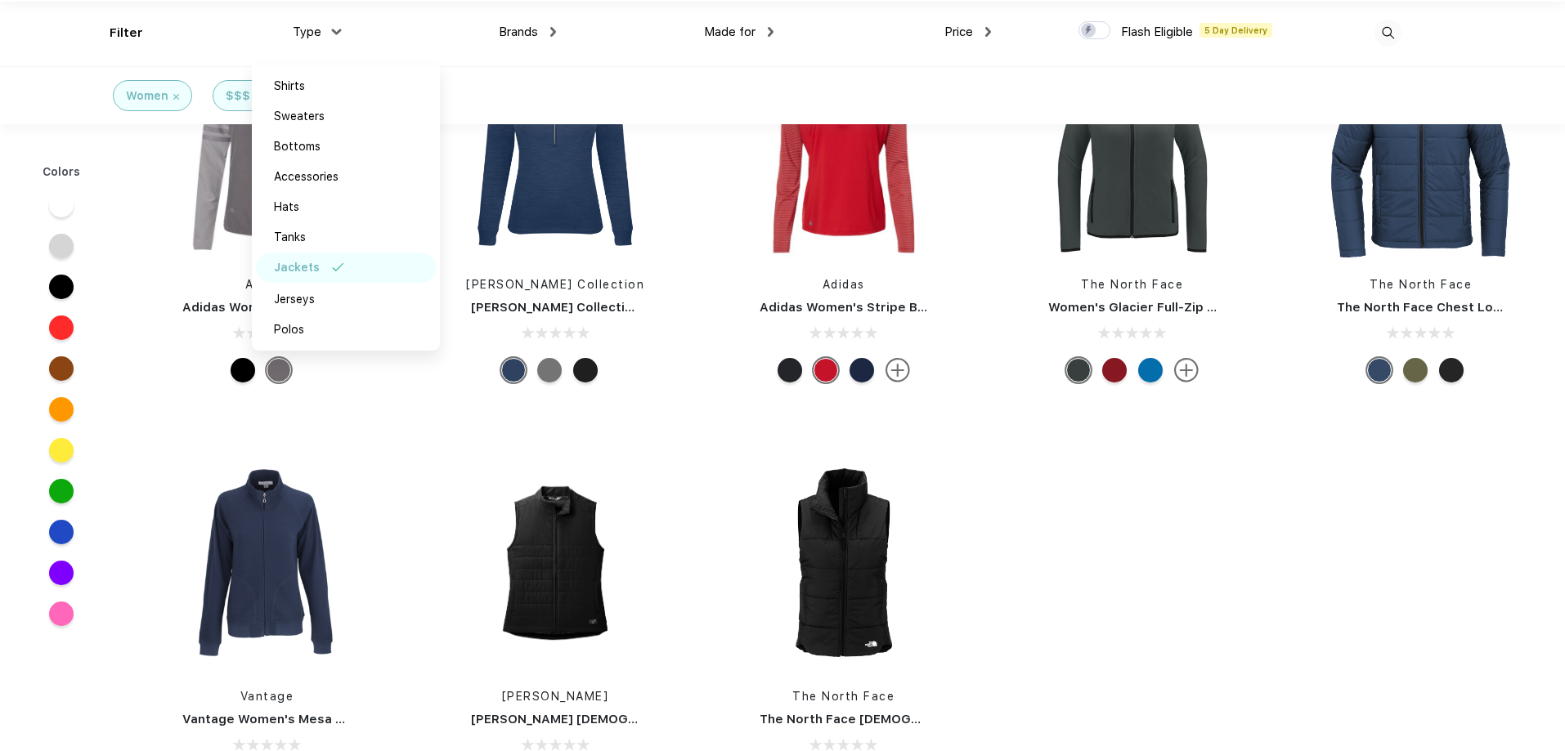
scroll to position [82, 0]
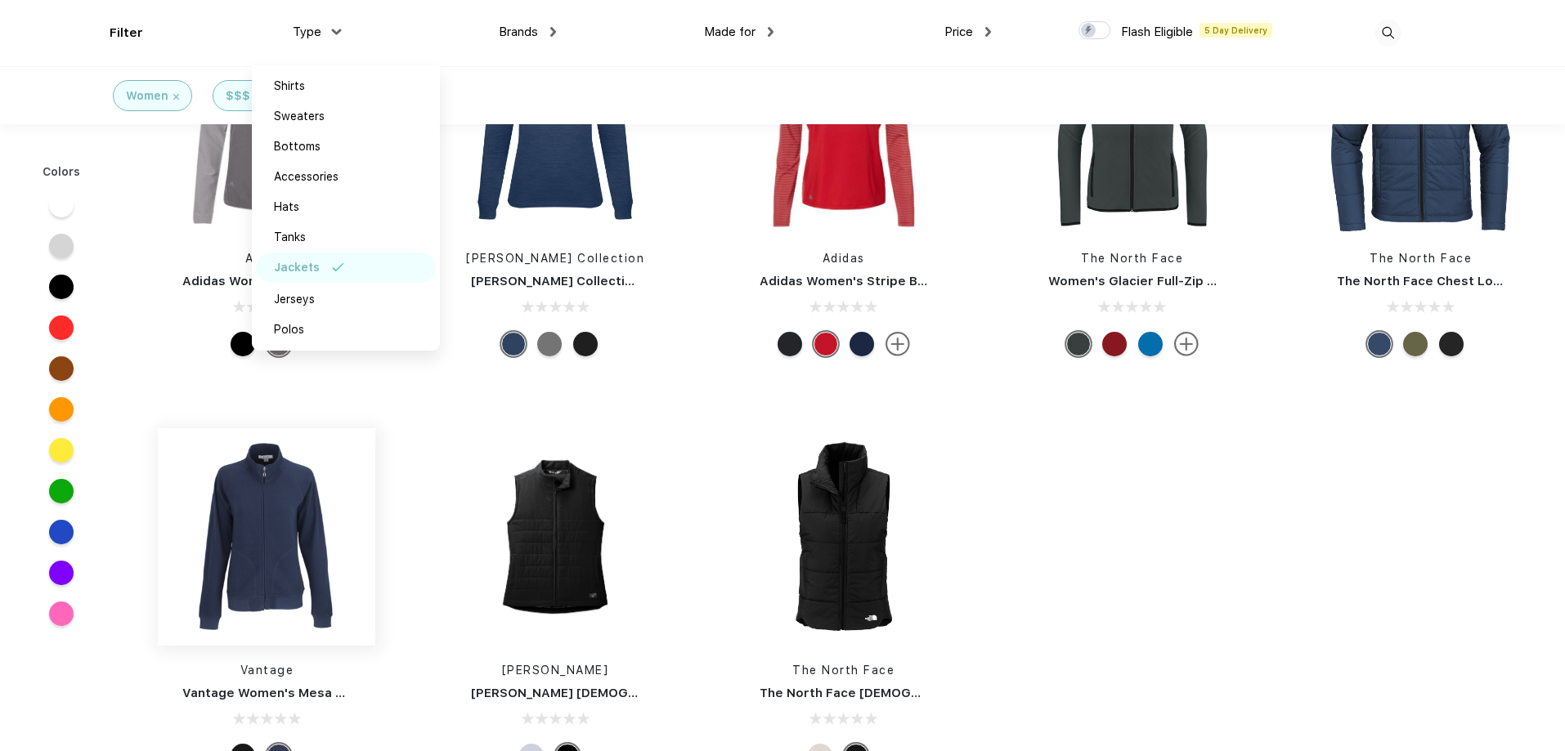
click at [277, 523] on img at bounding box center [266, 537] width 217 height 326
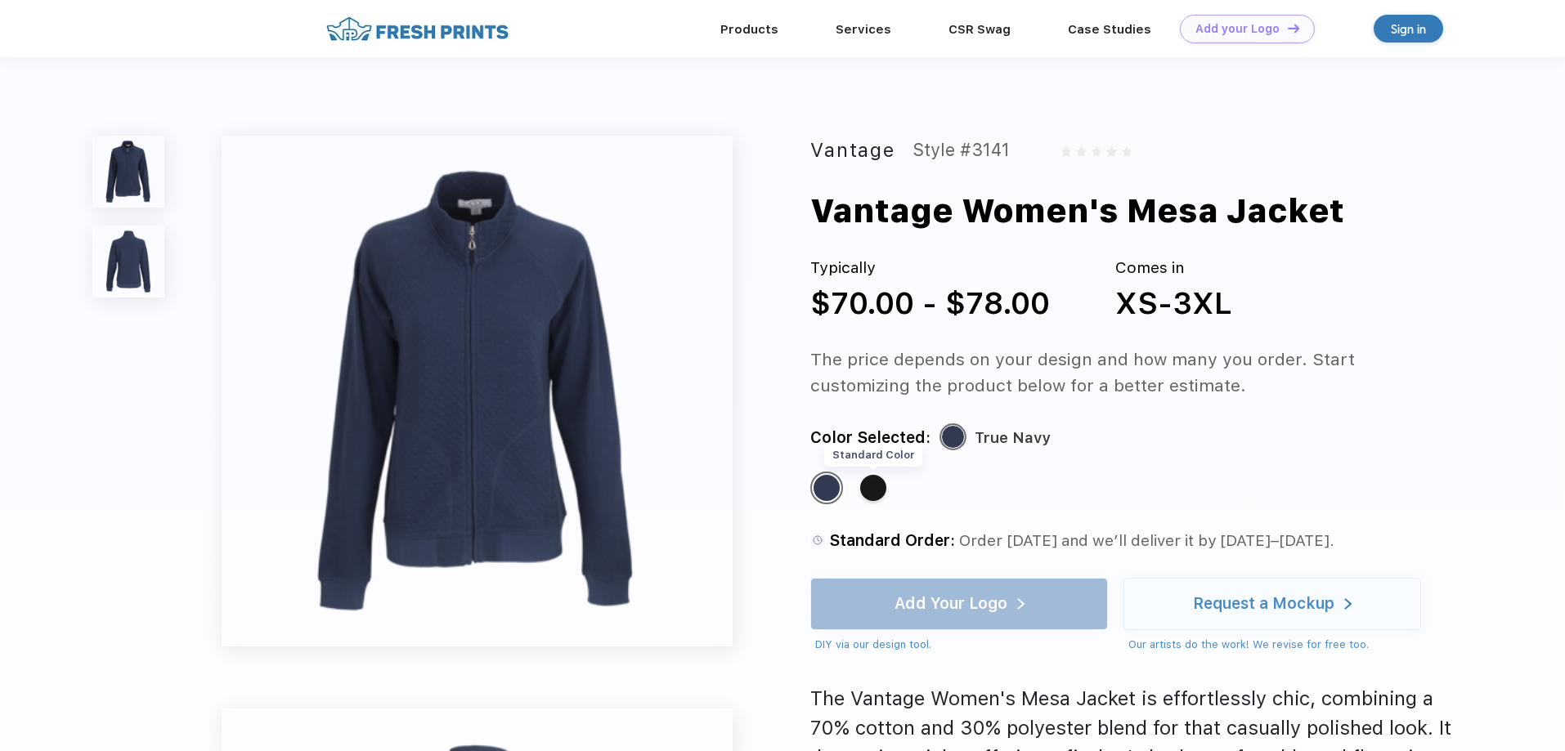
click at [877, 488] on div "Standard Color" at bounding box center [873, 488] width 26 height 26
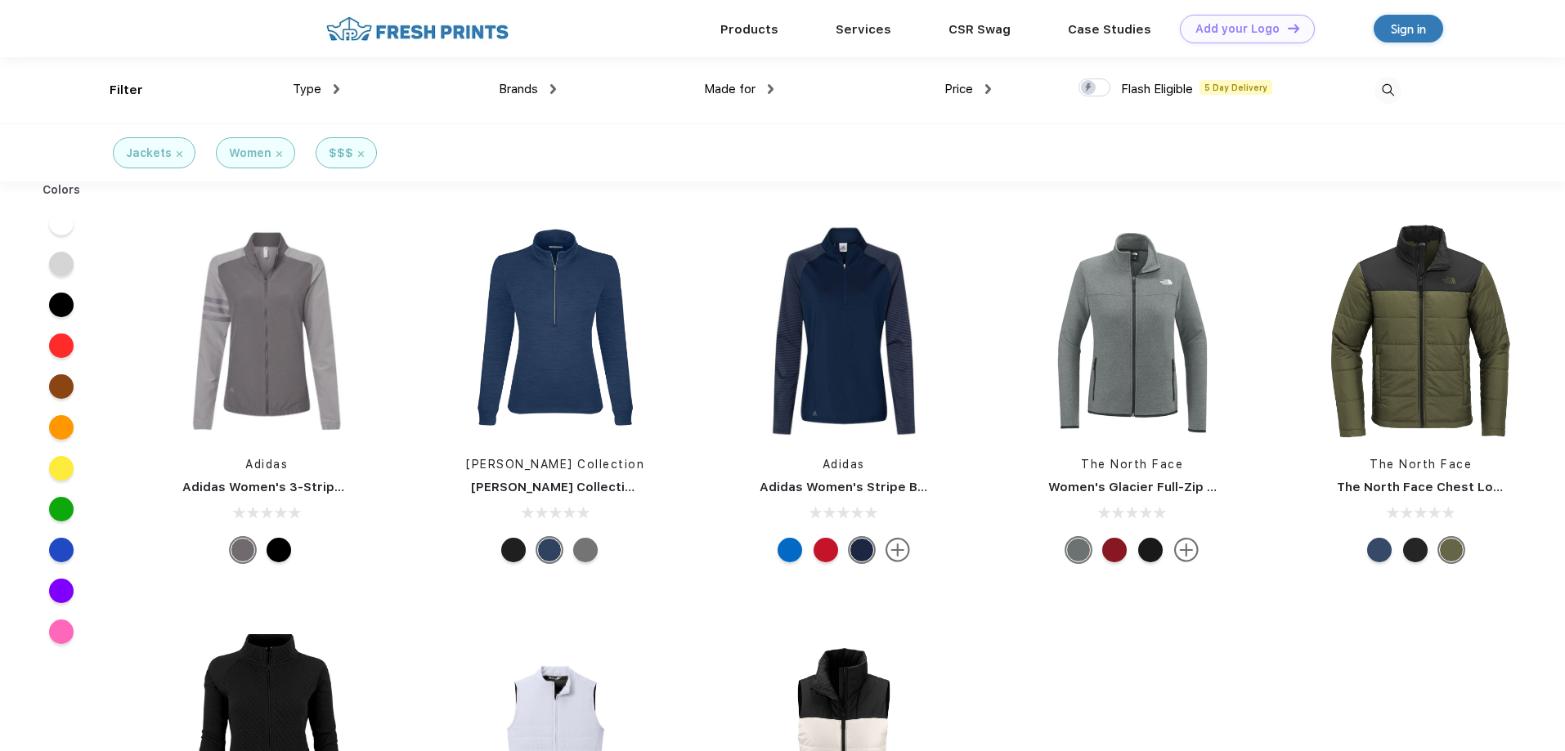
scroll to position [1, 0]
click at [334, 92] on img at bounding box center [337, 88] width 6 height 10
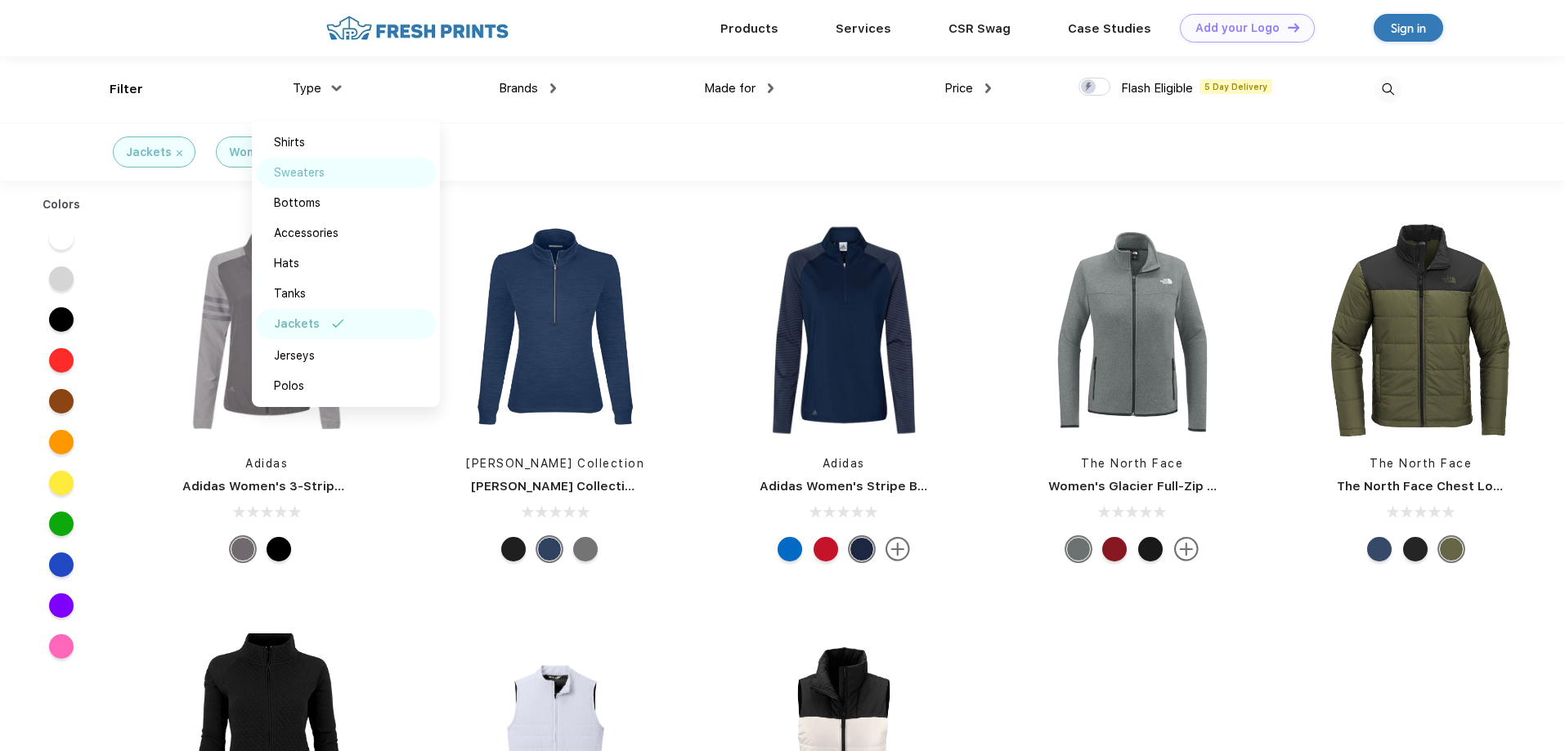
click at [301, 170] on div "Sweaters" at bounding box center [299, 172] width 51 height 17
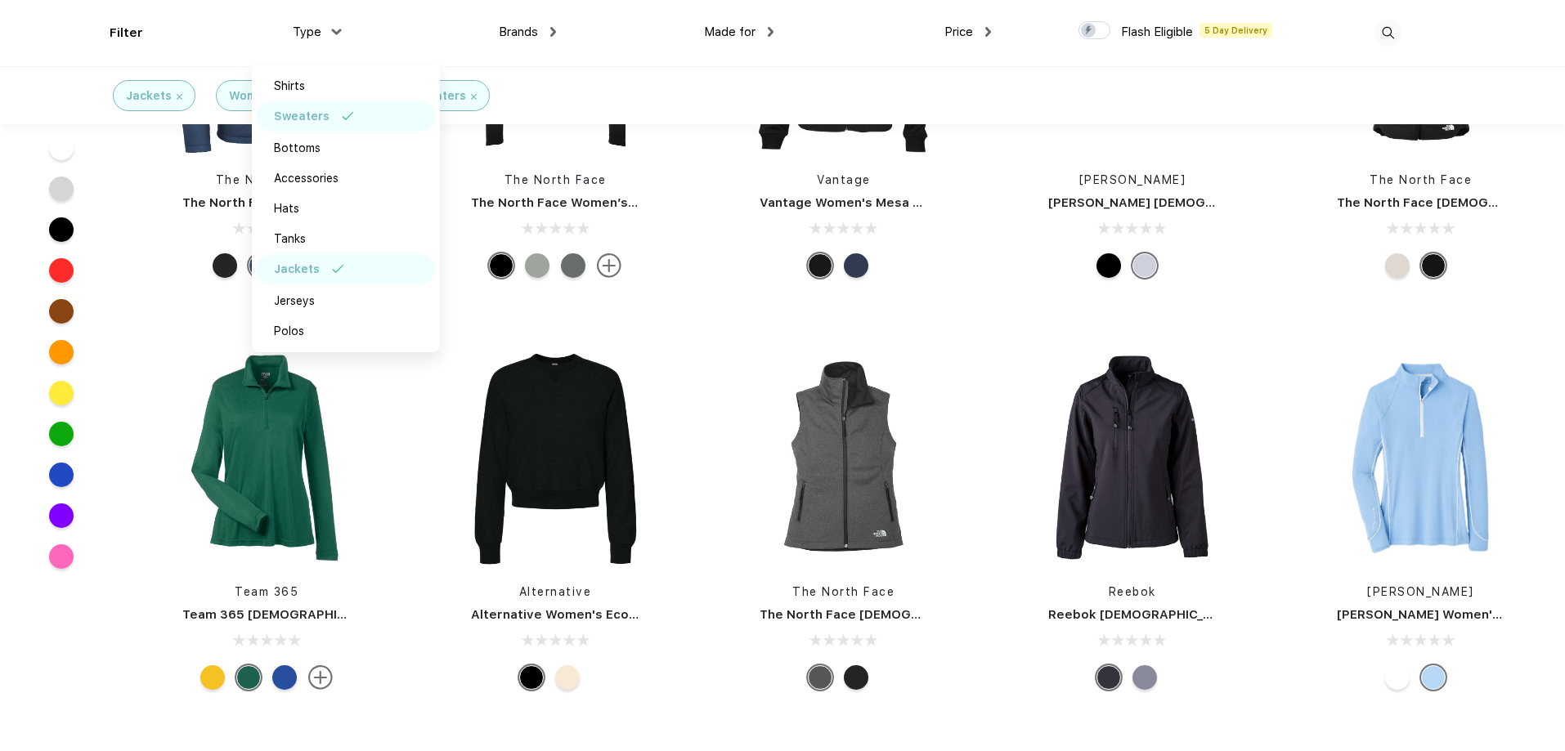
scroll to position [654, 0]
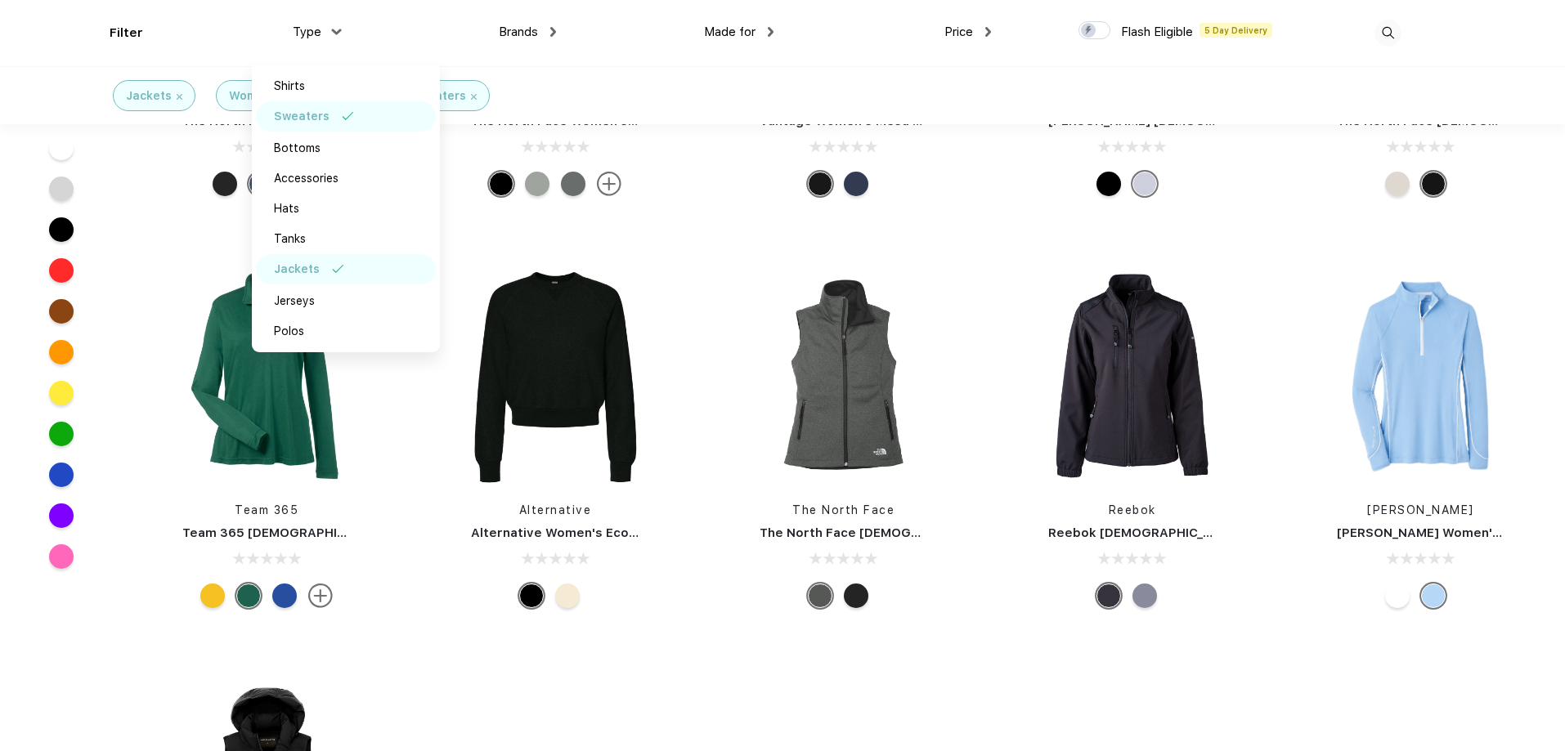
click at [561, 597] on div at bounding box center [567, 596] width 25 height 25
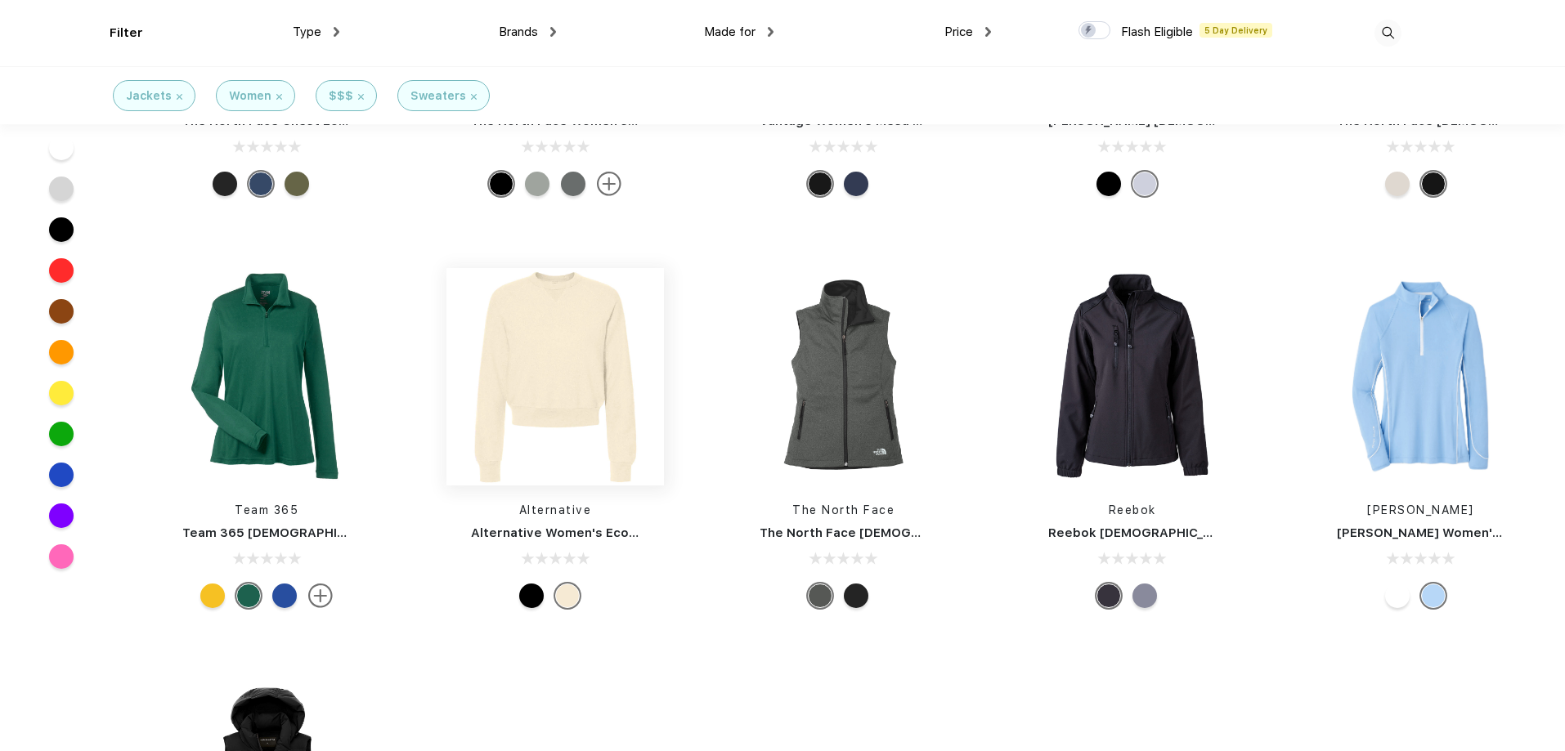
click at [568, 392] on img at bounding box center [554, 376] width 217 height 217
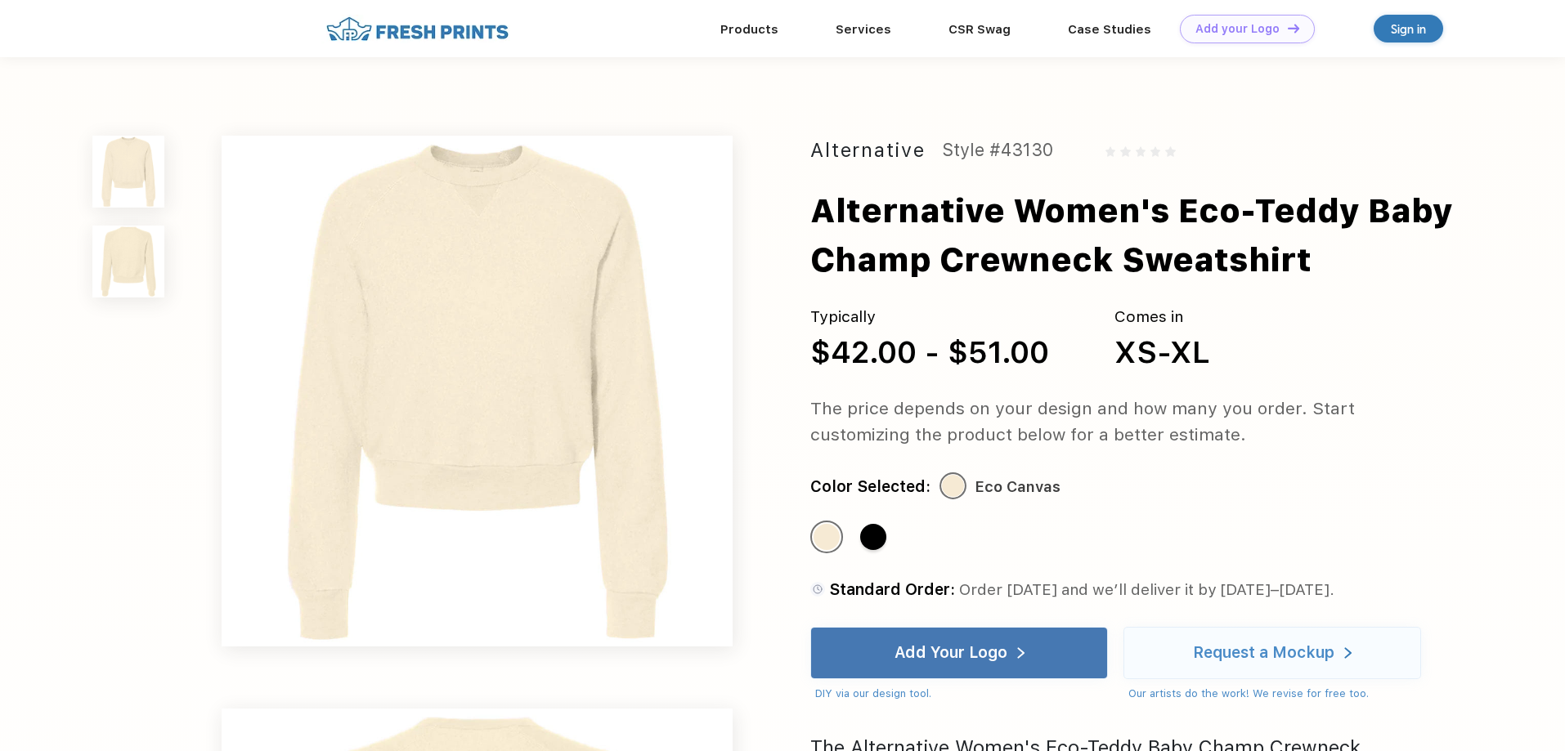
scroll to position [654, 0]
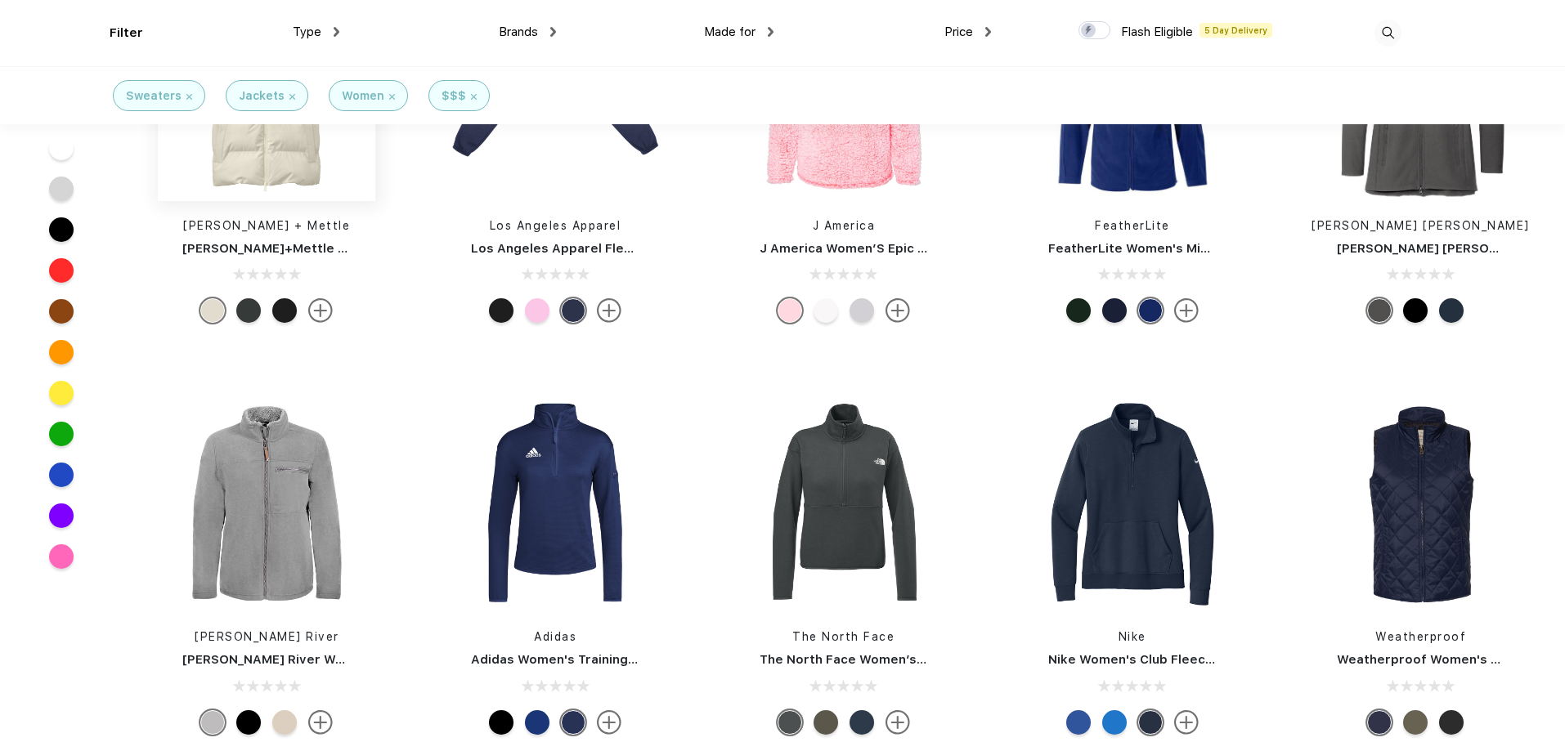
scroll to position [1391, 0]
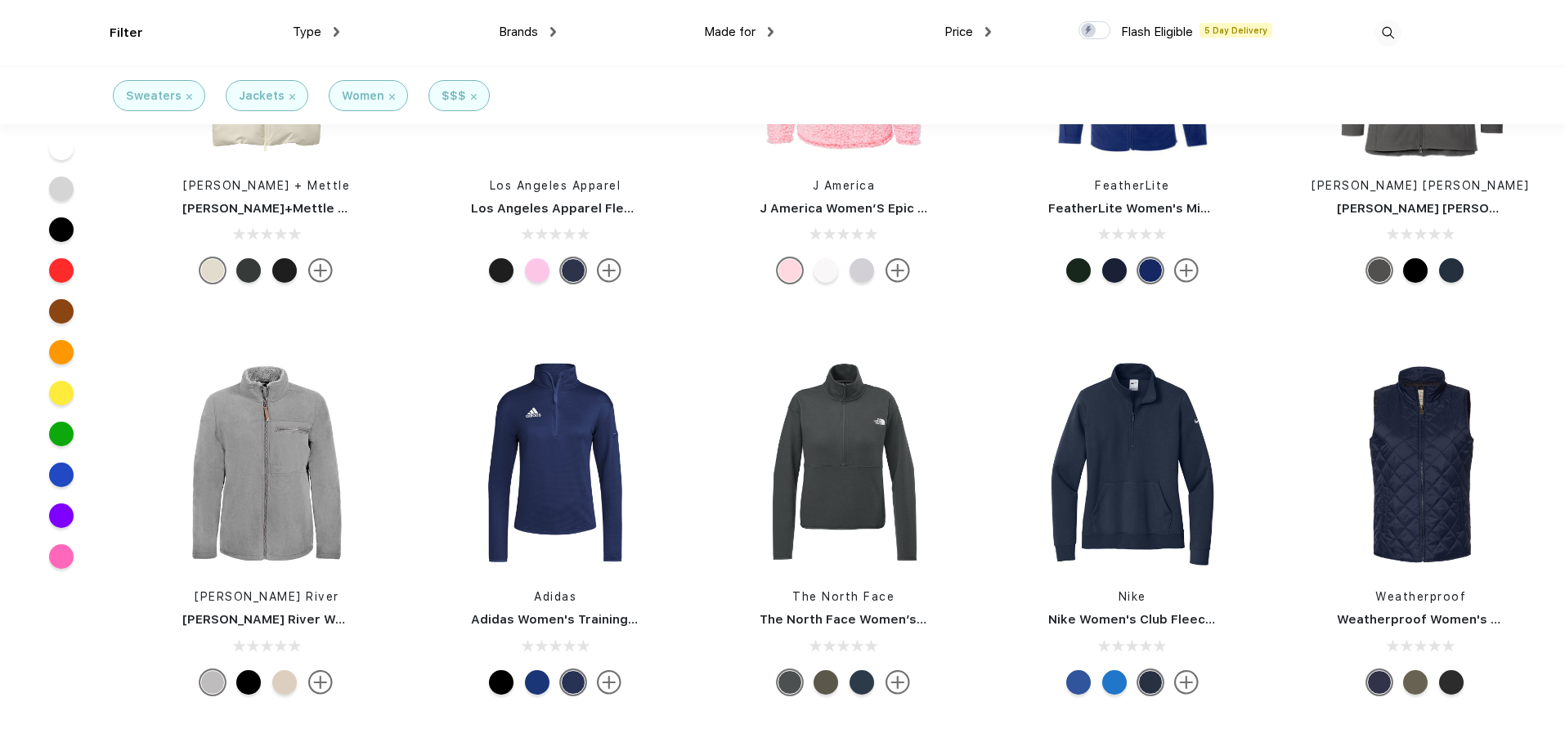
click at [284, 679] on div at bounding box center [284, 682] width 25 height 25
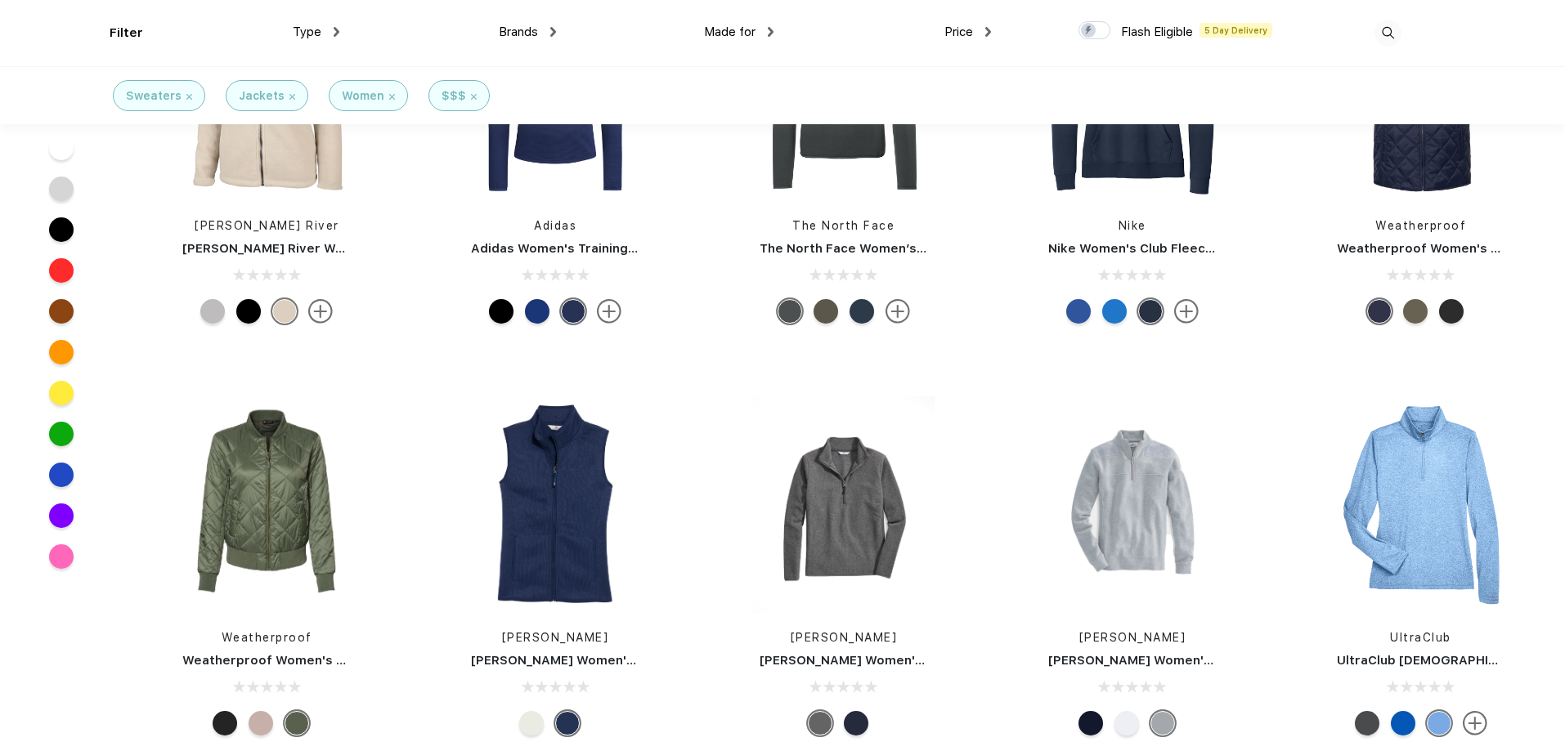
scroll to position [1800, 0]
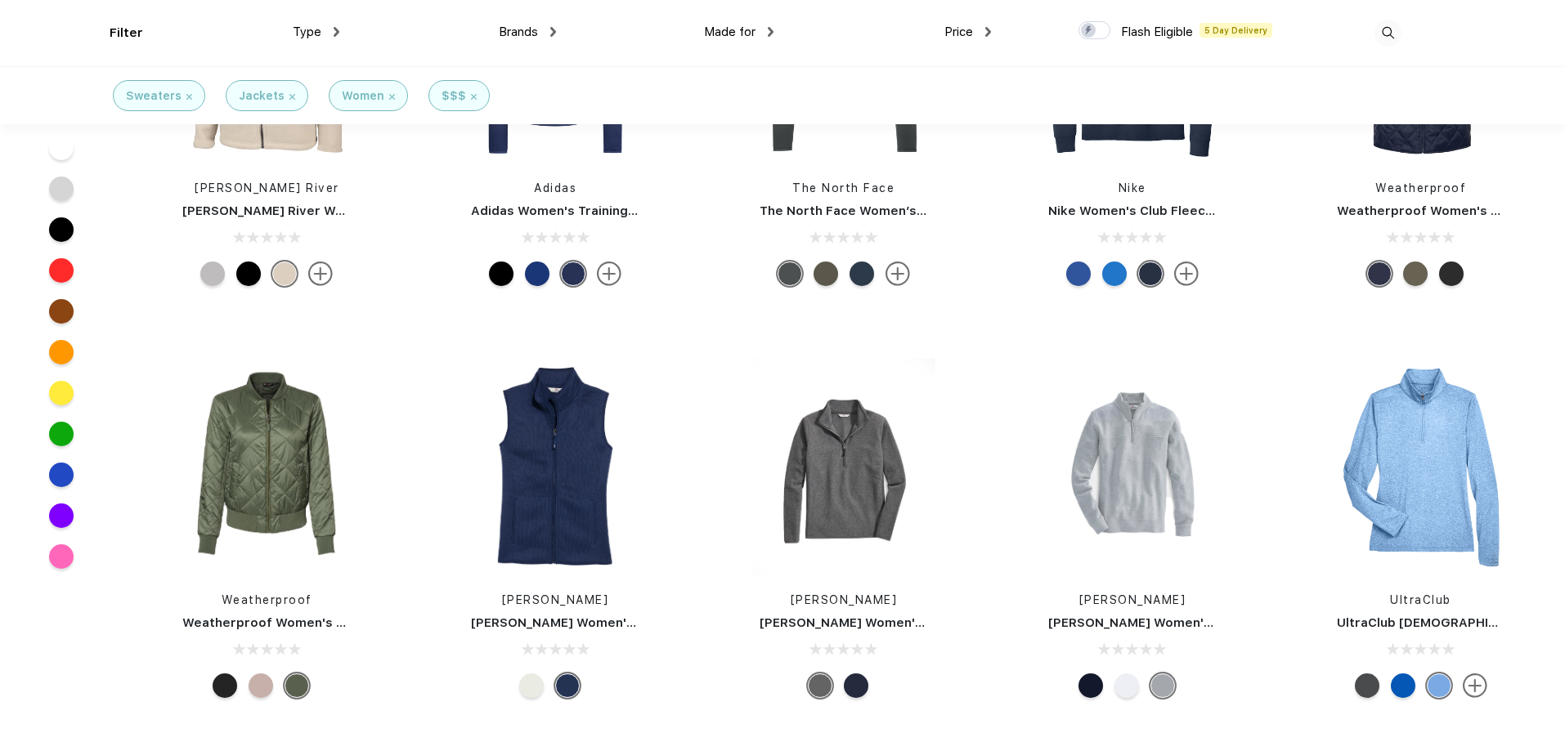
click at [271, 692] on div at bounding box center [261, 686] width 25 height 25
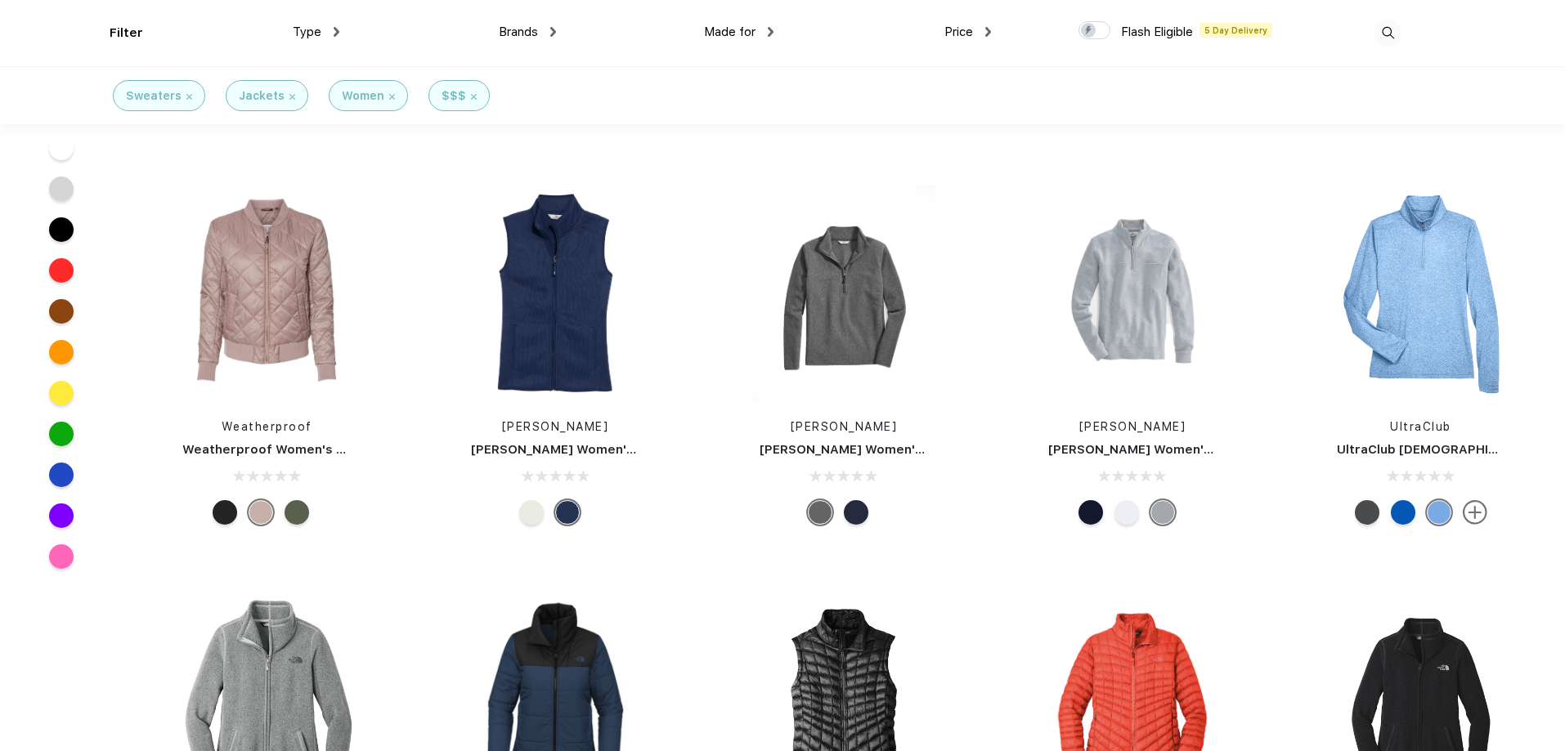
scroll to position [2045, 0]
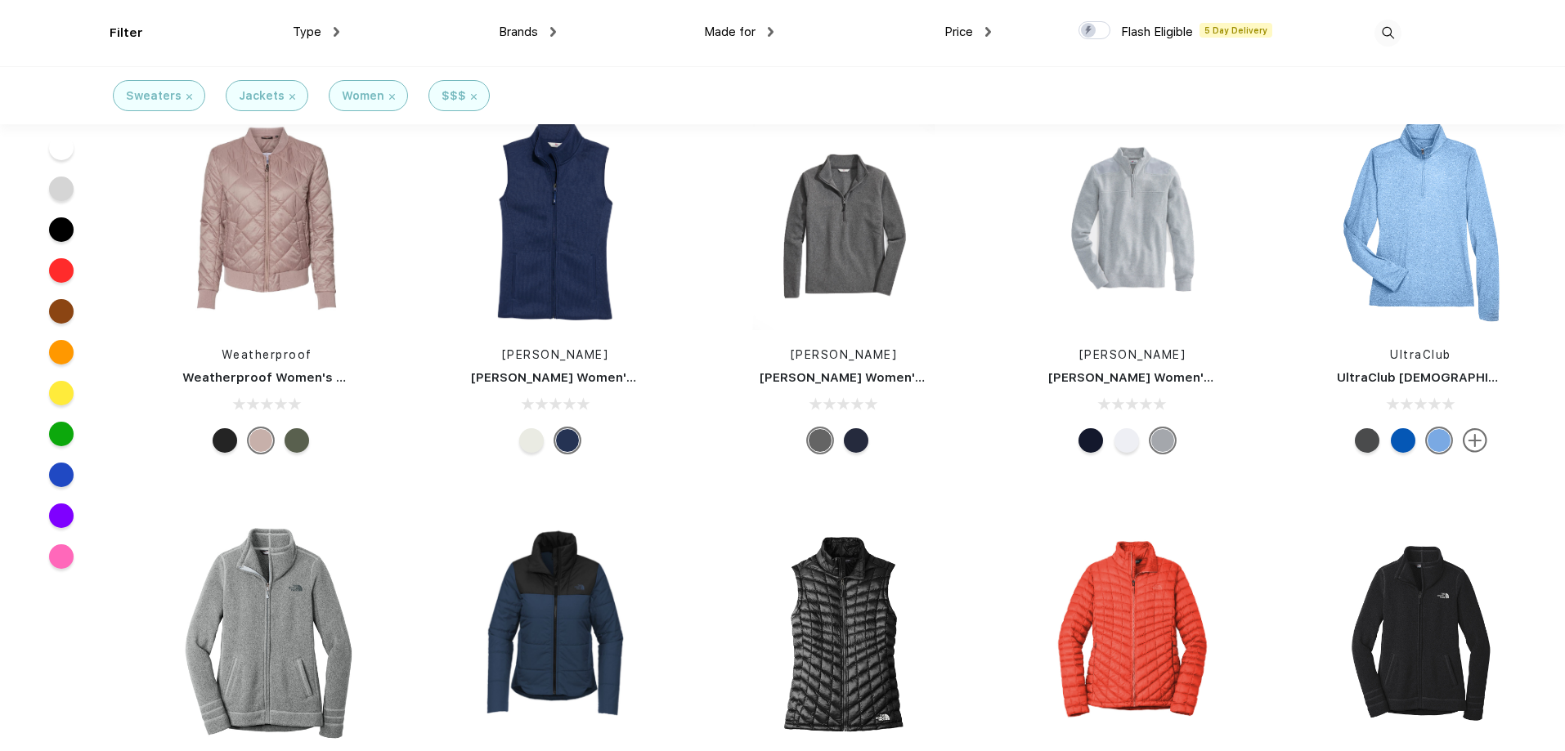
click at [1135, 450] on div at bounding box center [1126, 440] width 25 height 25
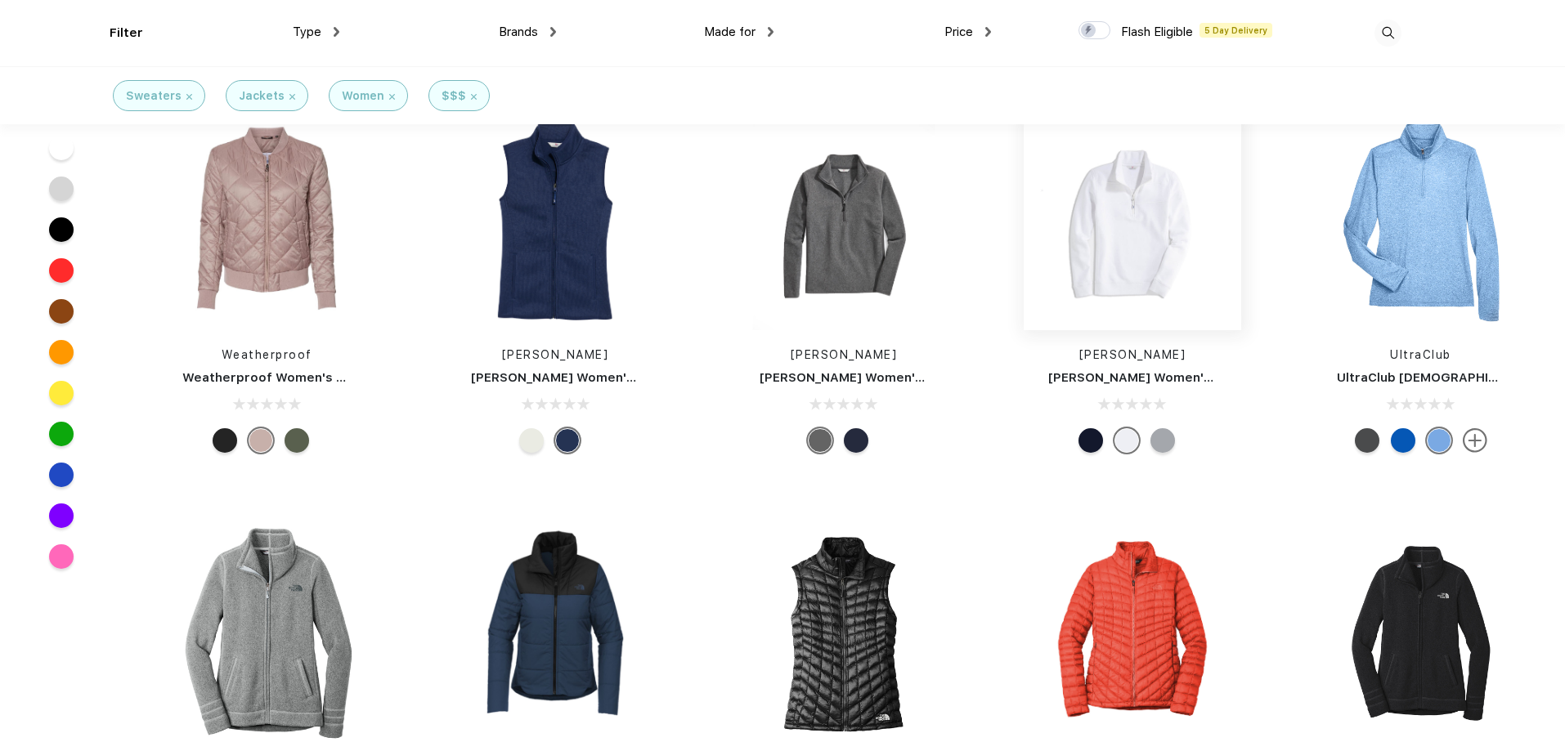
click at [1104, 222] on img at bounding box center [1132, 221] width 217 height 217
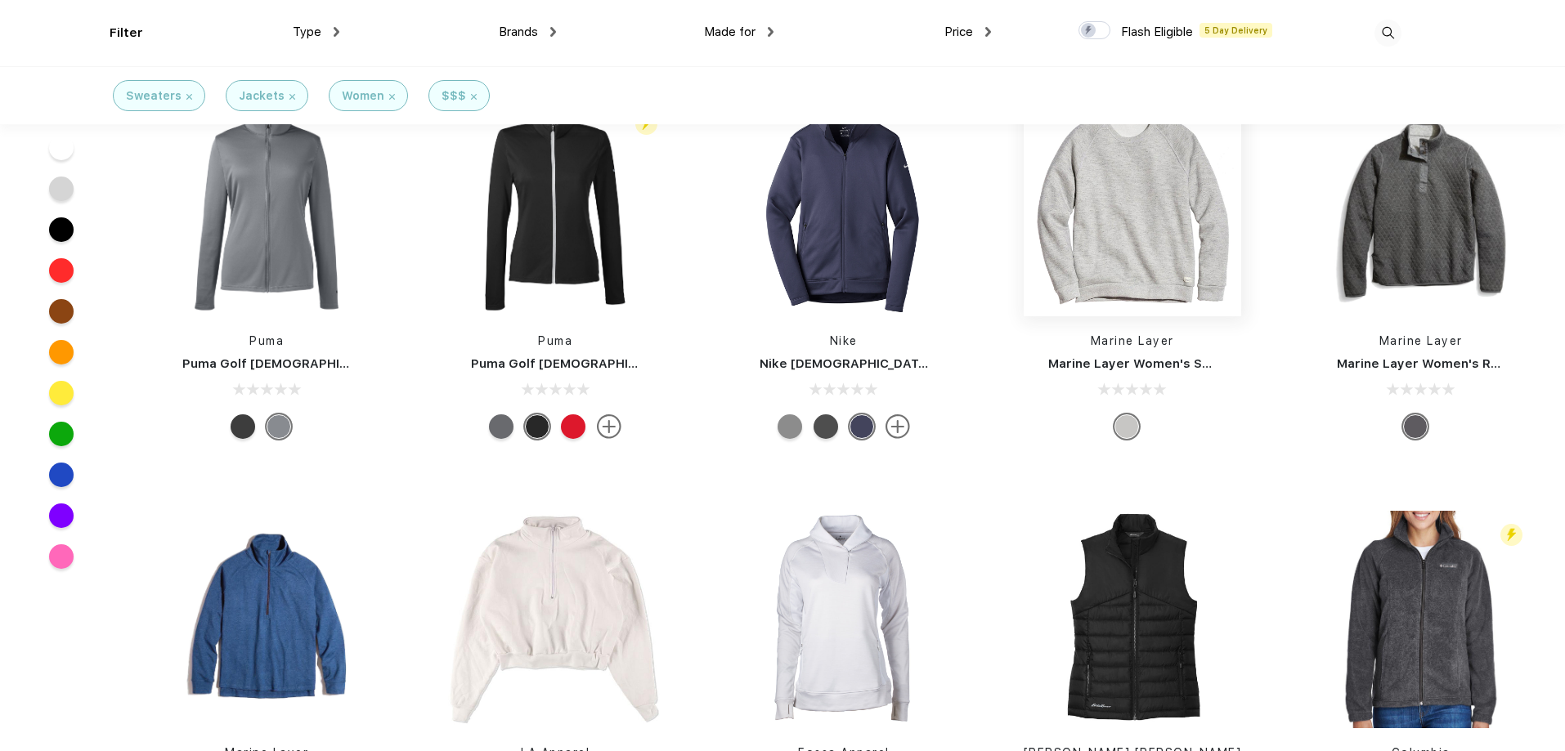
scroll to position [3353, 0]
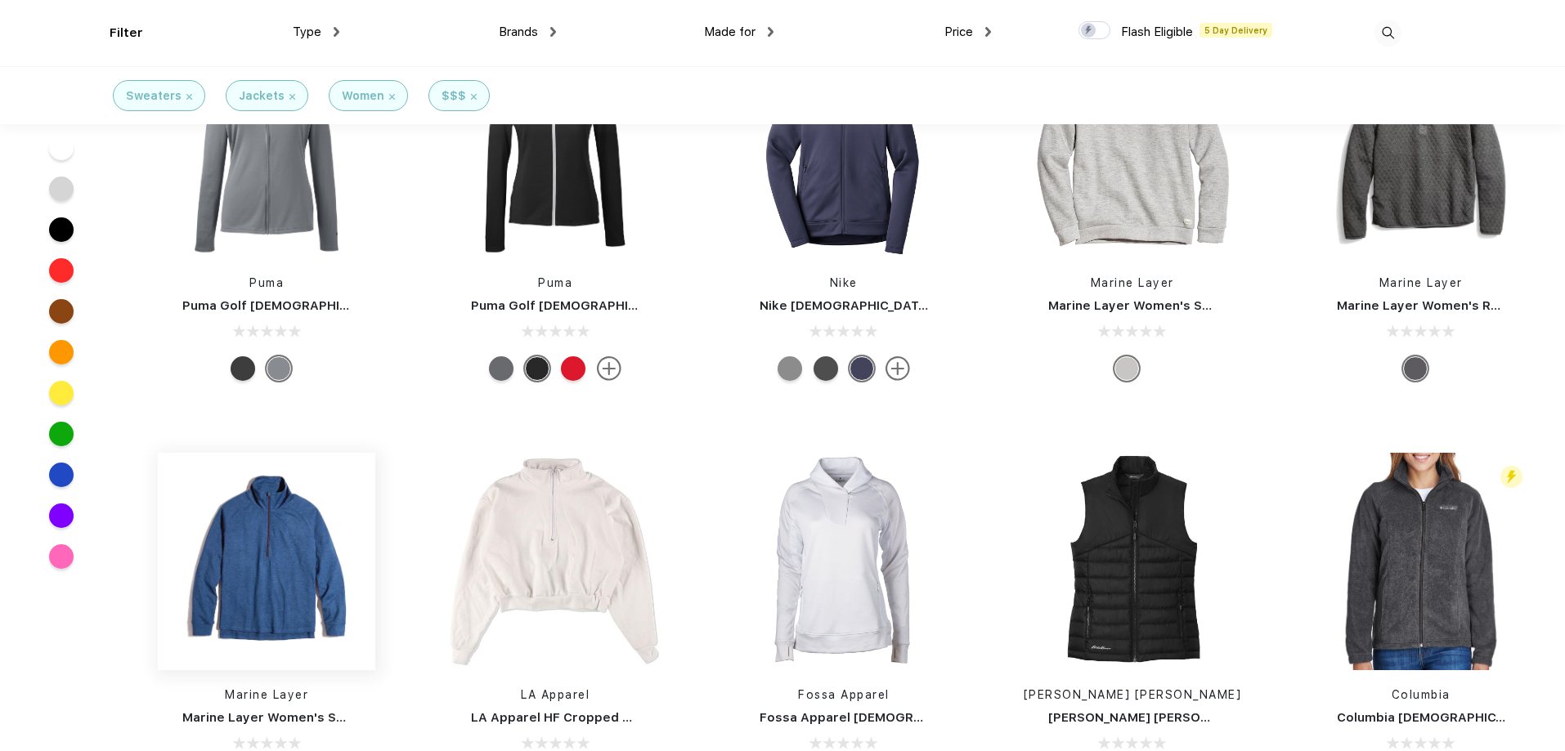
click at [311, 558] on img at bounding box center [266, 561] width 217 height 217
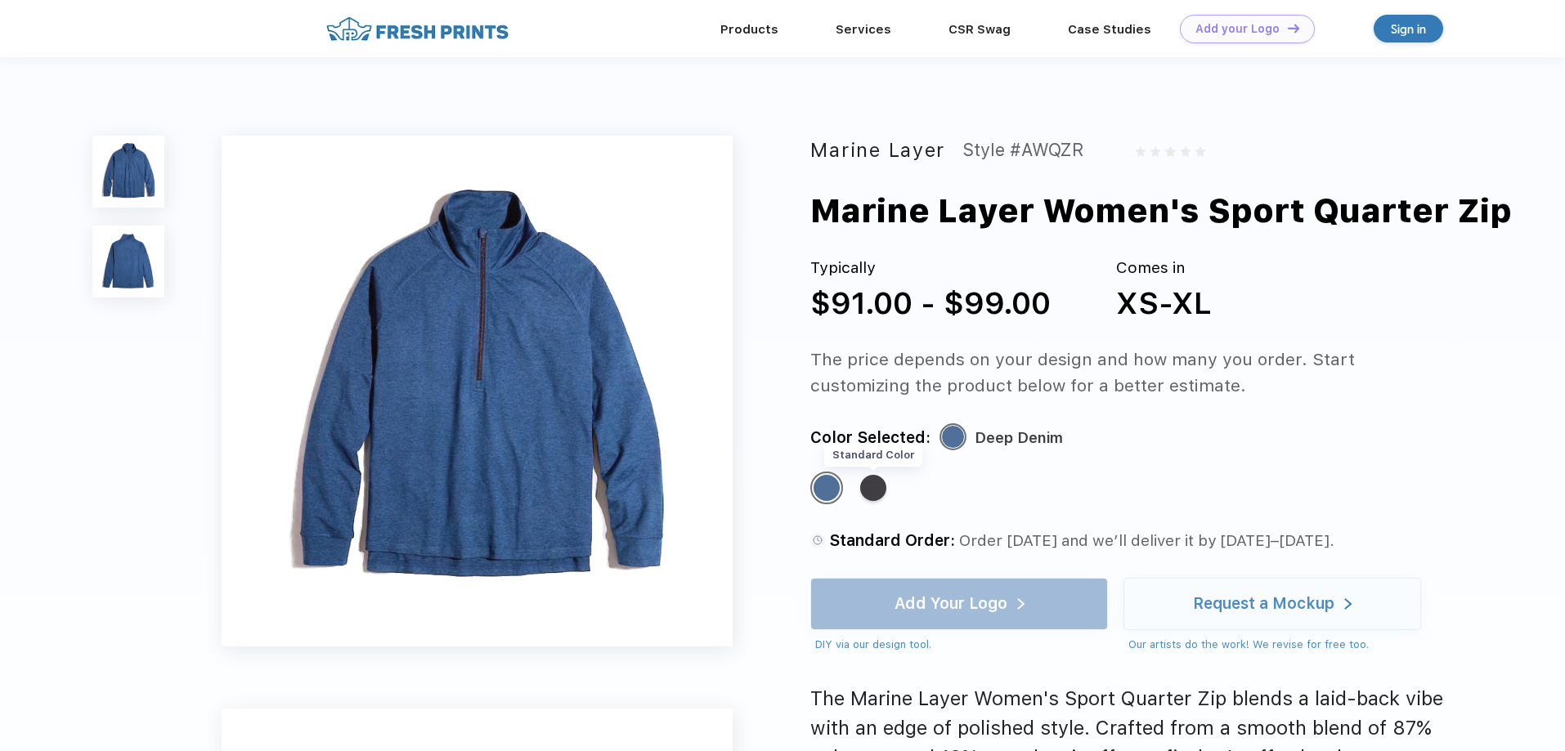
click at [876, 484] on div "Standard Color" at bounding box center [873, 488] width 26 height 26
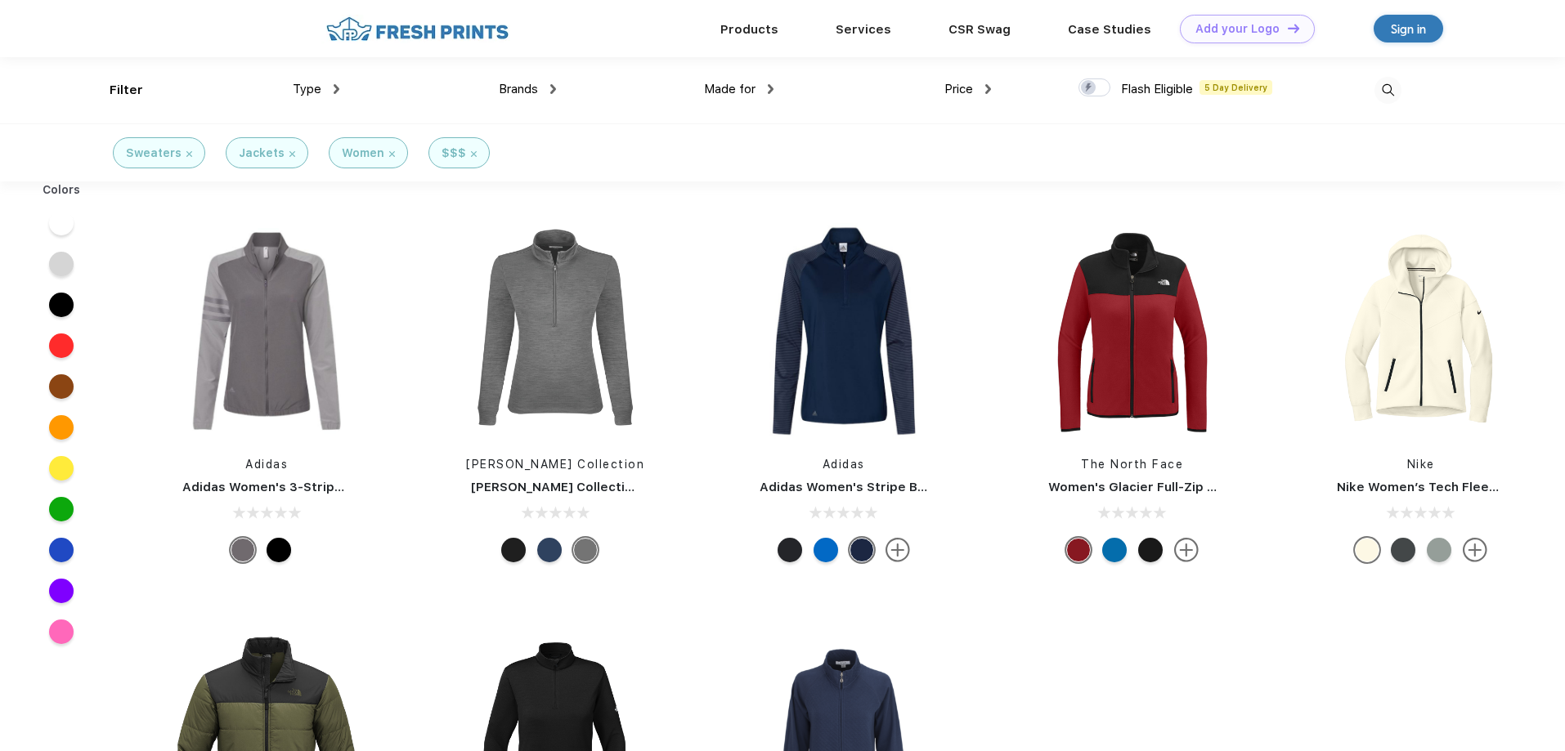
scroll to position [1, 0]
click at [289, 150] on img at bounding box center [292, 153] width 6 height 6
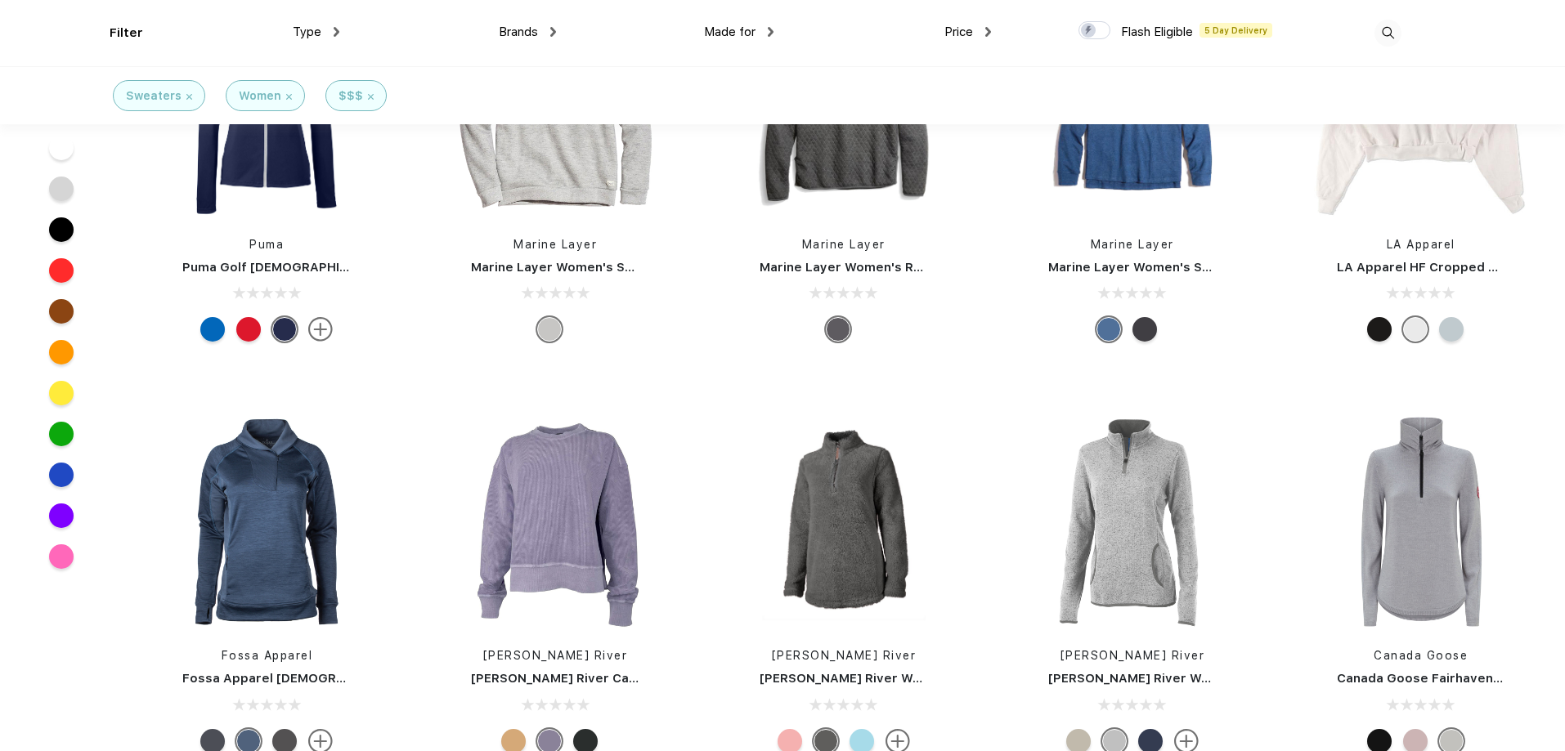
scroll to position [1390, 0]
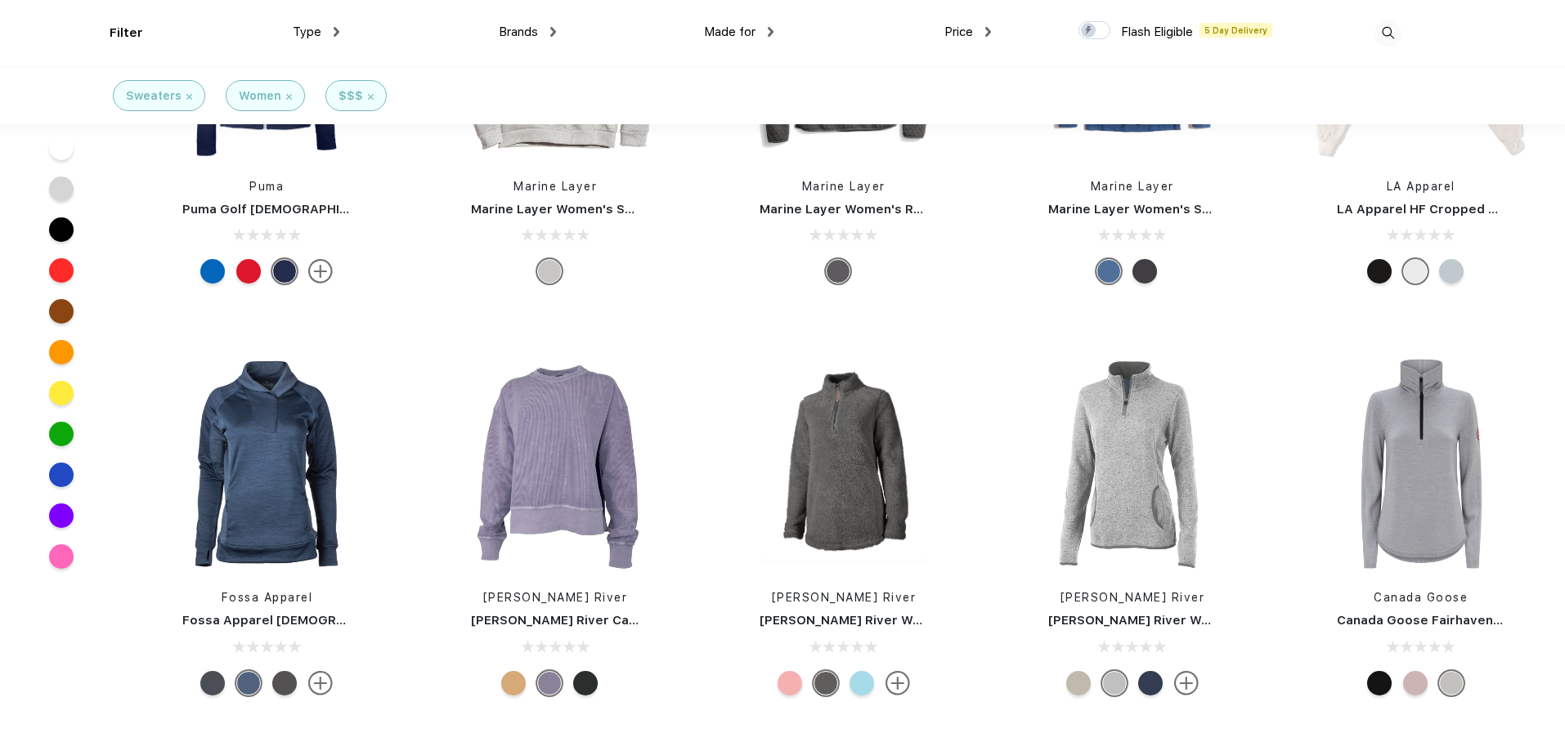
click at [514, 681] on div at bounding box center [513, 683] width 25 height 25
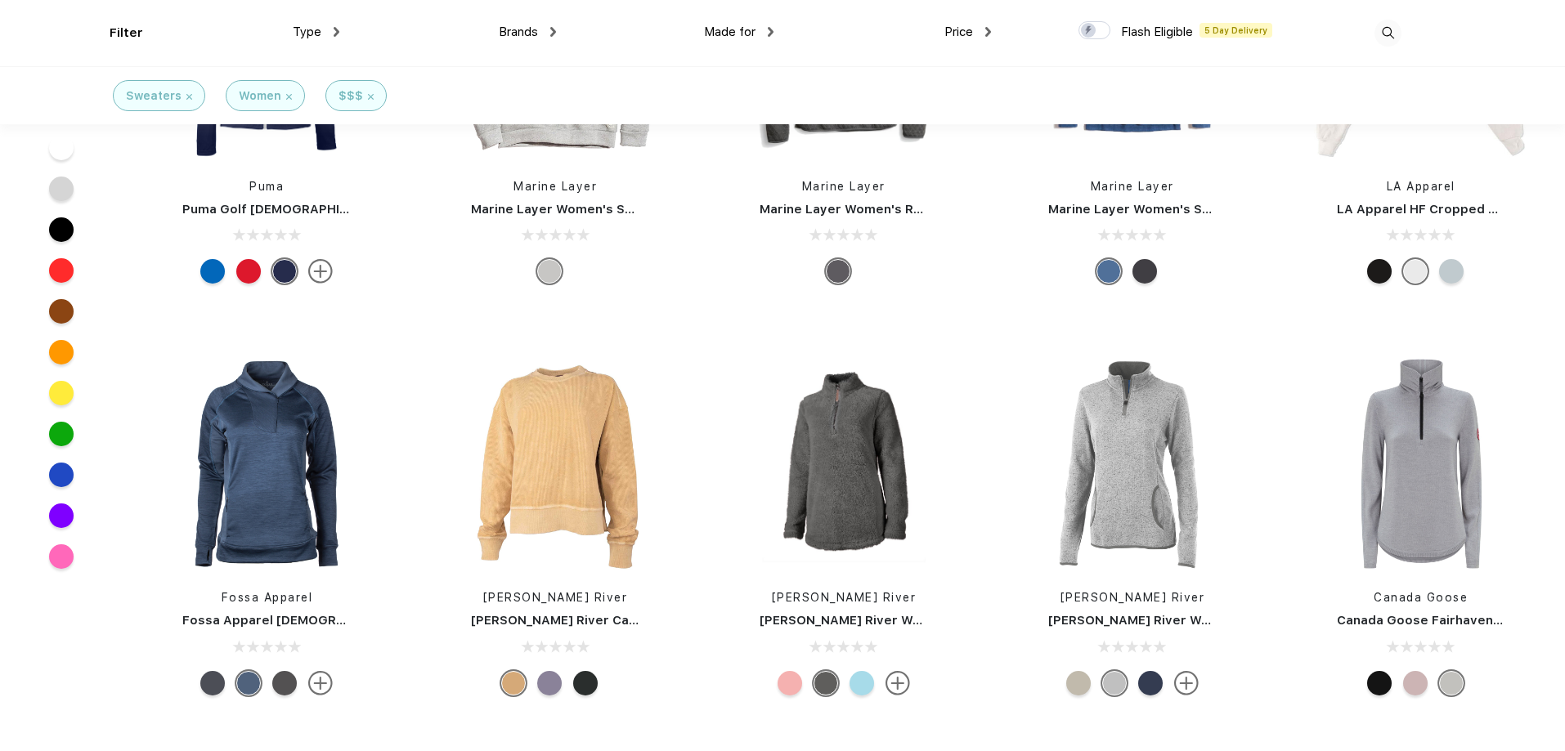
click at [581, 684] on div at bounding box center [585, 683] width 25 height 25
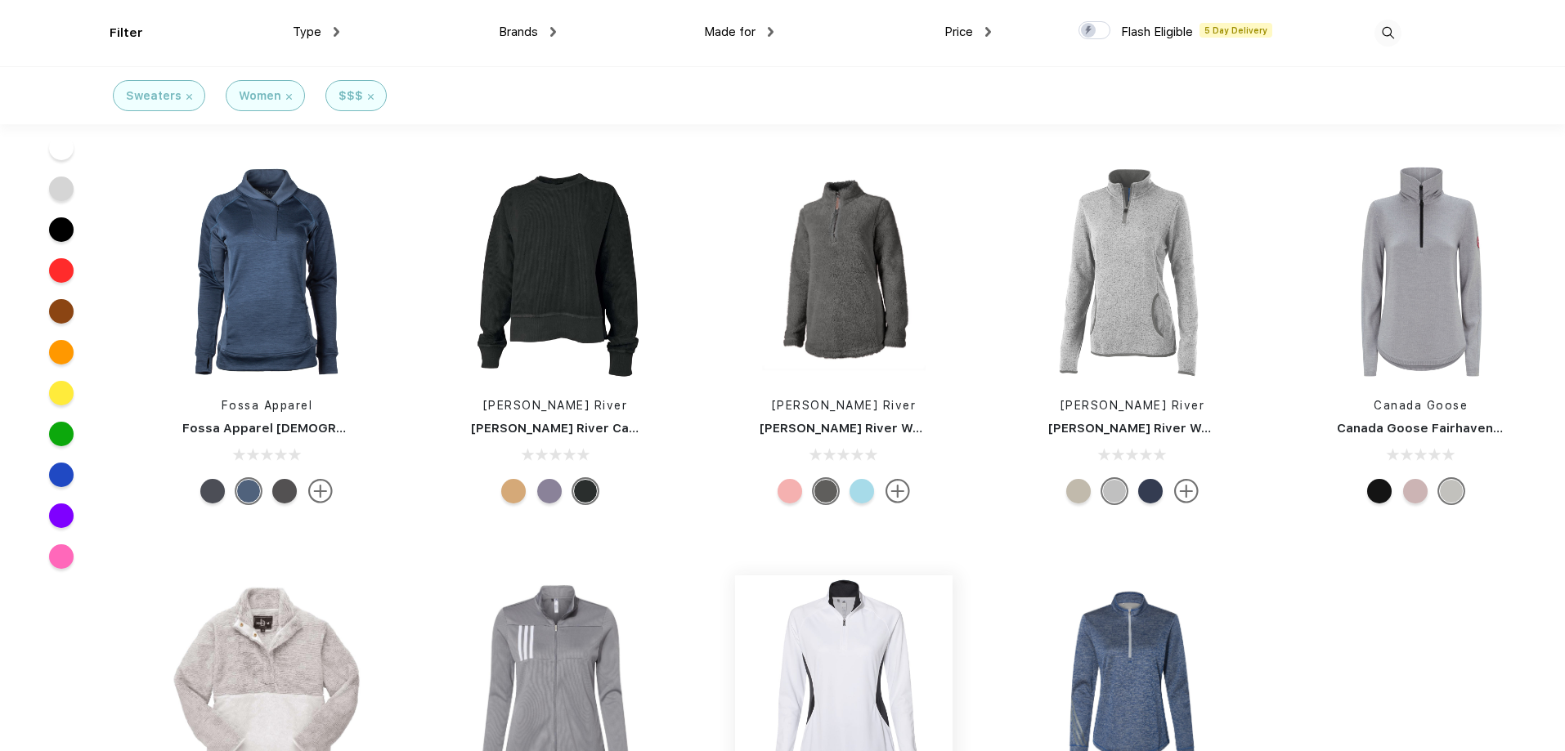
scroll to position [1635, 0]
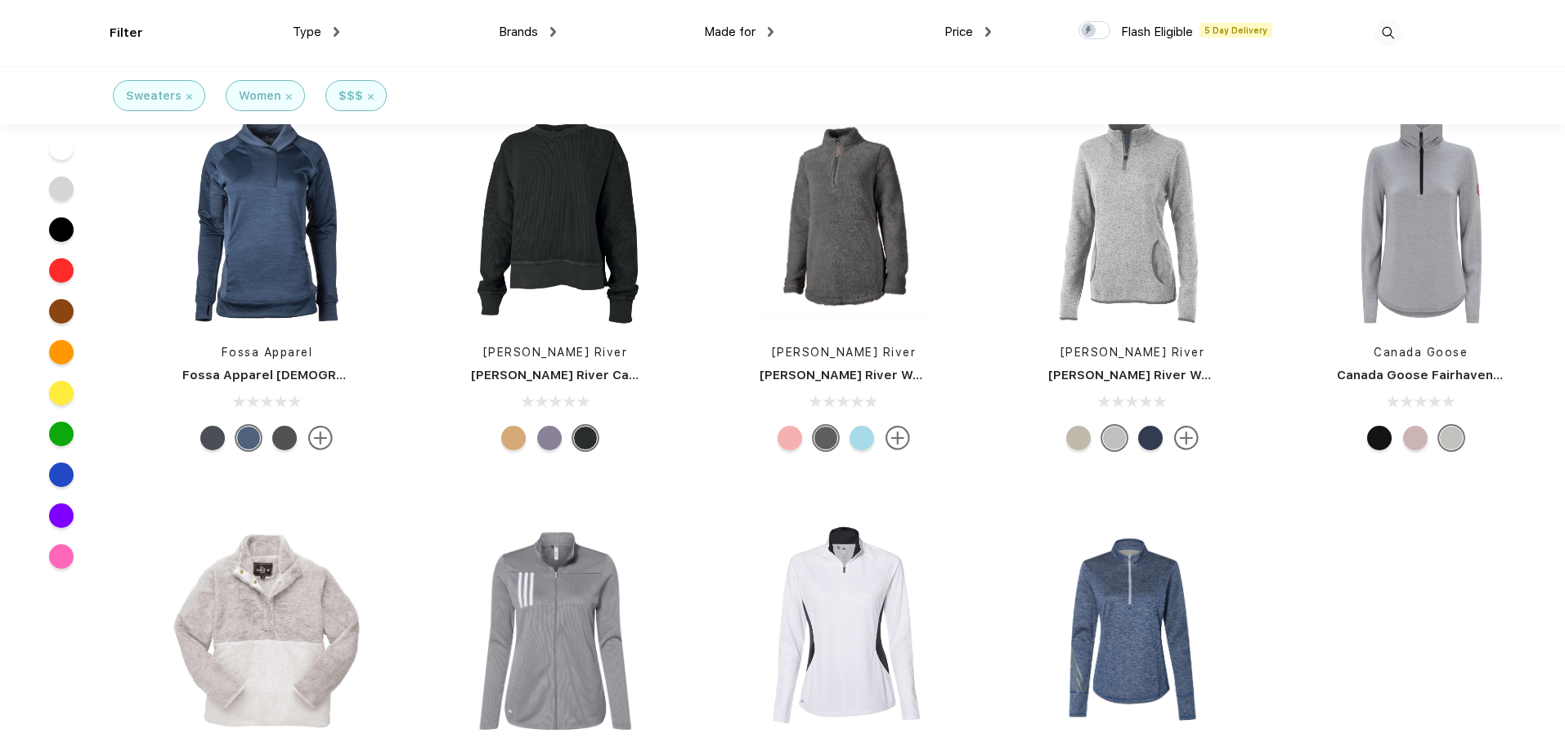
click at [1414, 446] on div at bounding box center [1415, 438] width 25 height 25
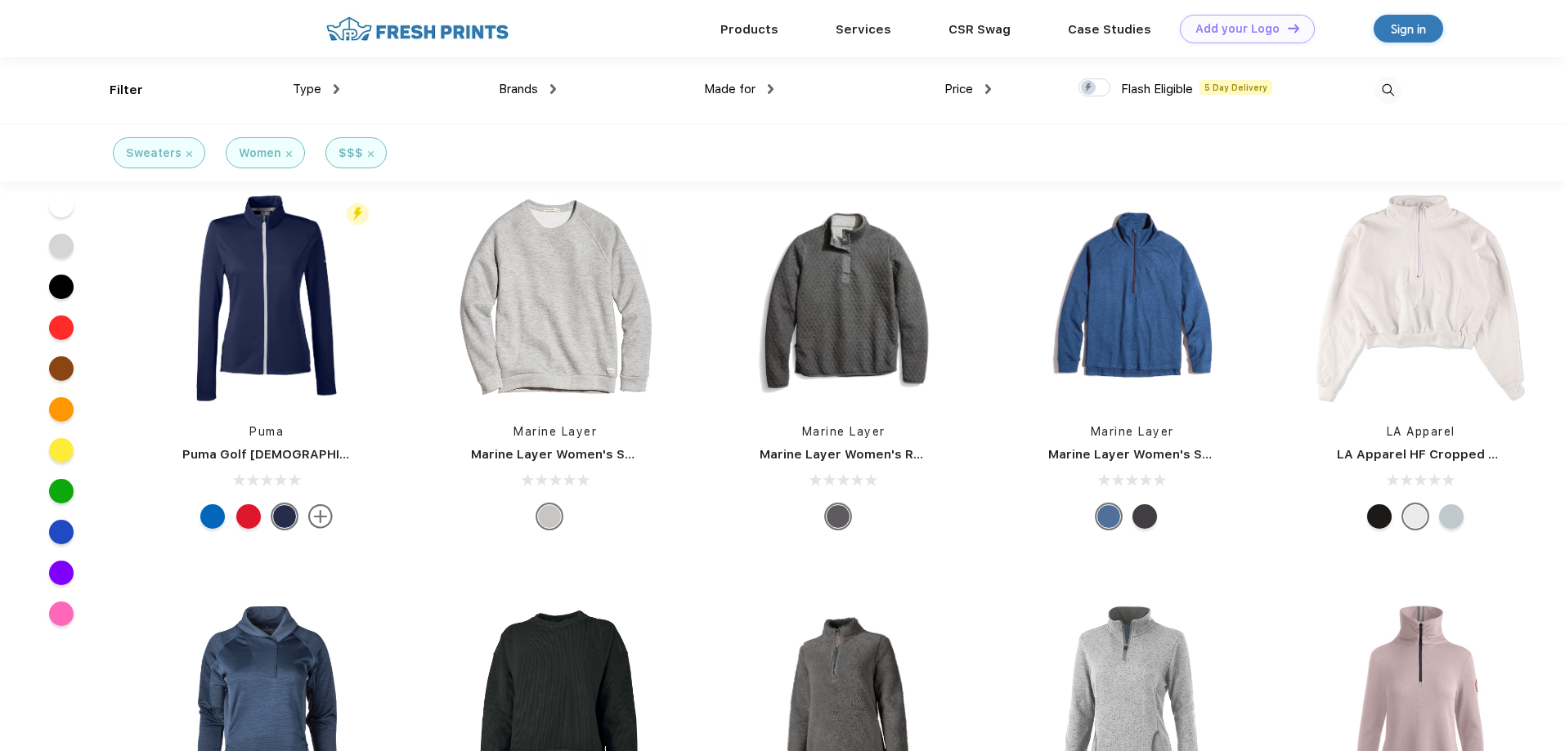
scroll to position [1063, 0]
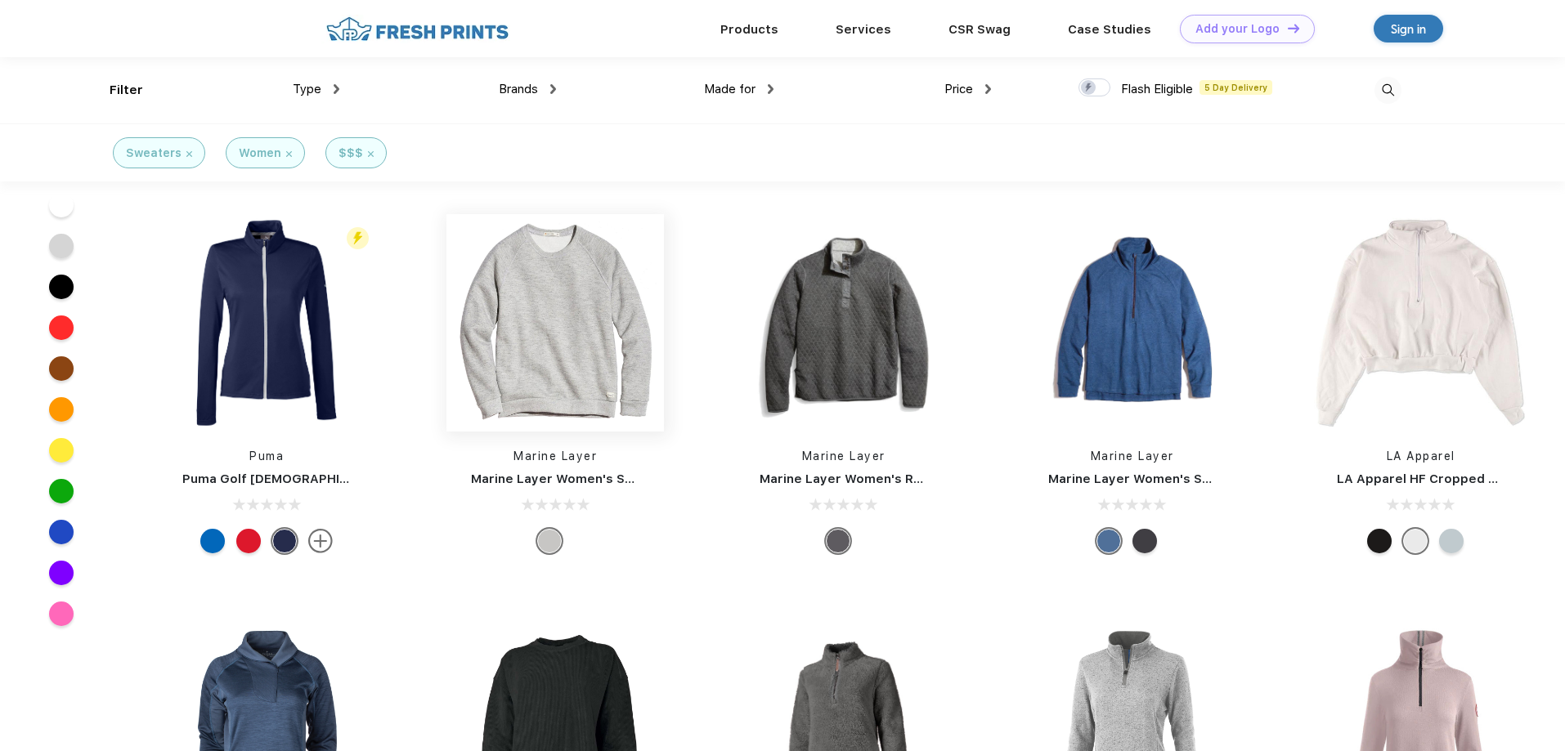
click at [544, 307] on img at bounding box center [554, 322] width 217 height 217
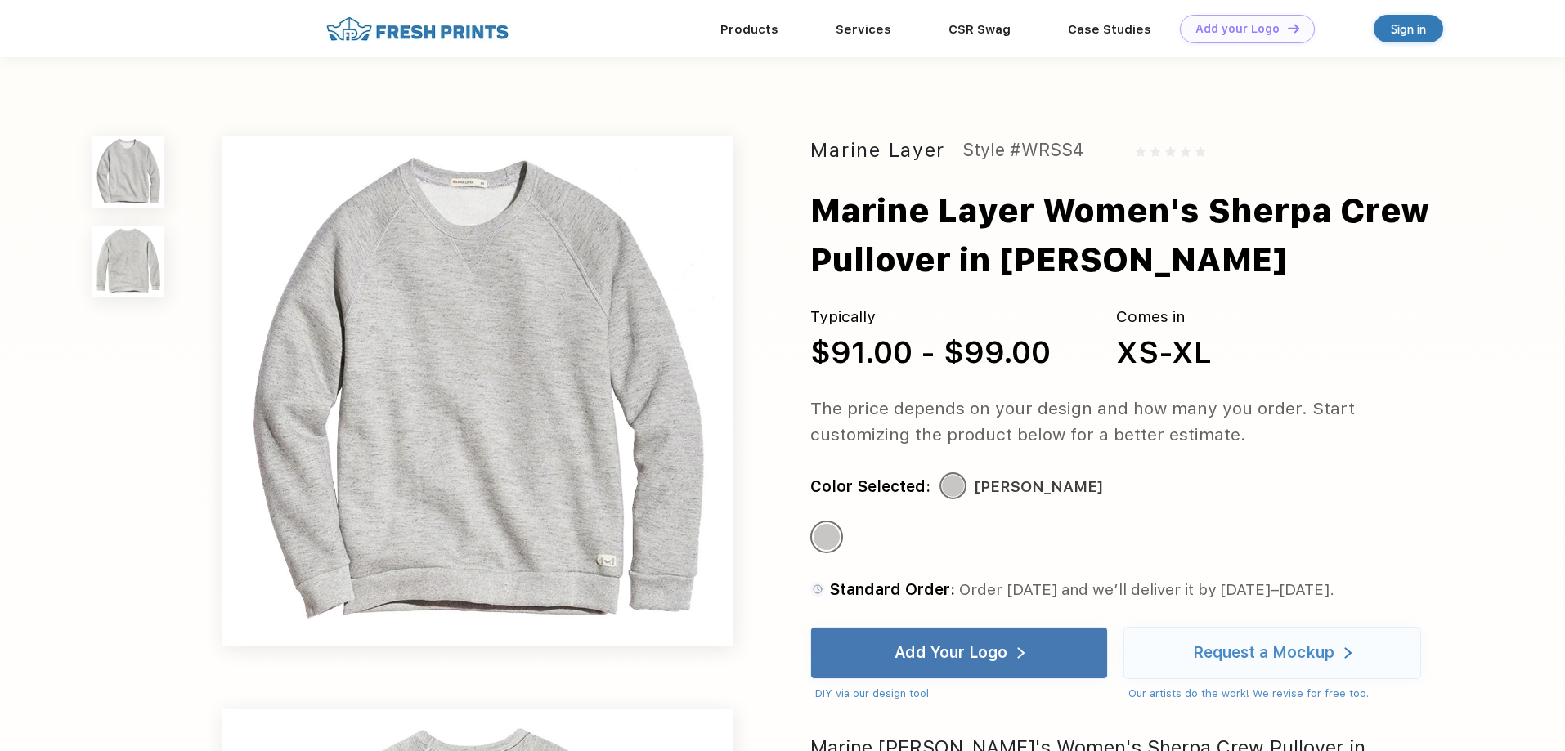
click at [462, 351] on img at bounding box center [477, 391] width 511 height 511
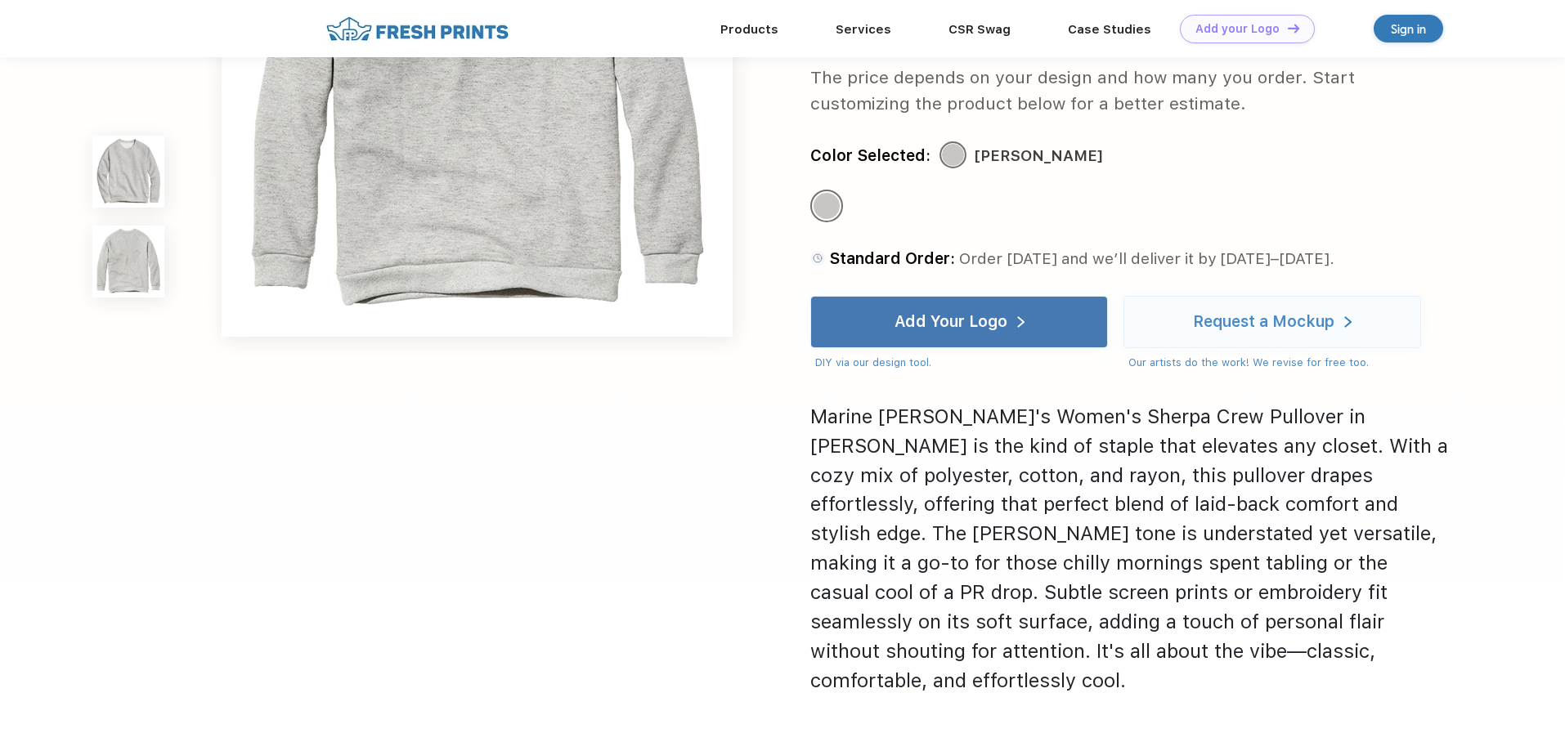
scroll to position [899, 0]
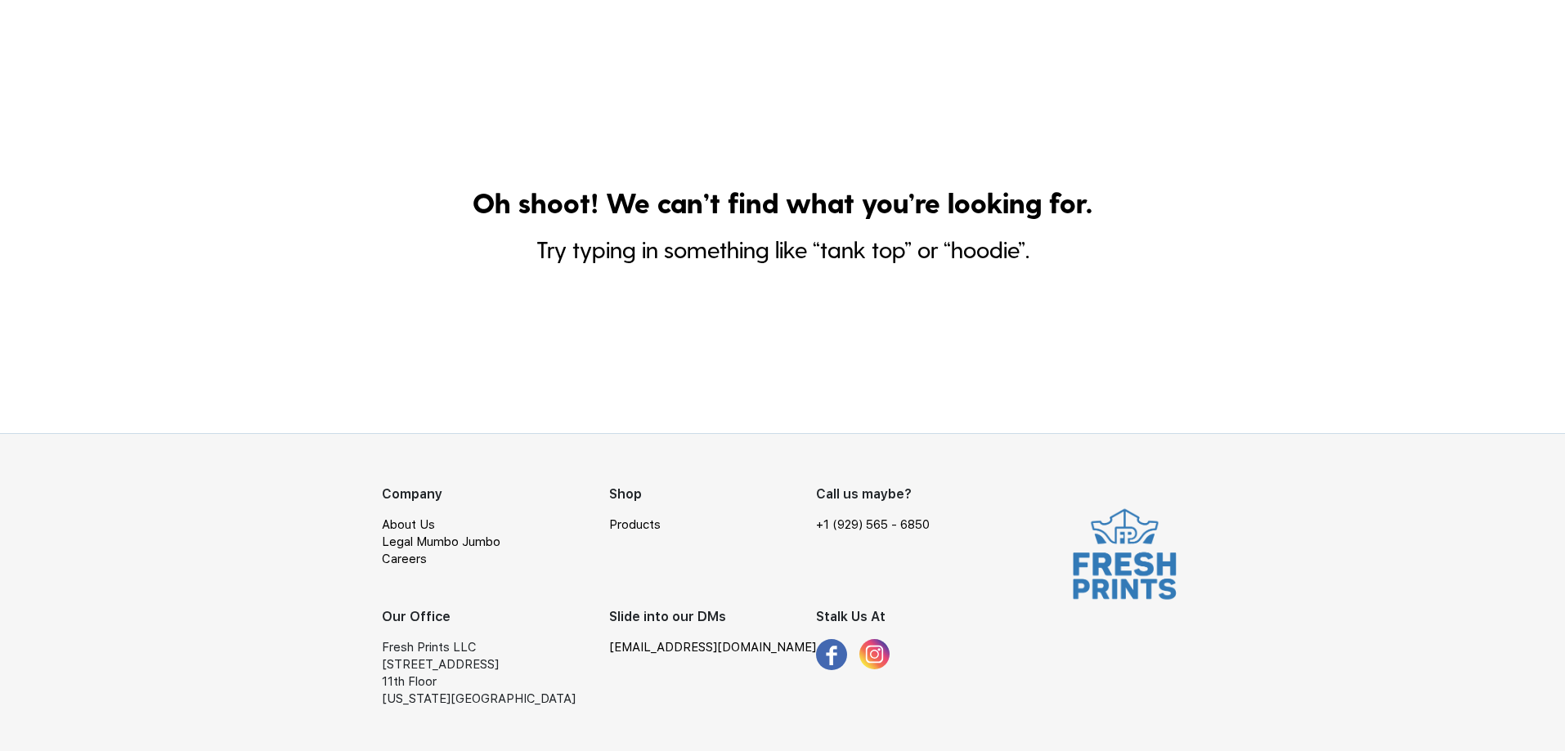
scroll to position [617, 0]
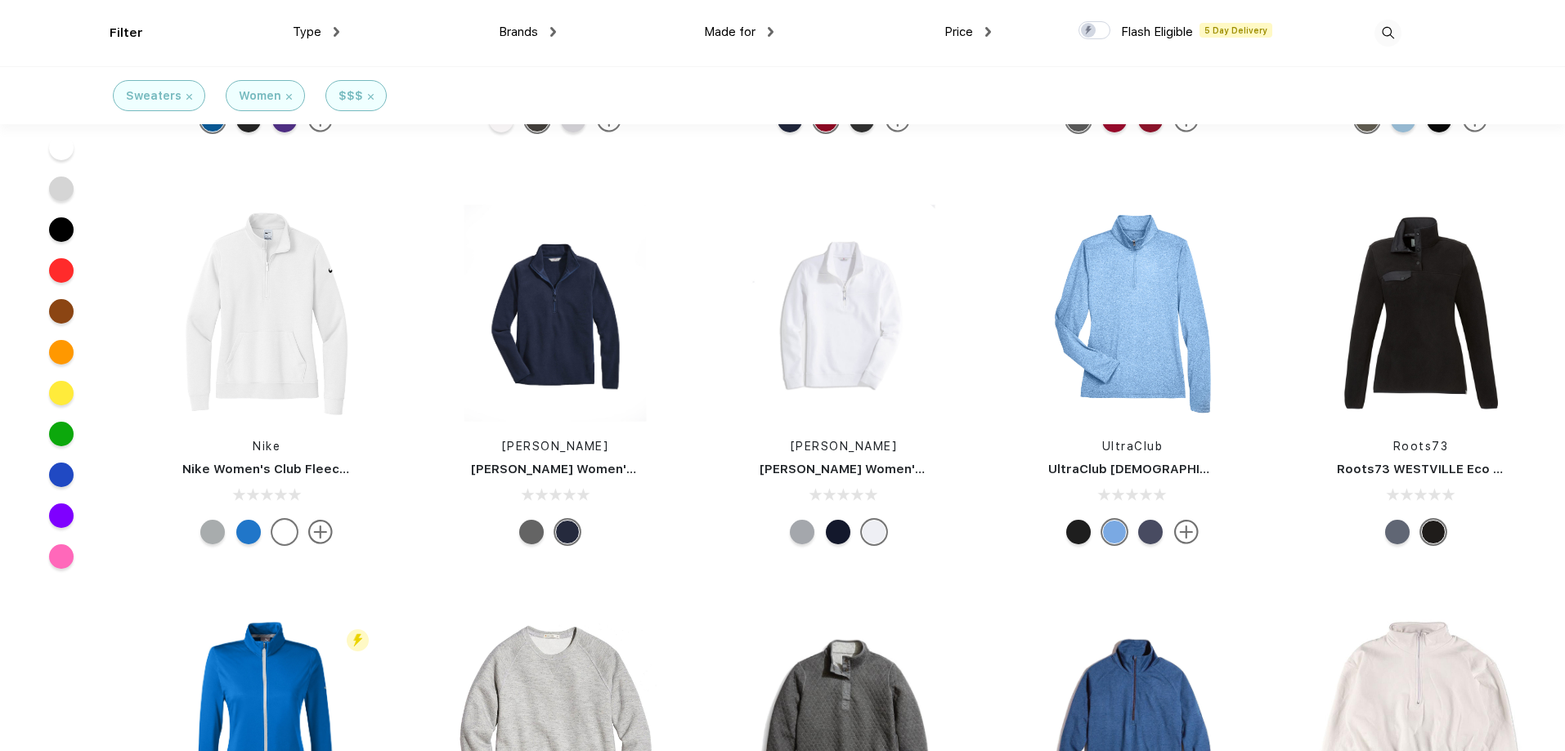
scroll to position [737, 0]
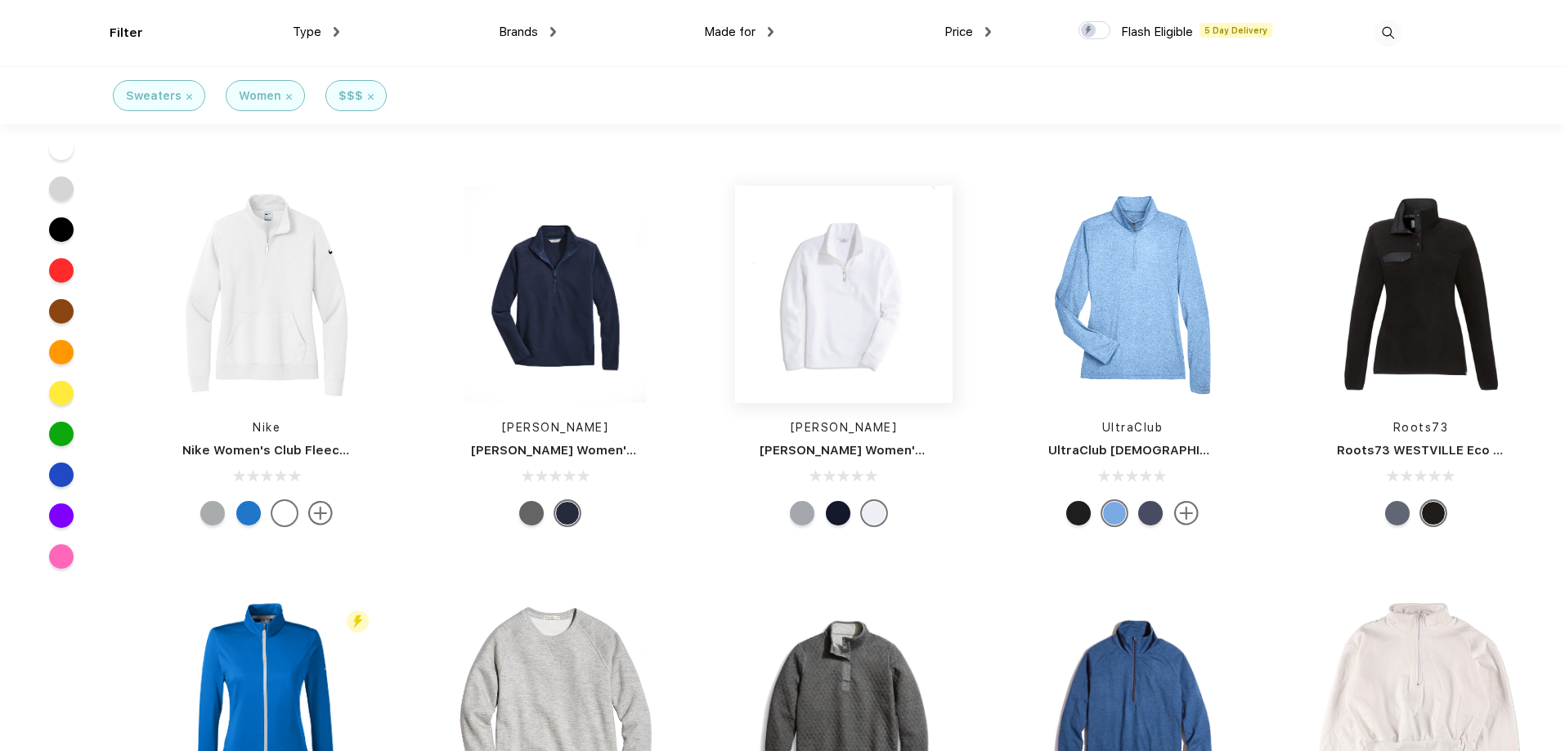
click at [819, 302] on img at bounding box center [843, 294] width 217 height 217
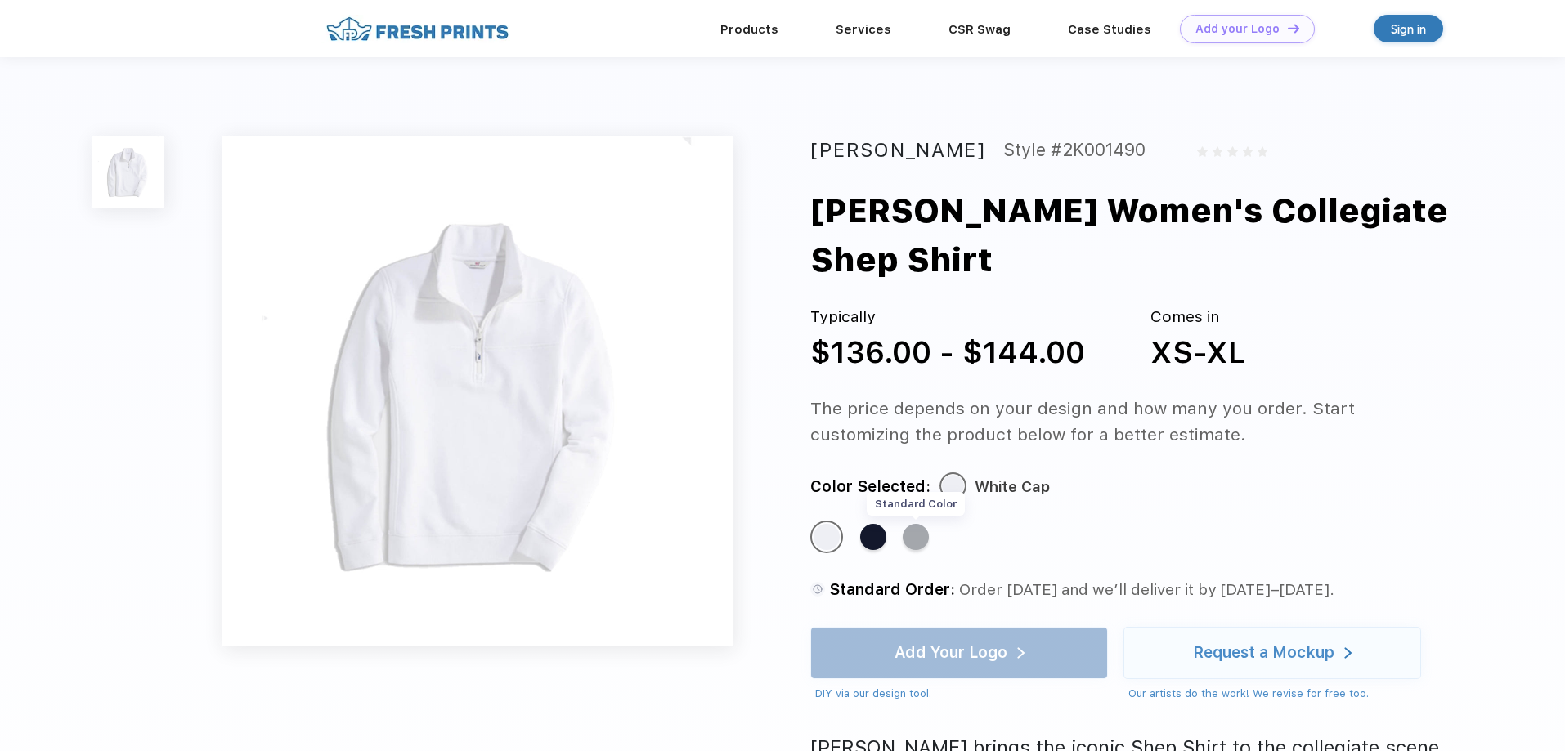
click at [915, 536] on div "Standard Color" at bounding box center [916, 537] width 26 height 26
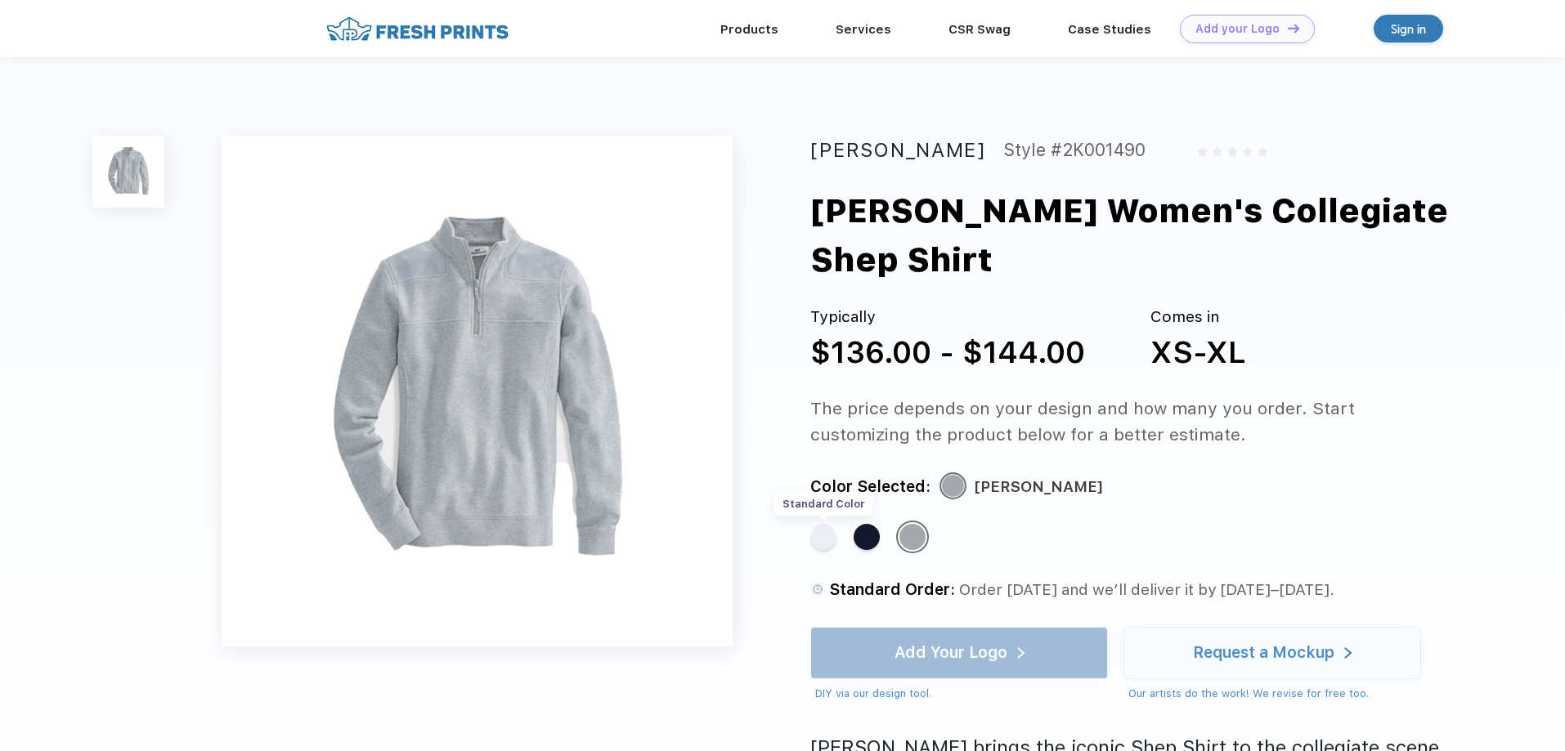
click at [825, 540] on div "Standard Color" at bounding box center [823, 537] width 26 height 26
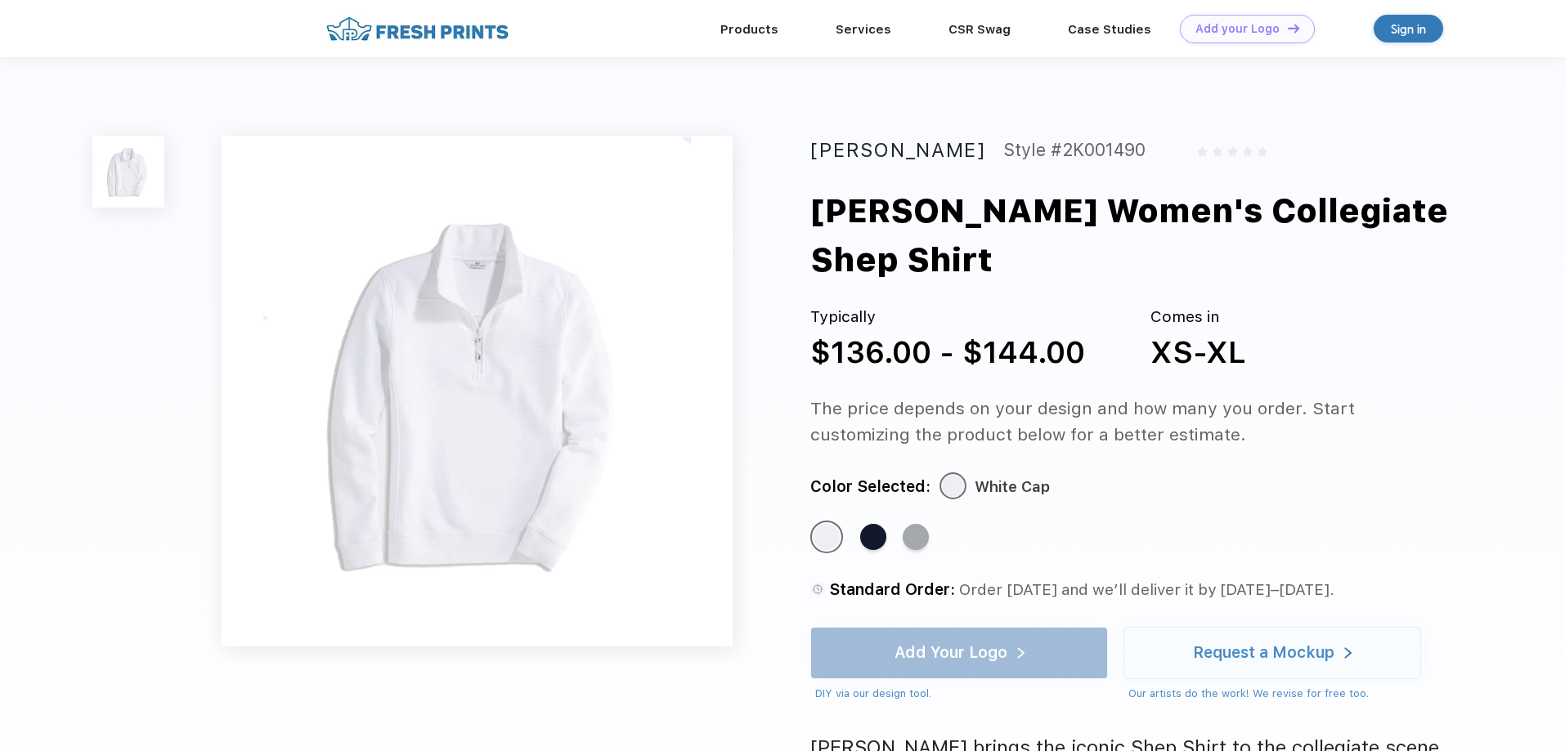
click at [464, 480] on img at bounding box center [477, 391] width 511 height 511
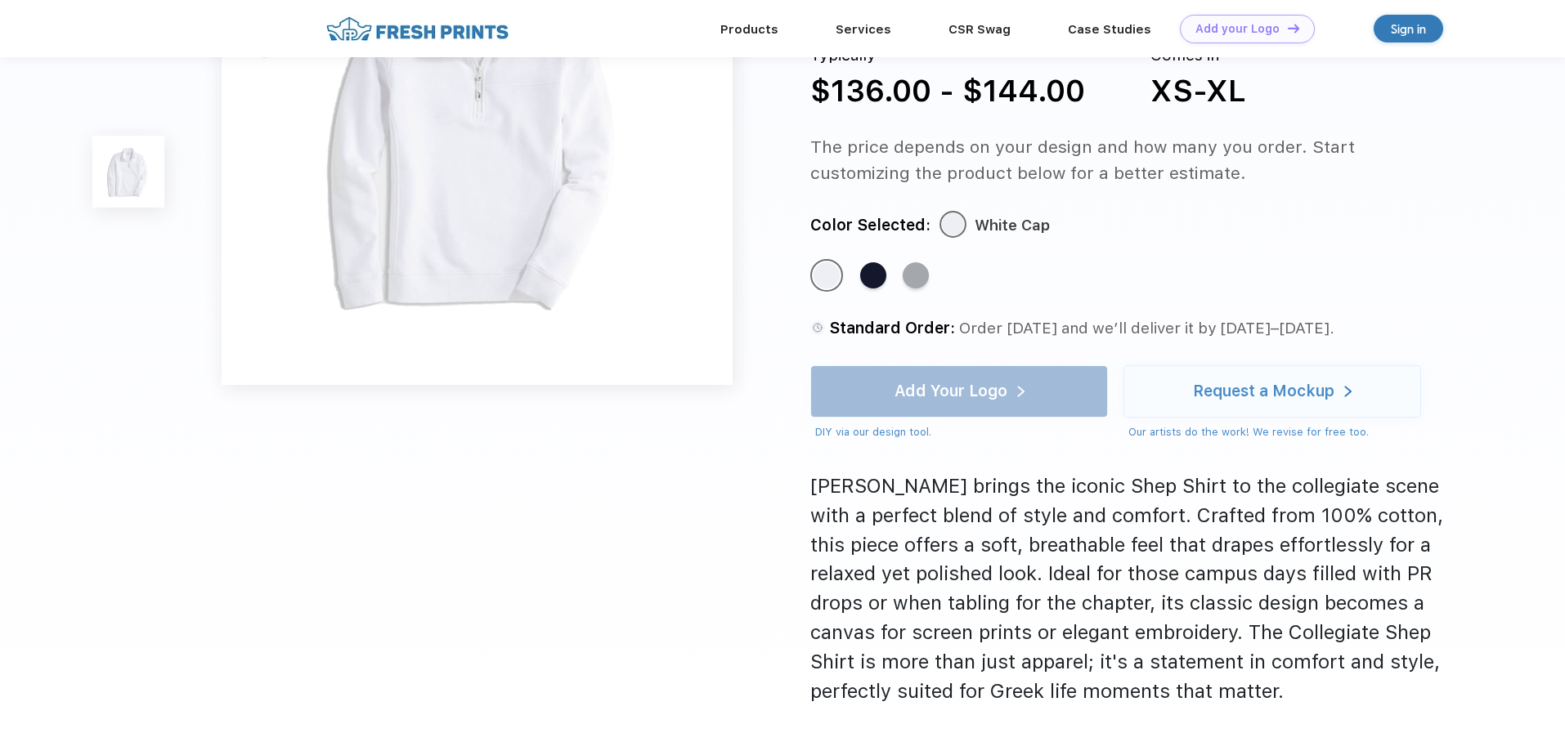
scroll to position [245, 0]
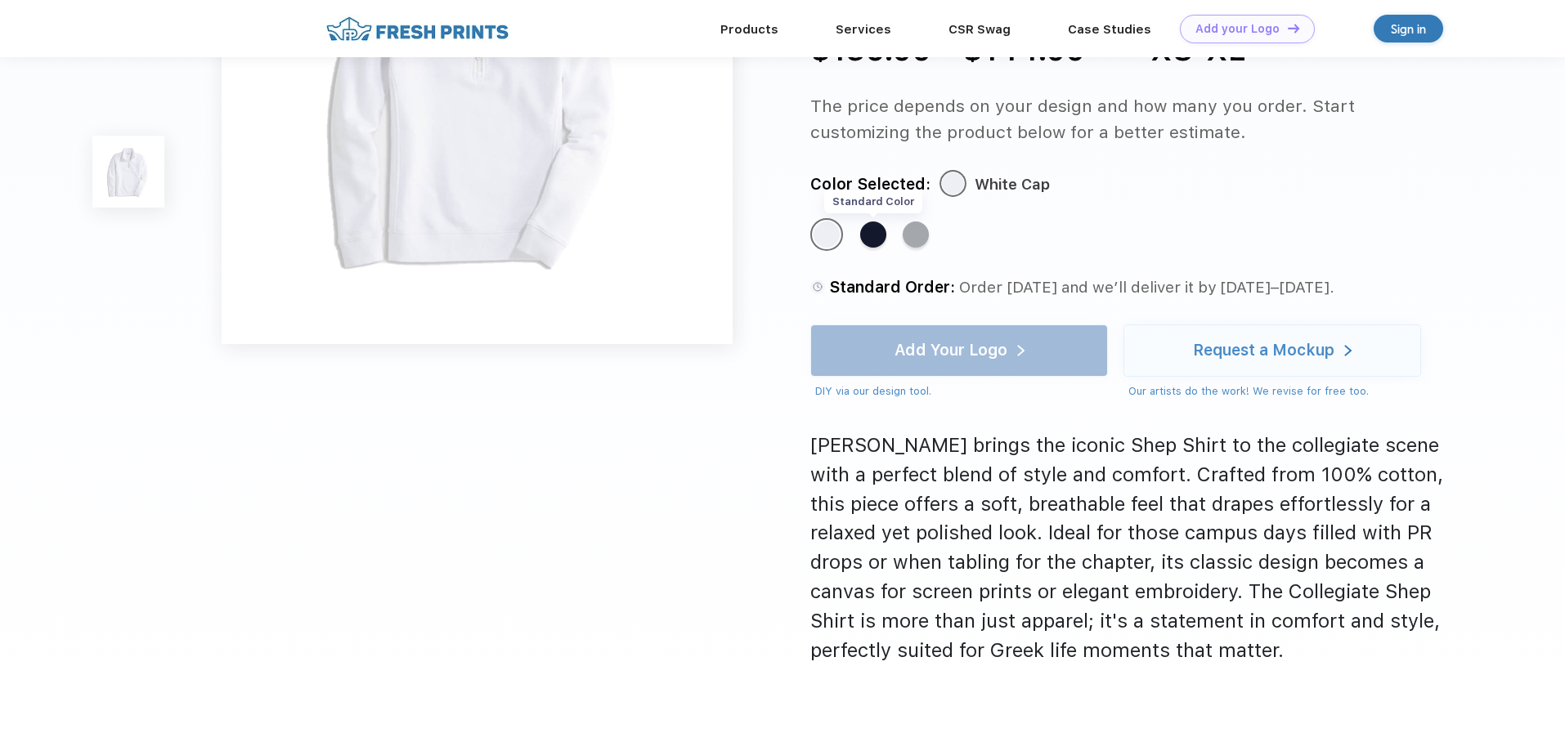
click at [881, 233] on div "Standard Color" at bounding box center [873, 235] width 26 height 26
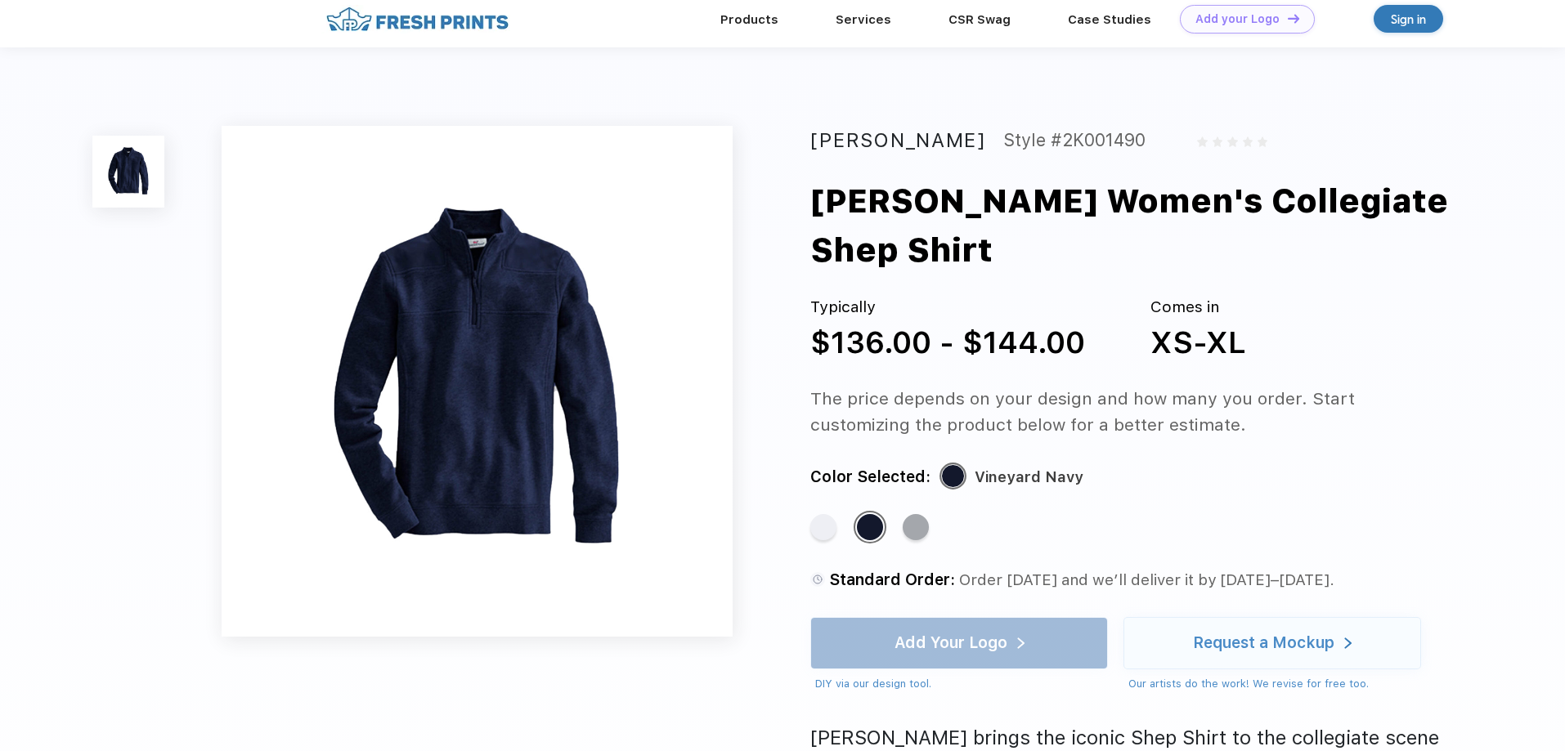
scroll to position [0, 0]
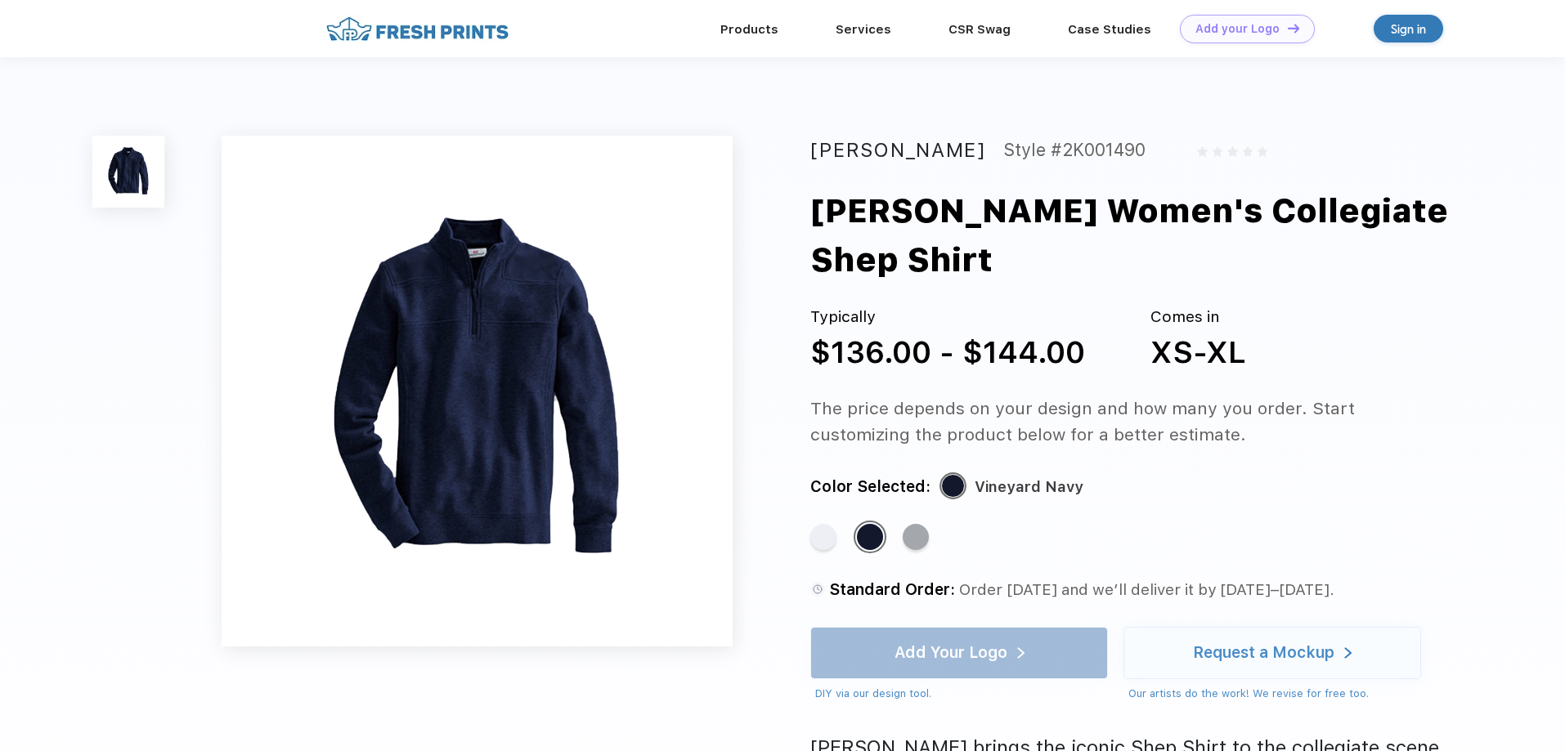
scroll to position [617, 0]
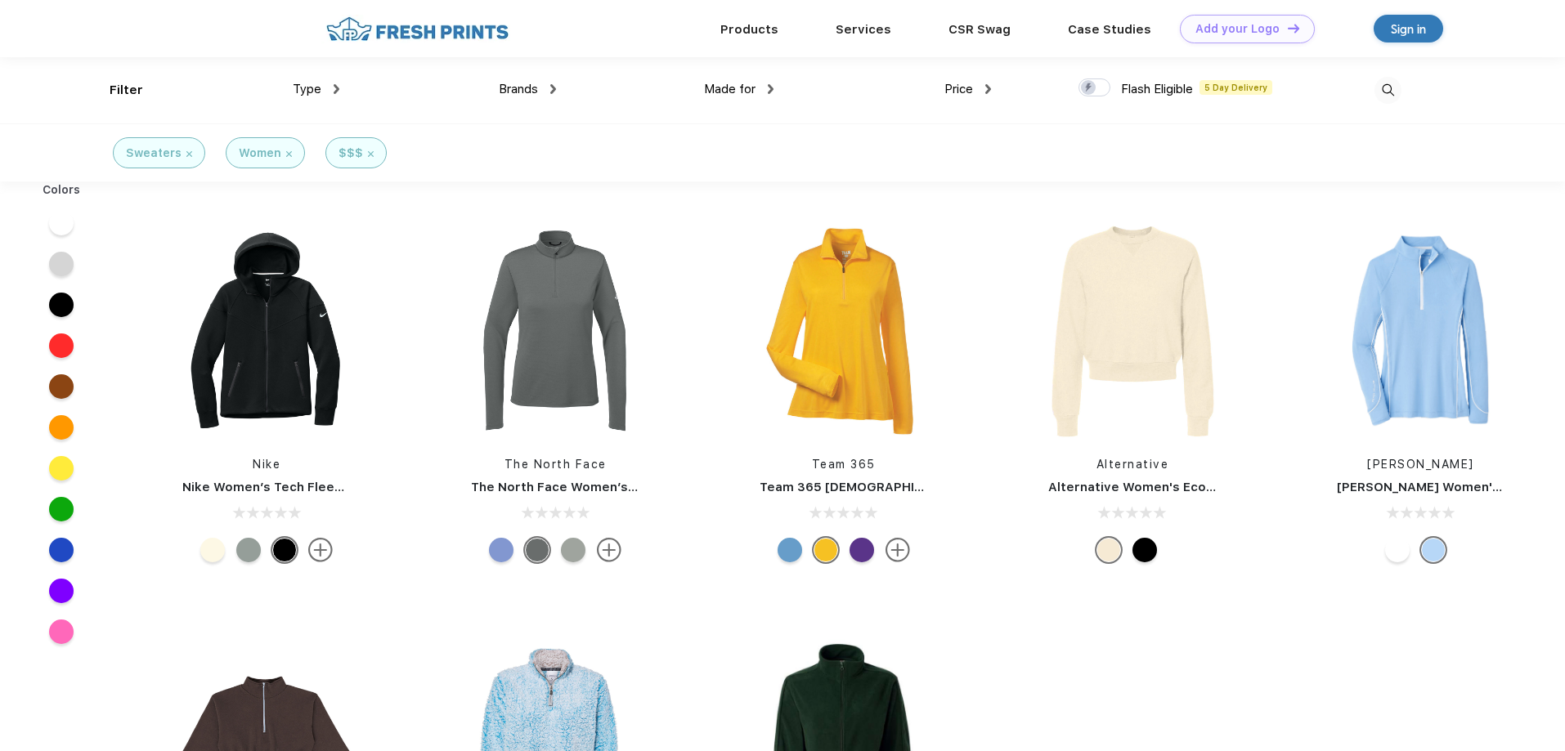
scroll to position [1, 0]
click at [245, 325] on img at bounding box center [266, 330] width 217 height 217
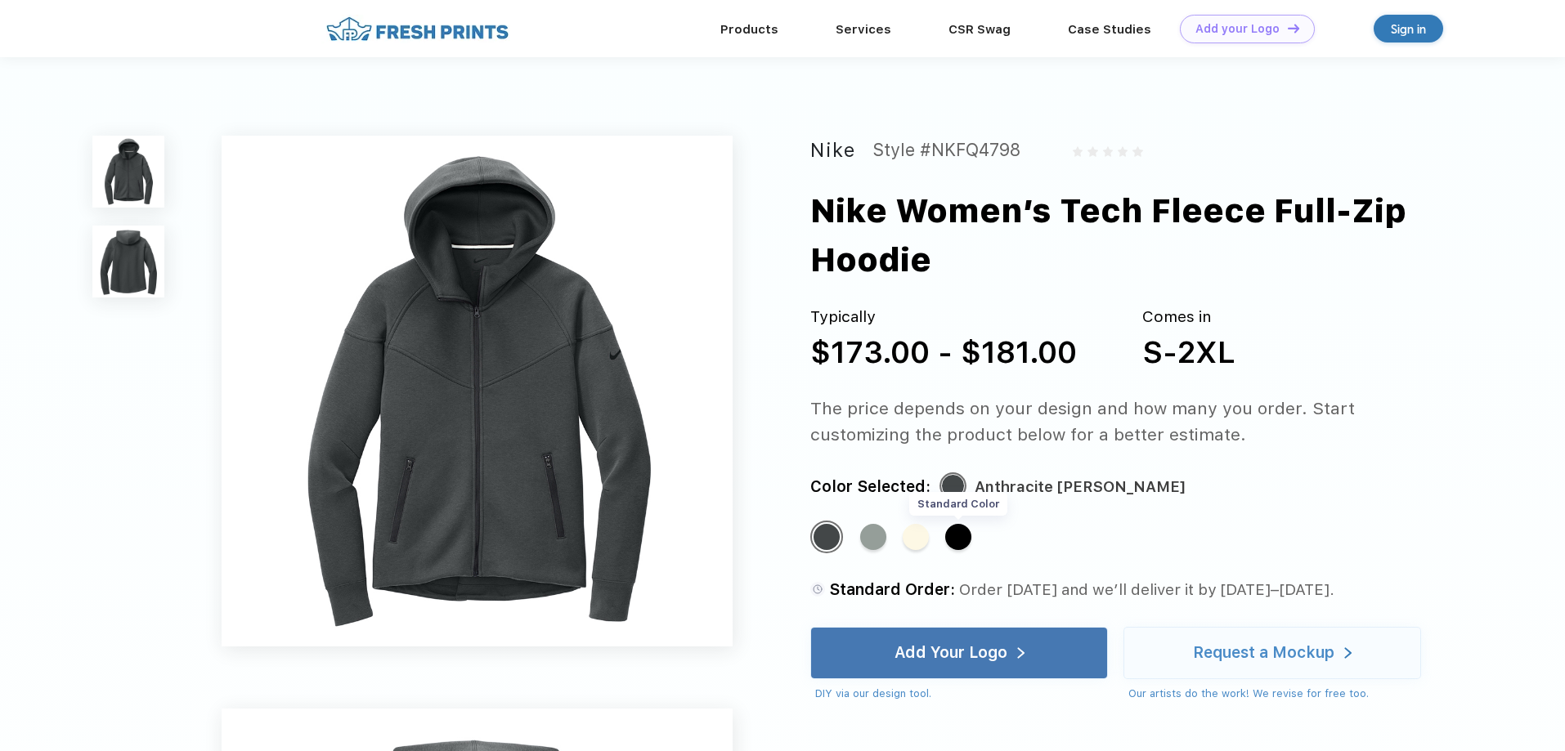
click at [953, 538] on div "Standard Color" at bounding box center [958, 537] width 26 height 26
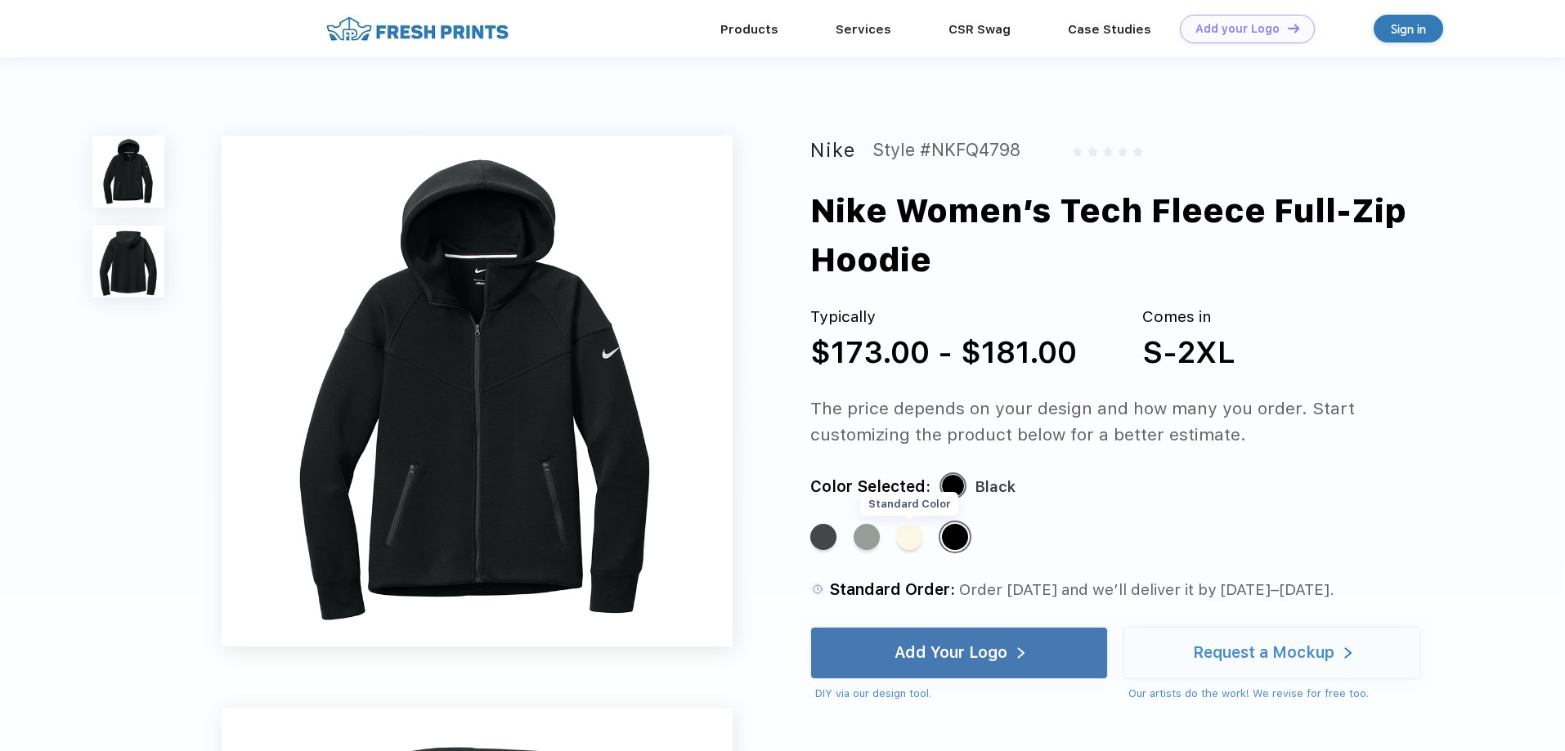
click at [901, 546] on div "Standard Color" at bounding box center [909, 537] width 26 height 26
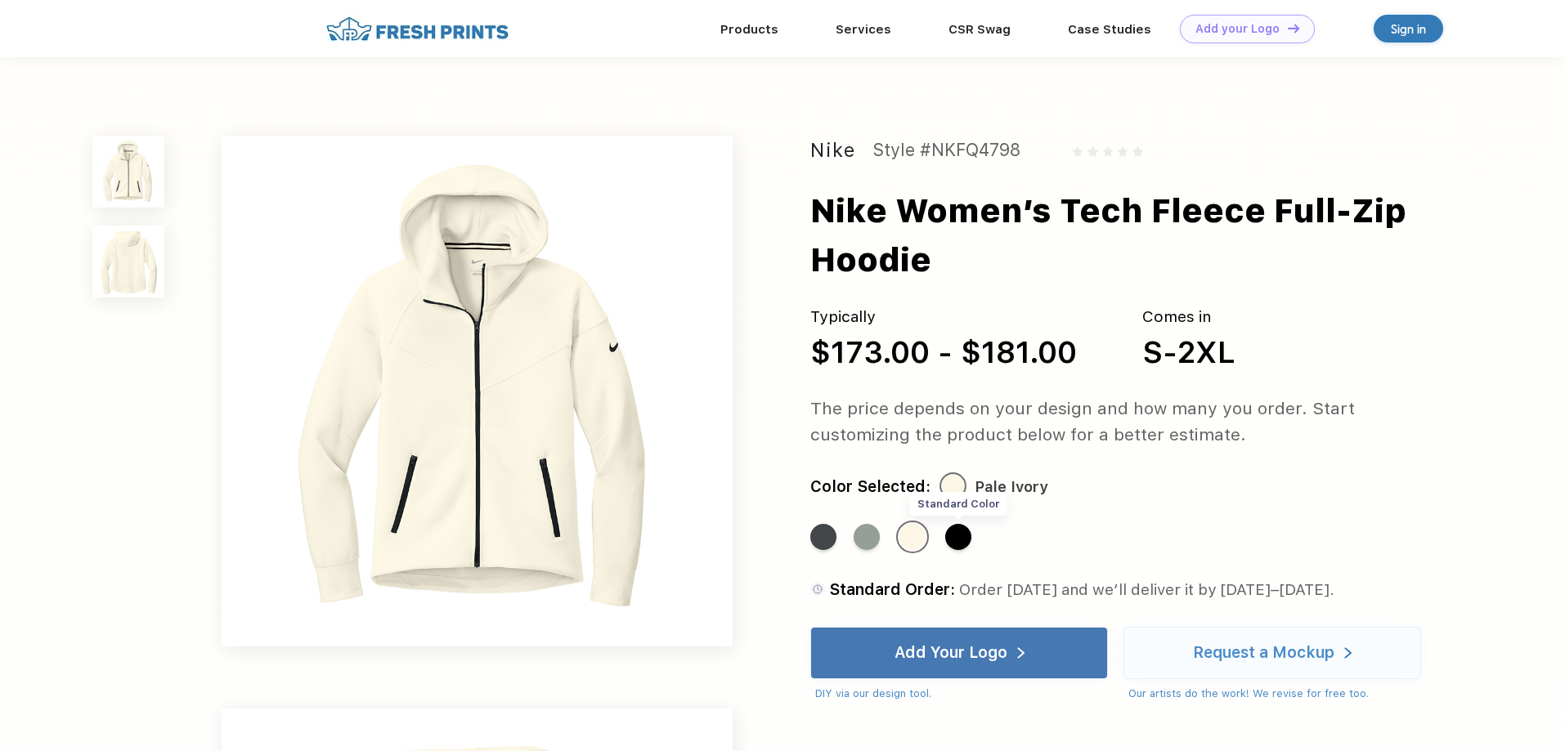
click at [959, 545] on div "Standard Color" at bounding box center [958, 537] width 26 height 26
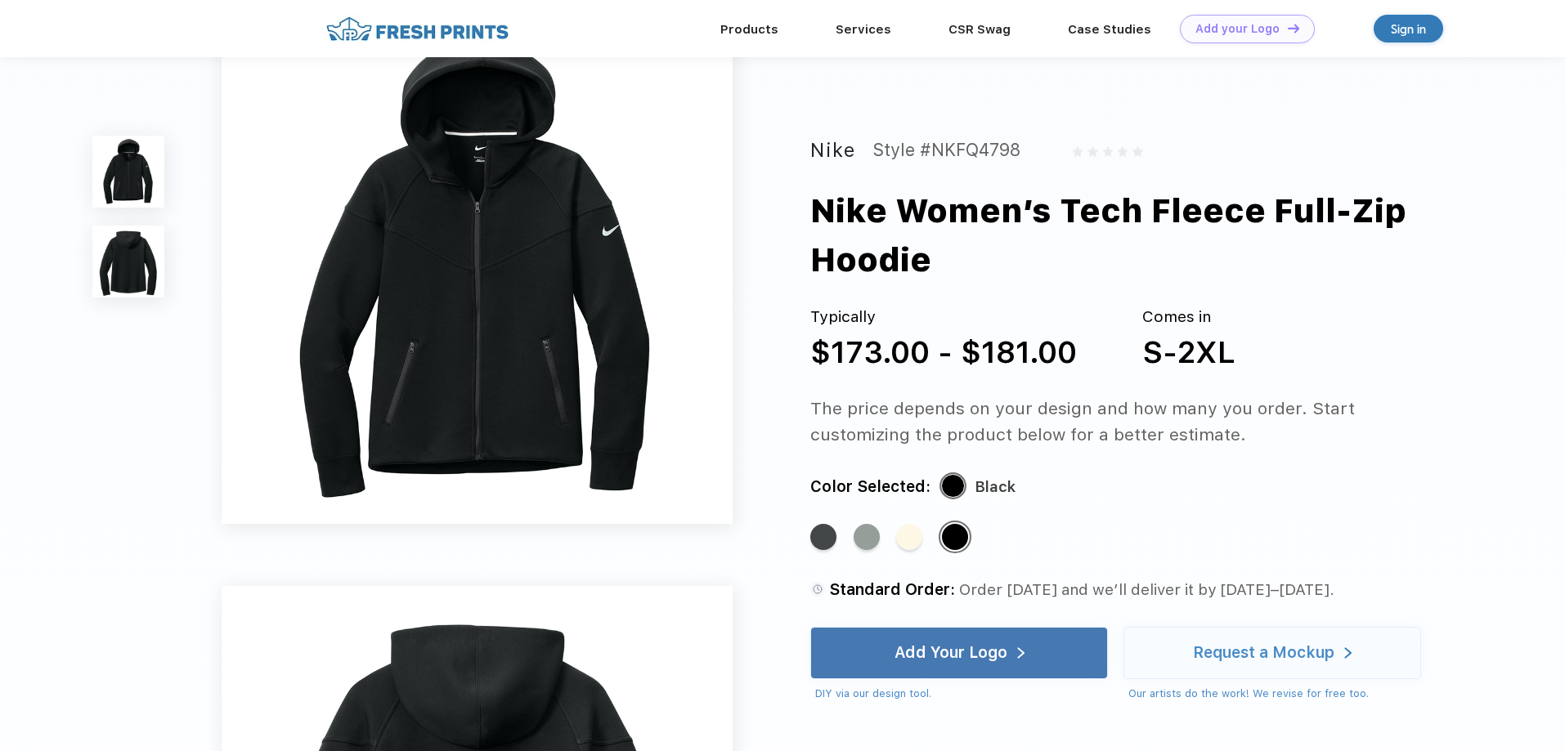
scroll to position [164, 0]
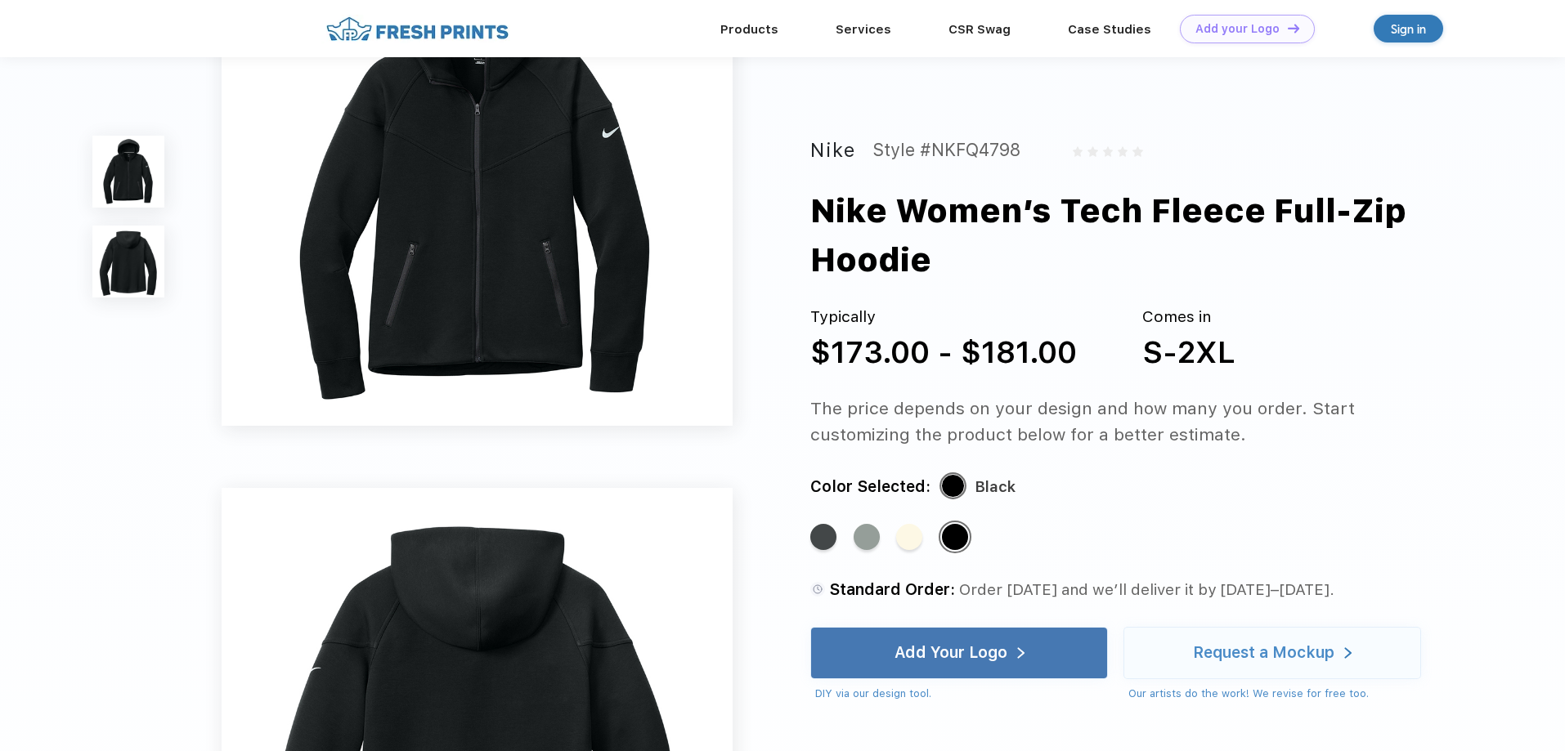
click at [953, 402] on div "The price depends on your design and how many you order. Start customizing the …" at bounding box center [1131, 422] width 642 height 52
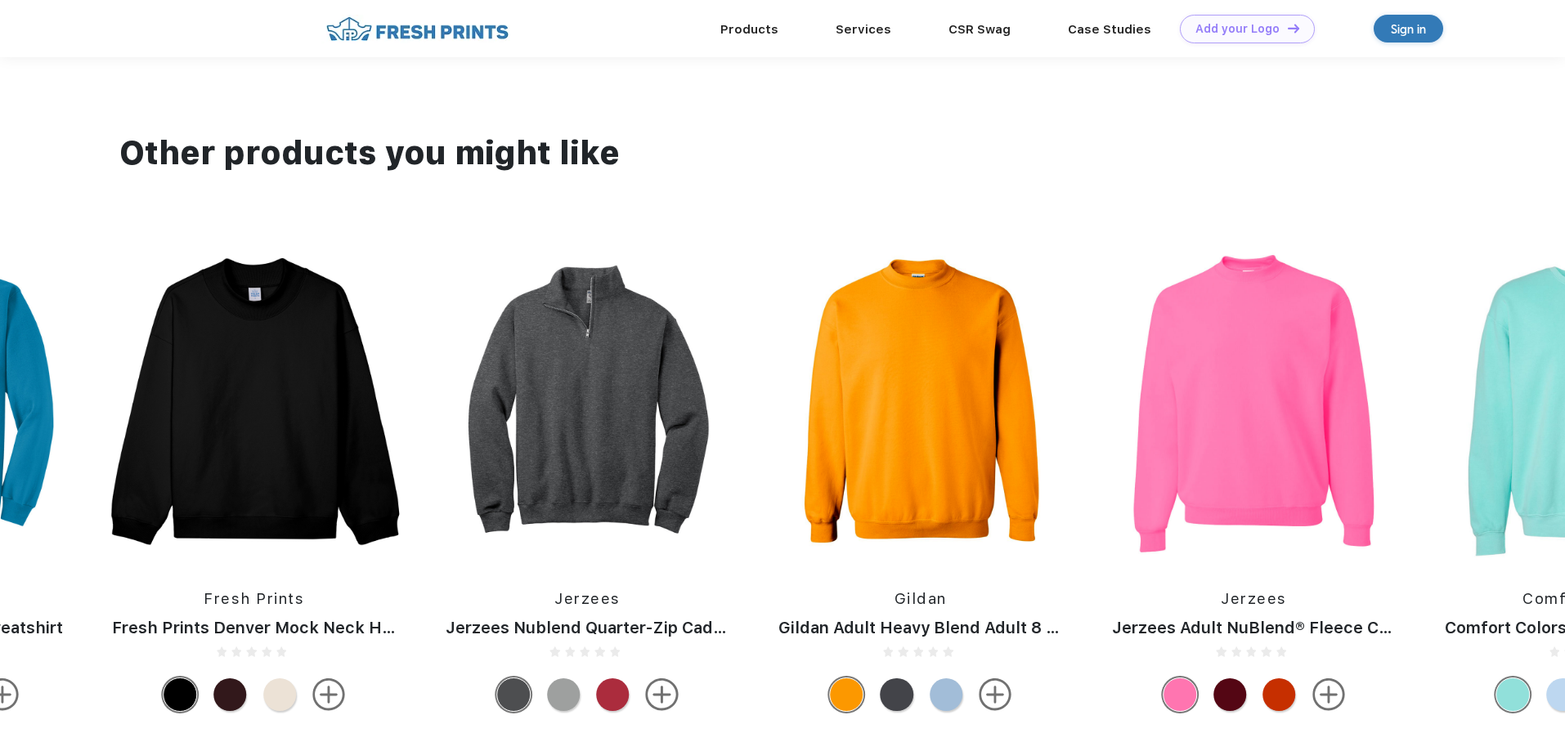
scroll to position [1226, 0]
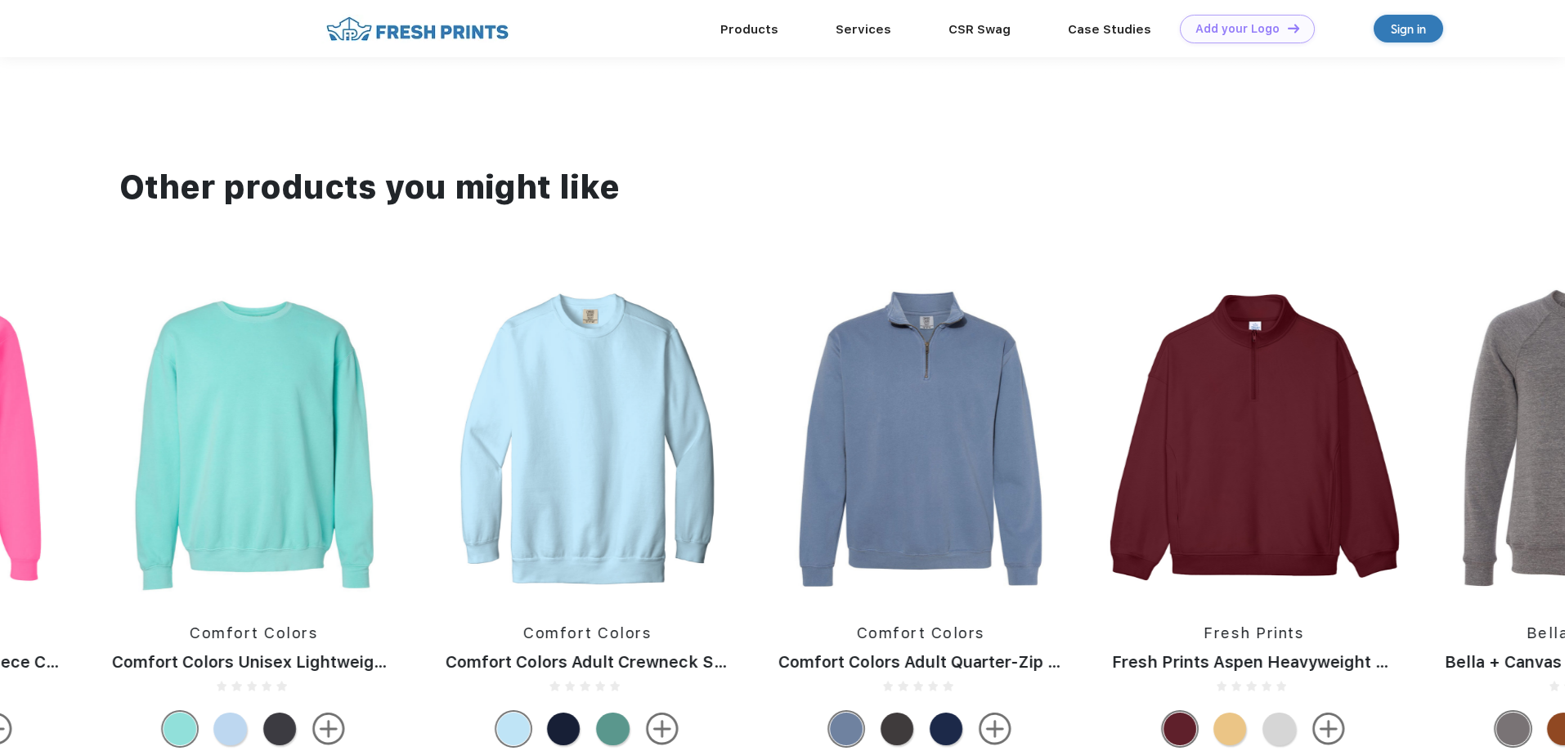
drag, startPoint x: 1344, startPoint y: 406, endPoint x: -172, endPoint y: 482, distance: 1517.8
click at [0, 482] on html "Products Services CSR Swag Case Studies Natural Light [PERSON_NAME] Own Add you…" at bounding box center [782, 95] width 1565 height 2643
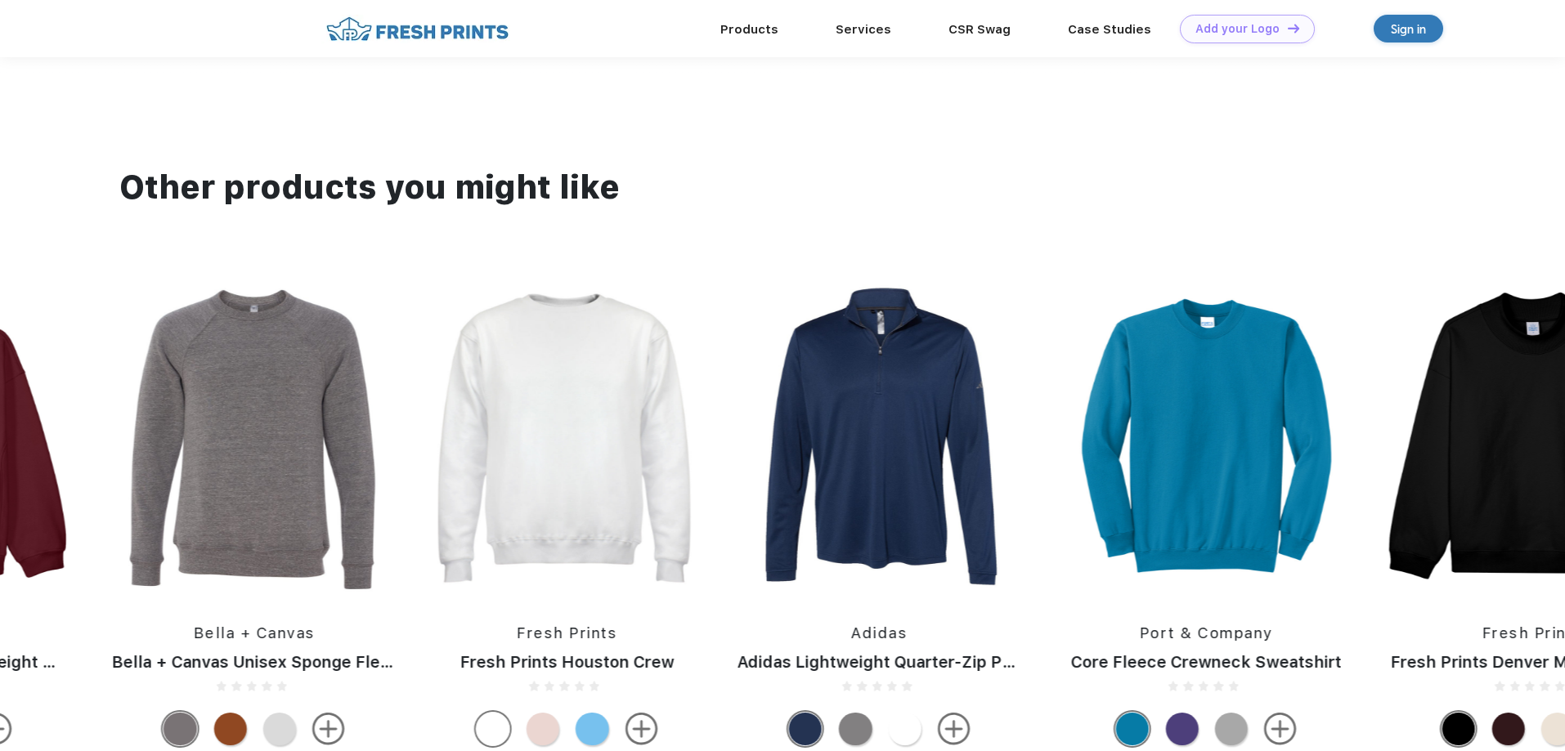
drag, startPoint x: 1346, startPoint y: 392, endPoint x: -148, endPoint y: 468, distance: 1495.7
click at [0, 468] on html "Products Services CSR Swag Case Studies Natural Light Newman's Own Add your Log…" at bounding box center [782, 95] width 1565 height 2643
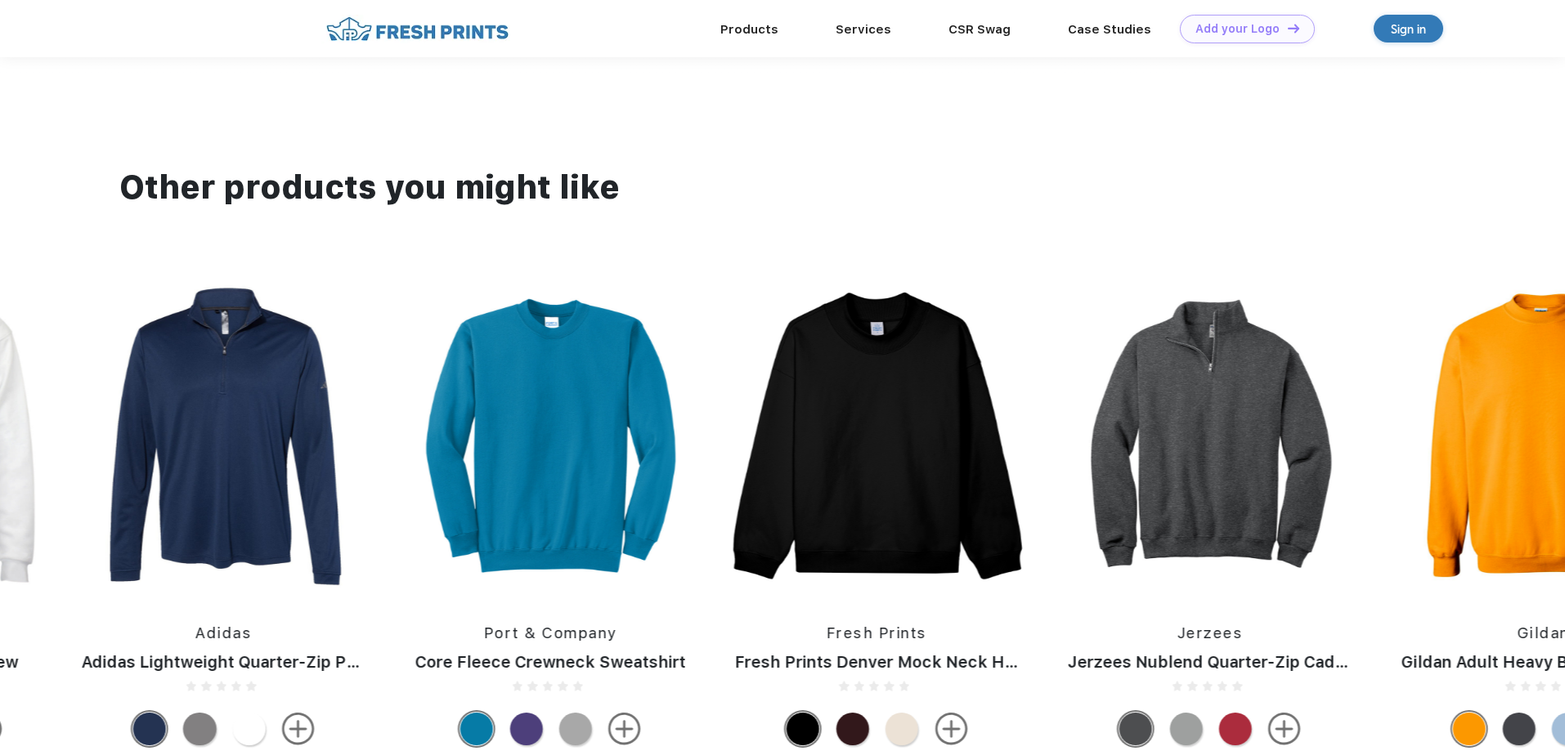
drag, startPoint x: 1416, startPoint y: 415, endPoint x: 86, endPoint y: 476, distance: 1331.7
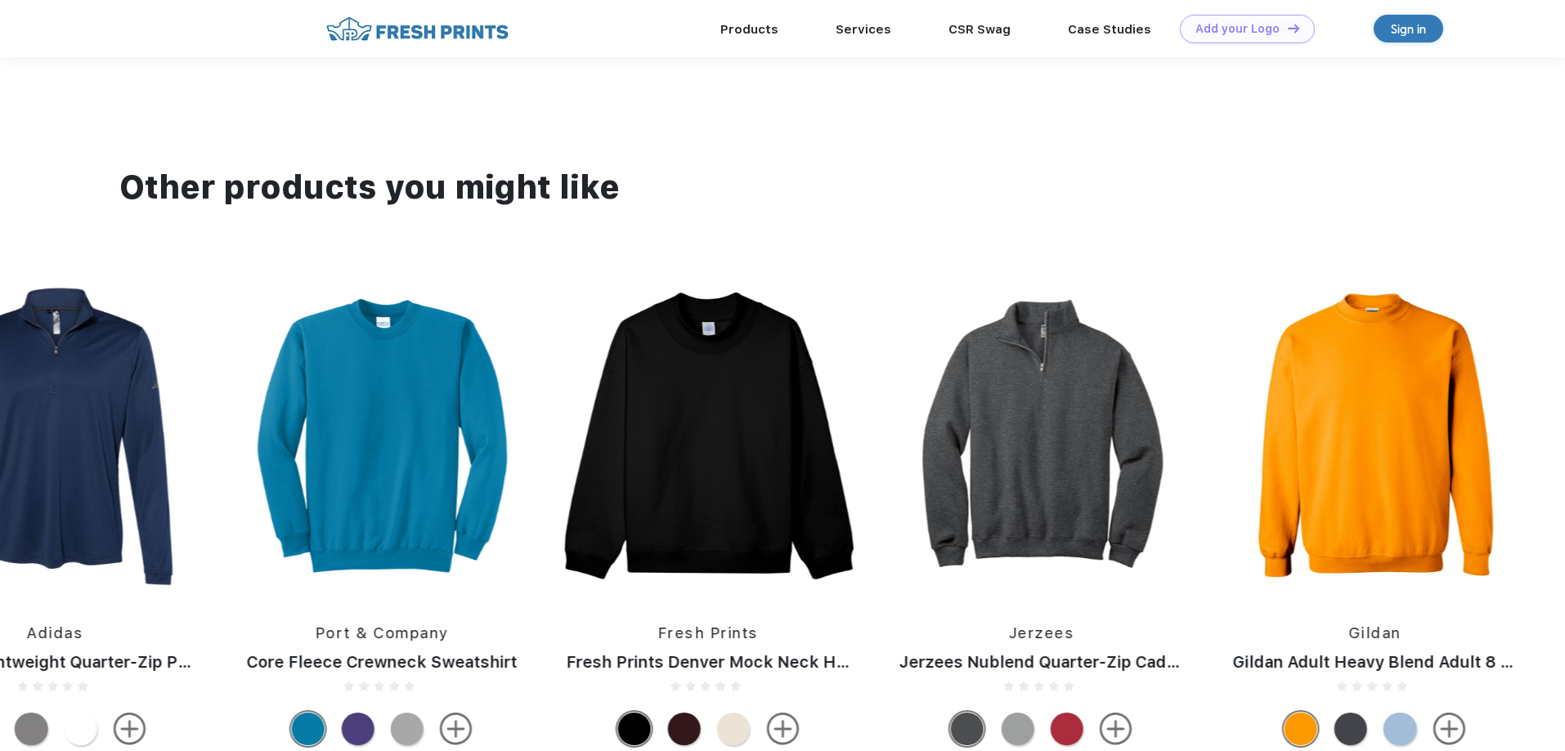
drag, startPoint x: 975, startPoint y: 386, endPoint x: 26, endPoint y: 428, distance: 950.2
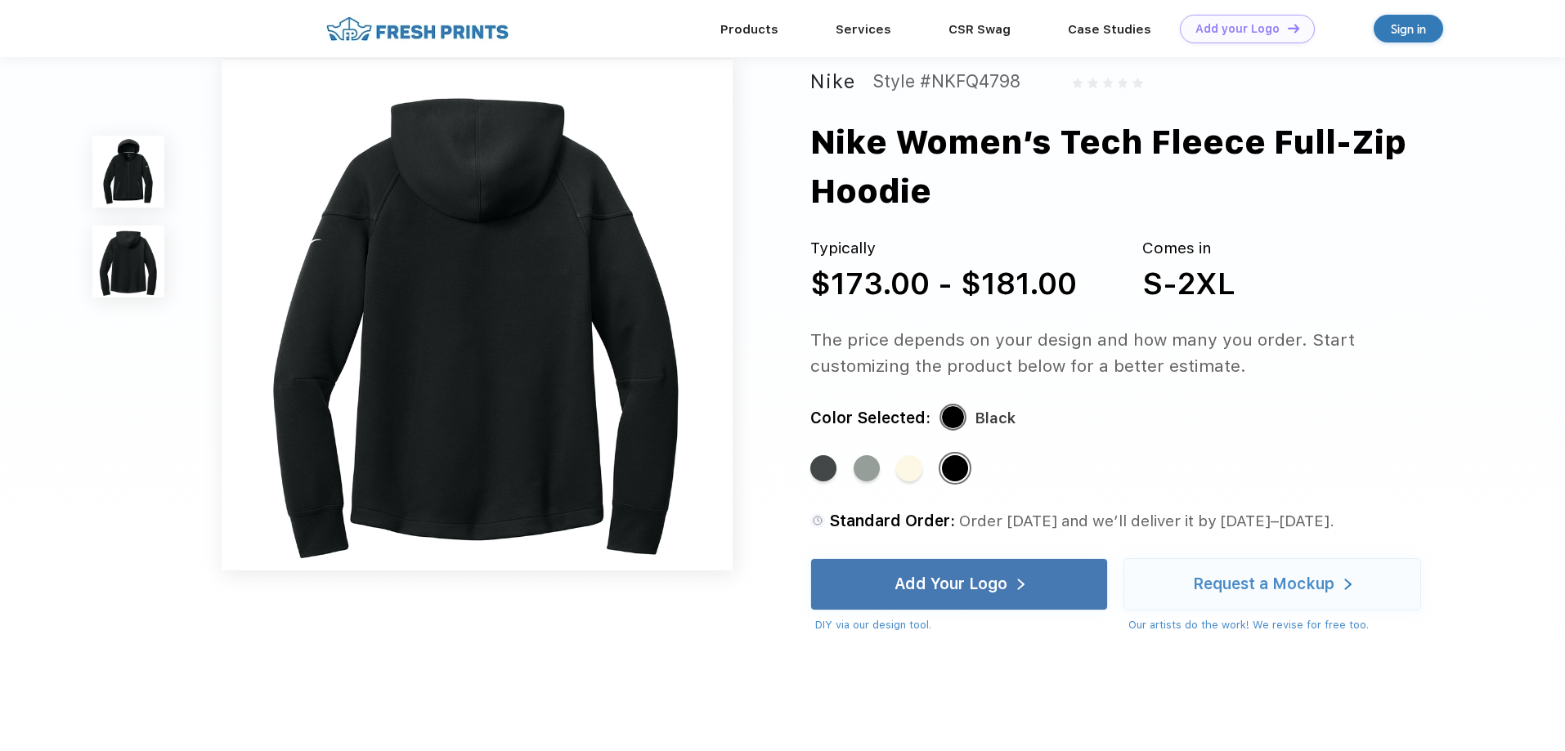
scroll to position [491, 0]
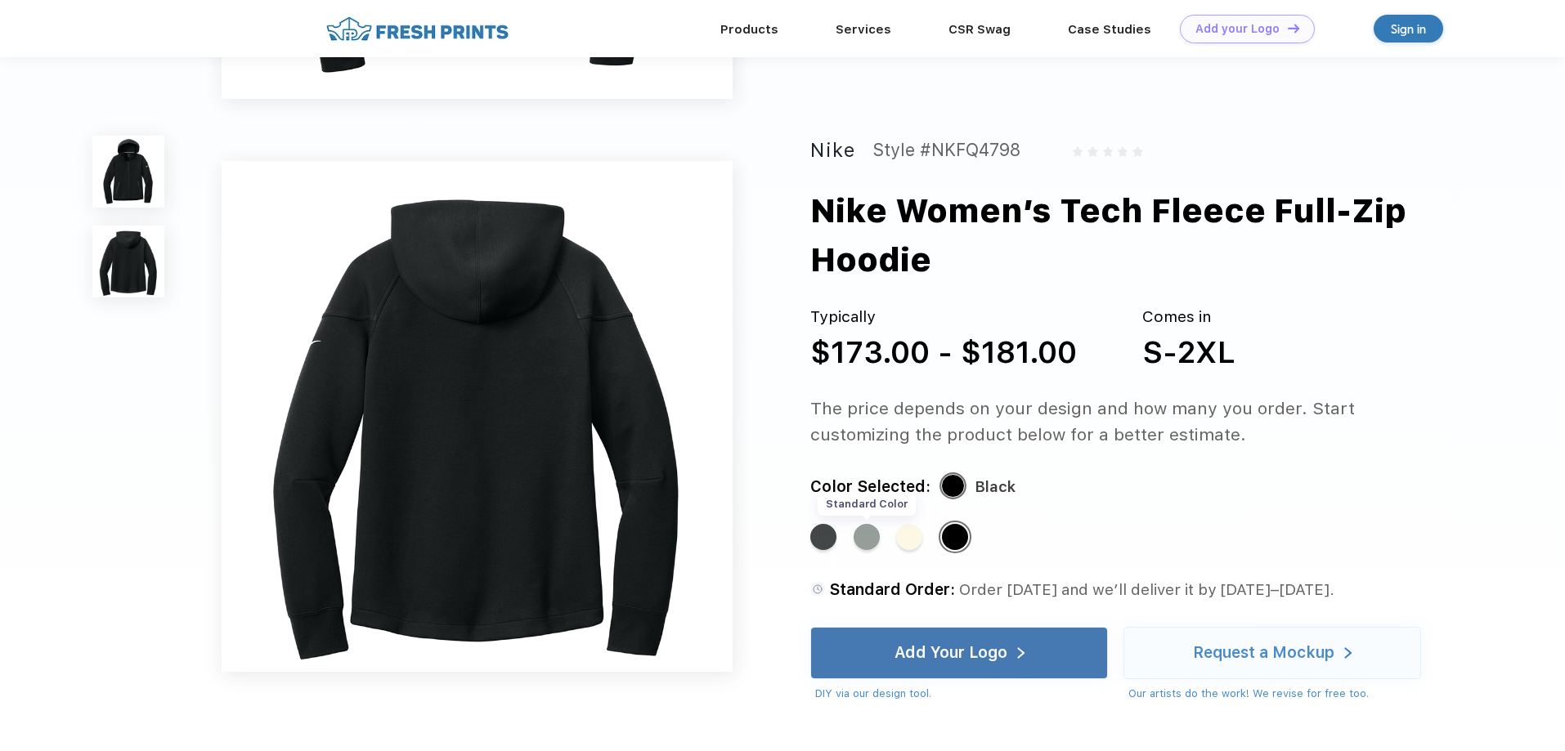
click at [870, 536] on div "Standard Color" at bounding box center [867, 537] width 26 height 26
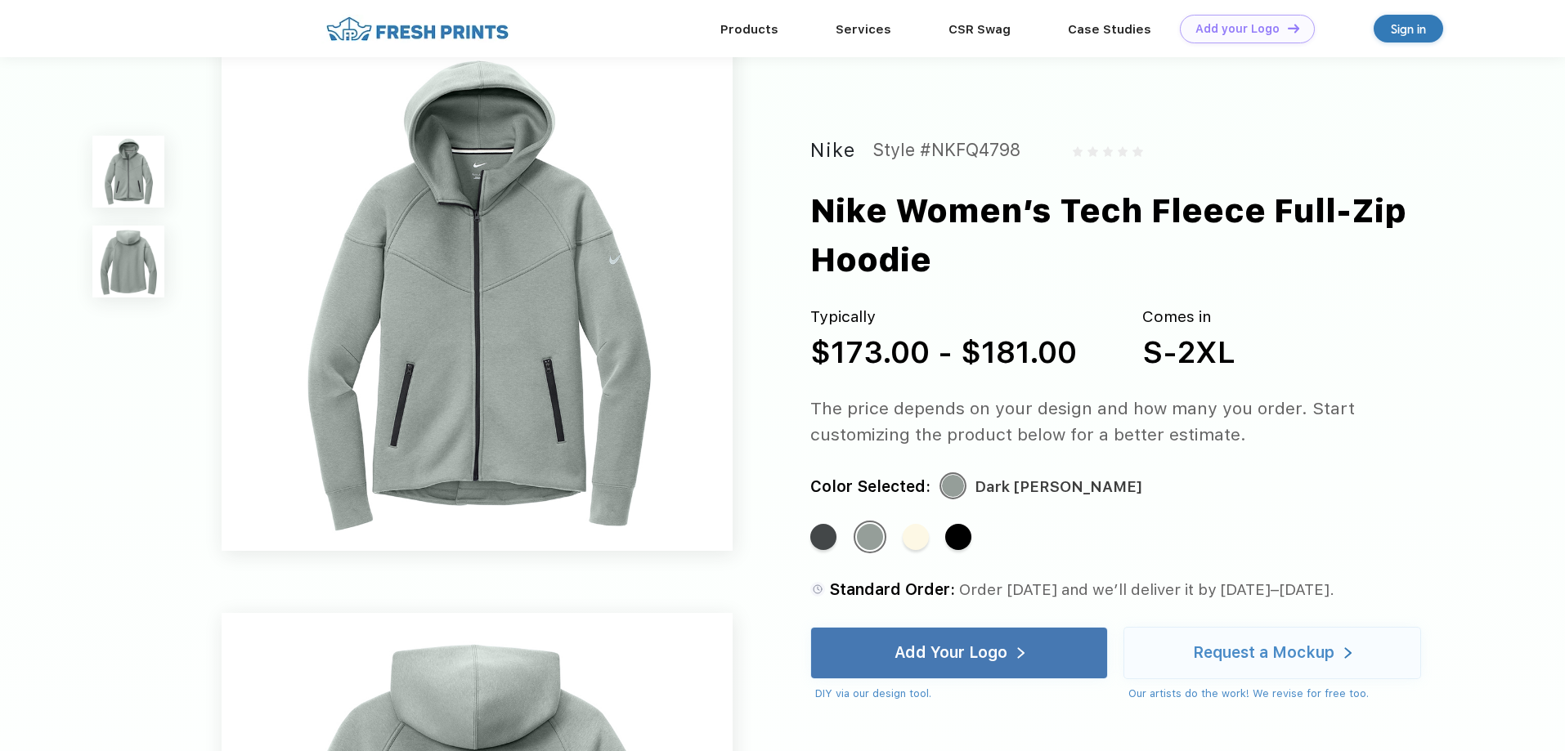
scroll to position [0, 0]
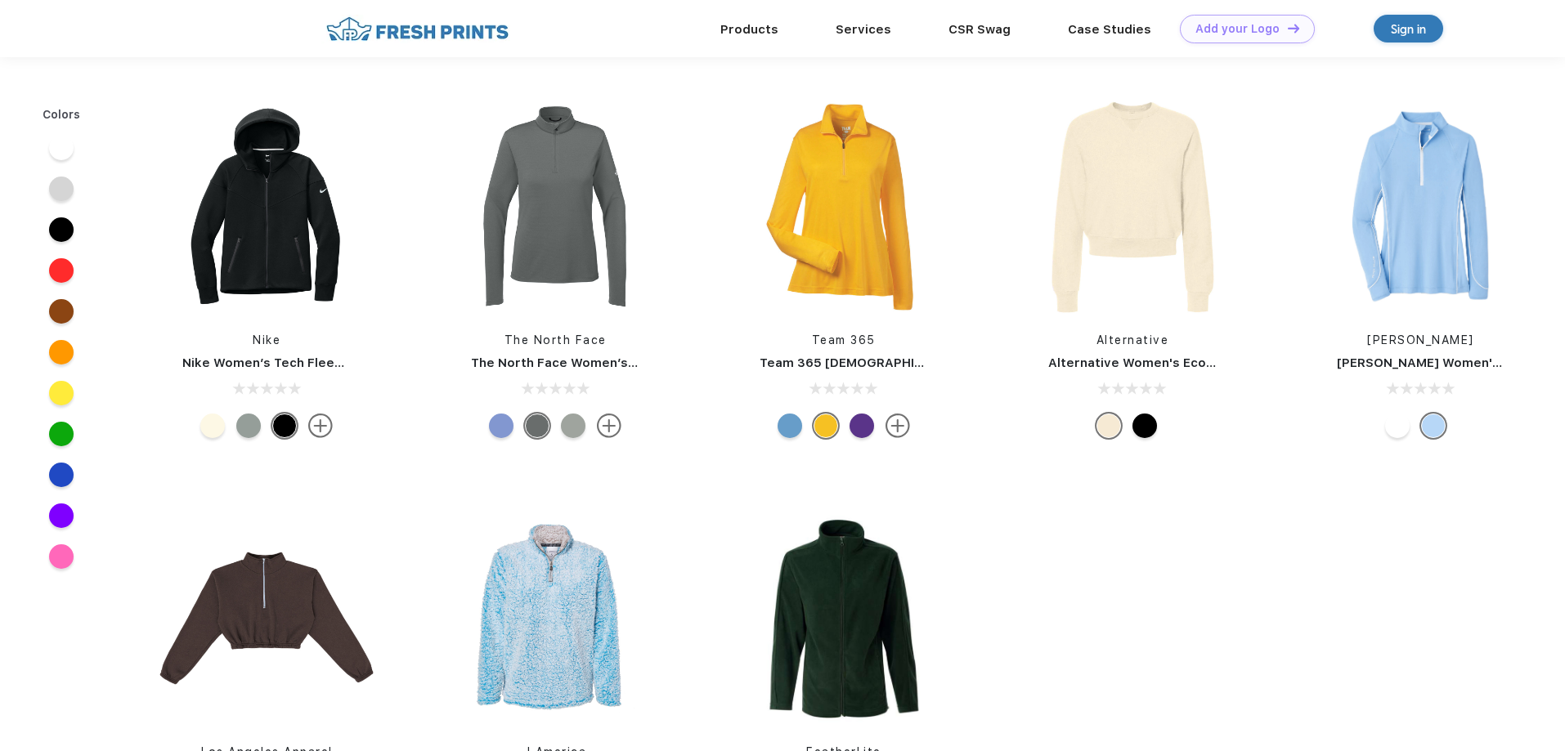
scroll to position [1, 0]
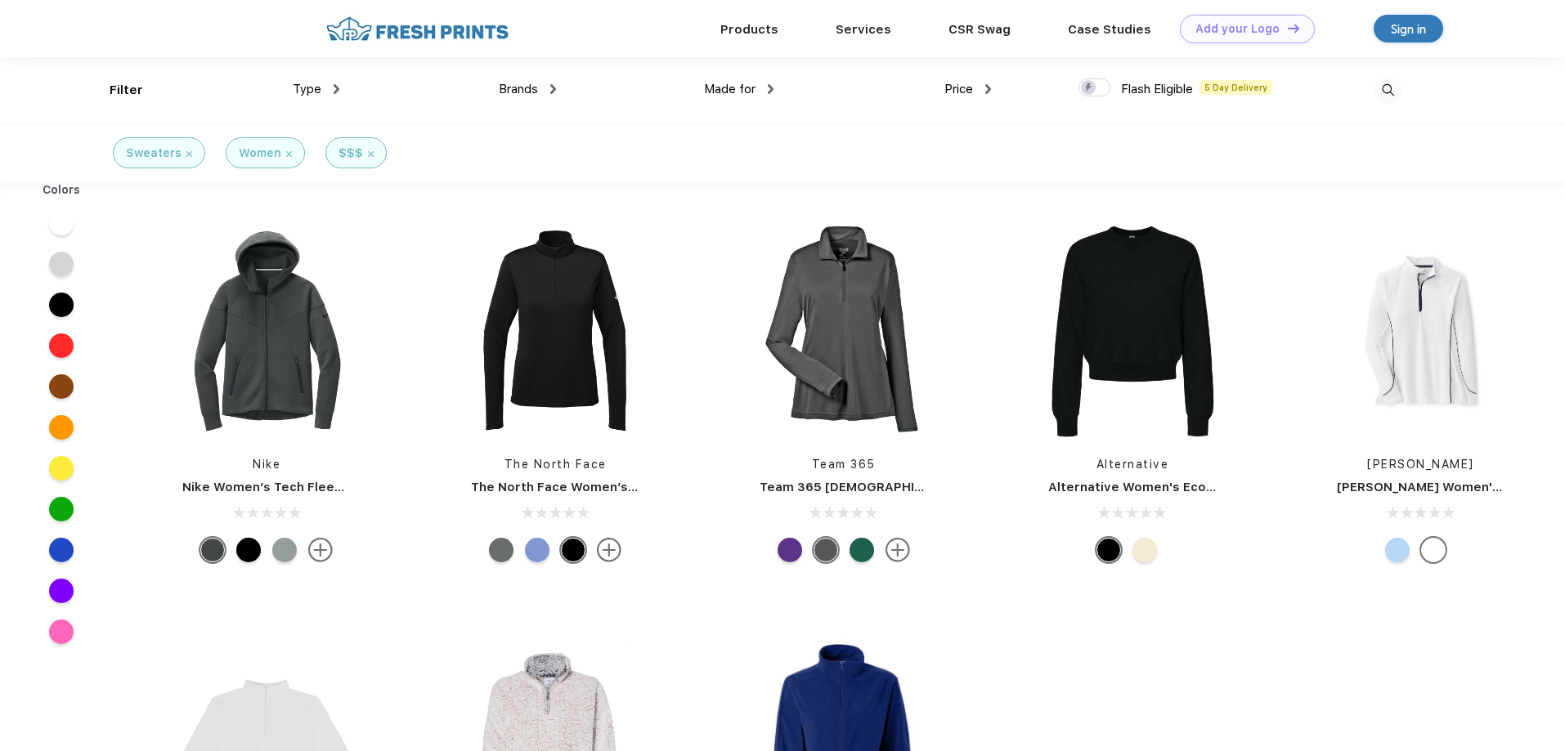
scroll to position [1, 0]
click at [534, 92] on span "Brands" at bounding box center [518, 88] width 39 height 15
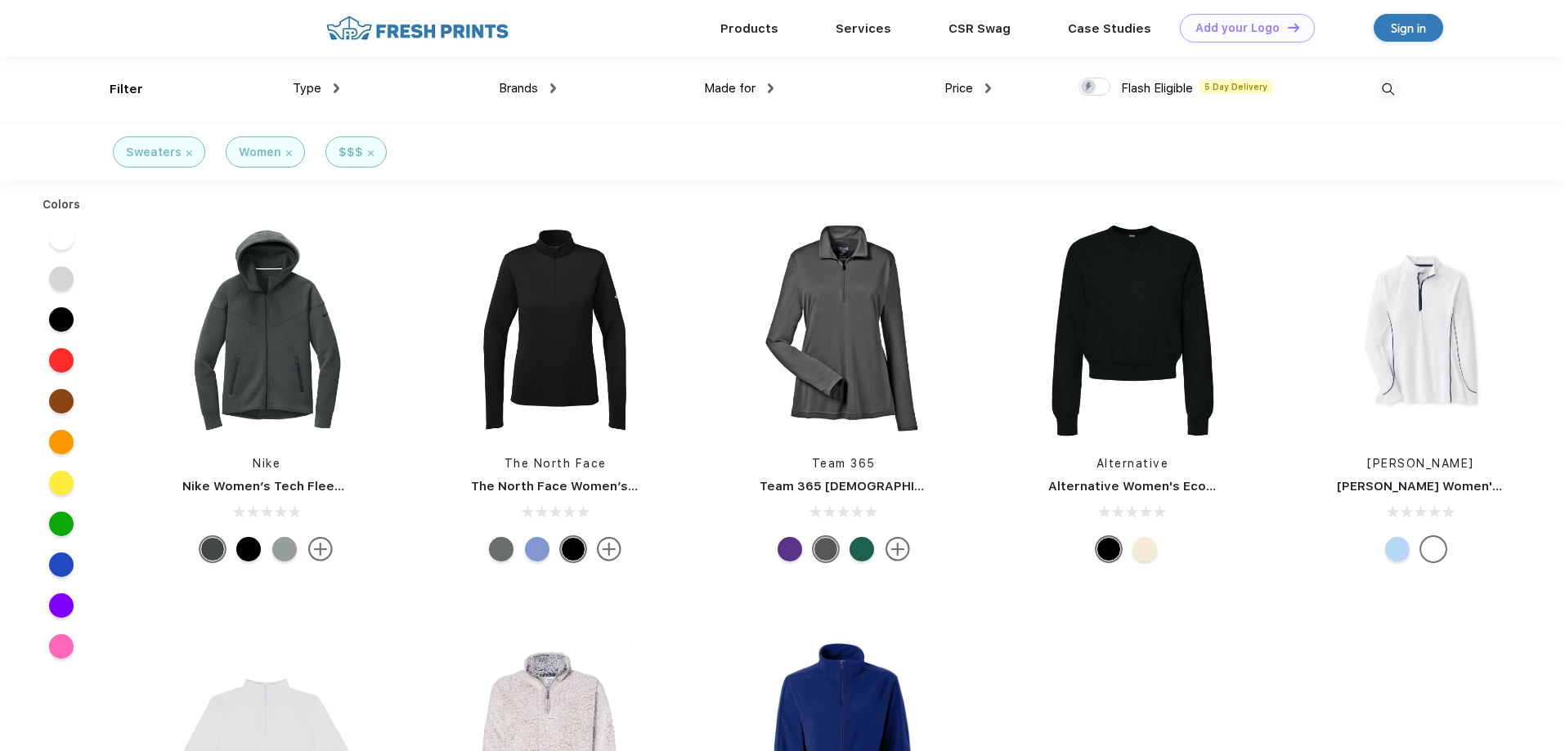
click at [528, 91] on span "Brands" at bounding box center [518, 88] width 39 height 15
click at [549, 84] on div "Brands" at bounding box center [527, 88] width 57 height 19
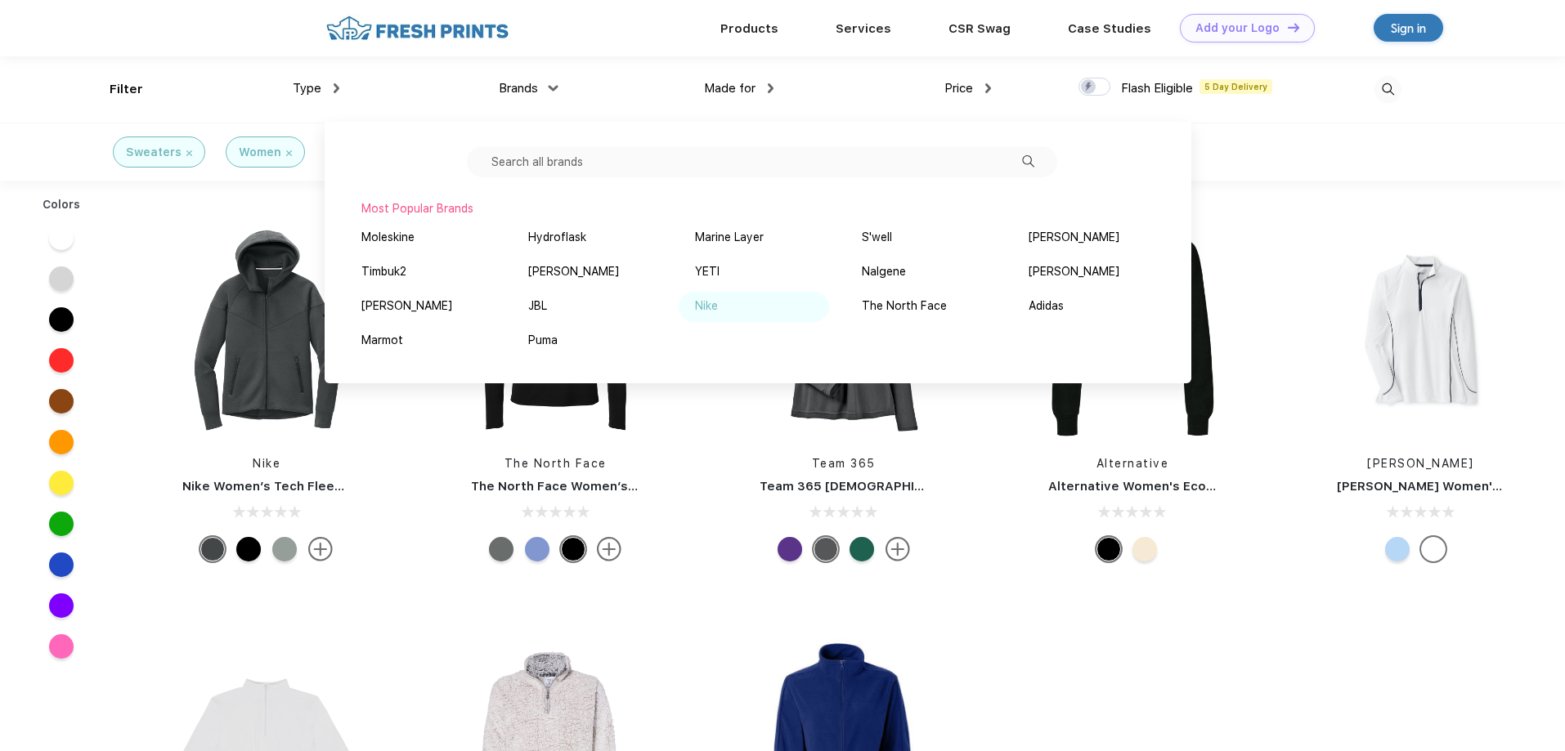
click at [701, 312] on div "Nike" at bounding box center [706, 306] width 23 height 17
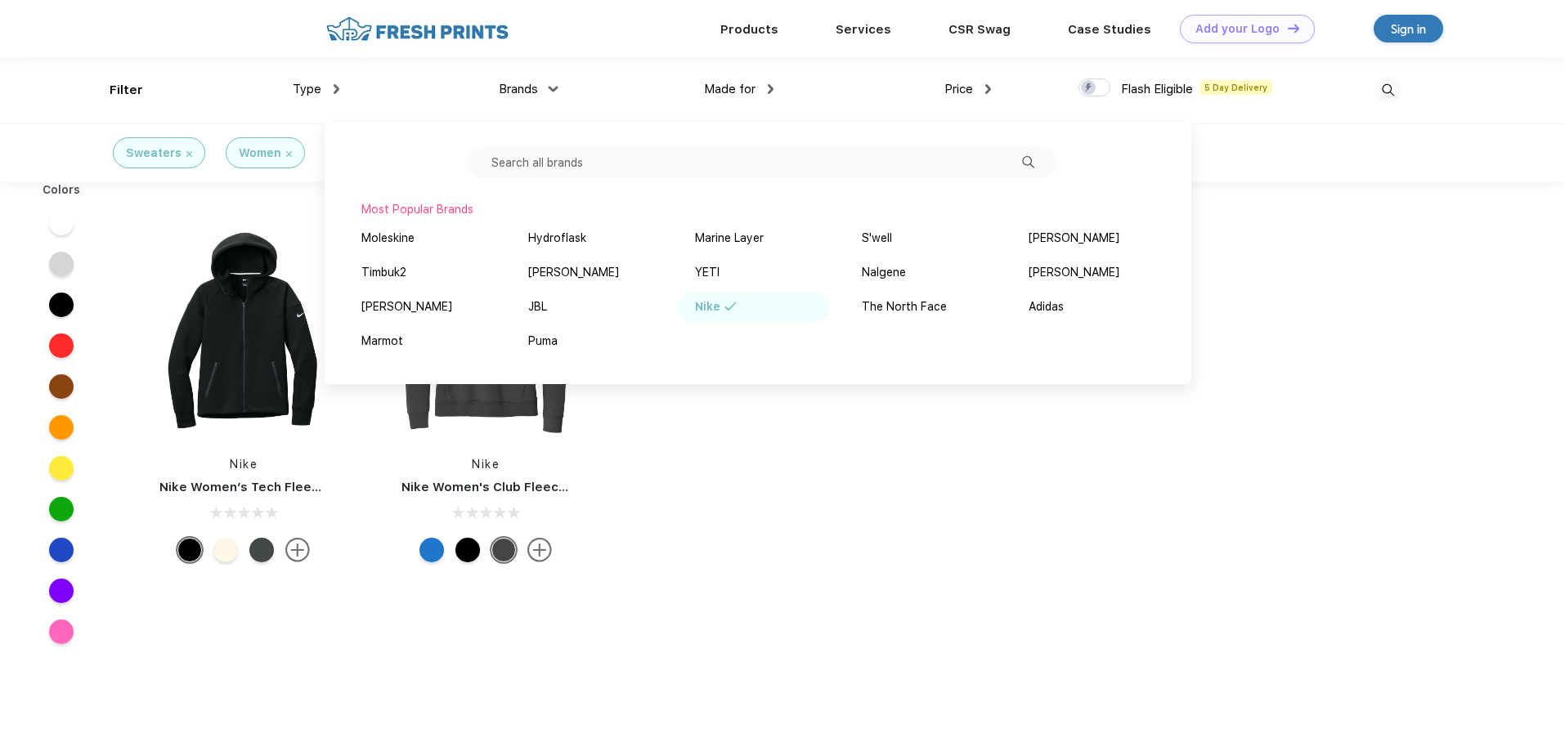
click at [186, 151] on img at bounding box center [189, 154] width 6 height 6
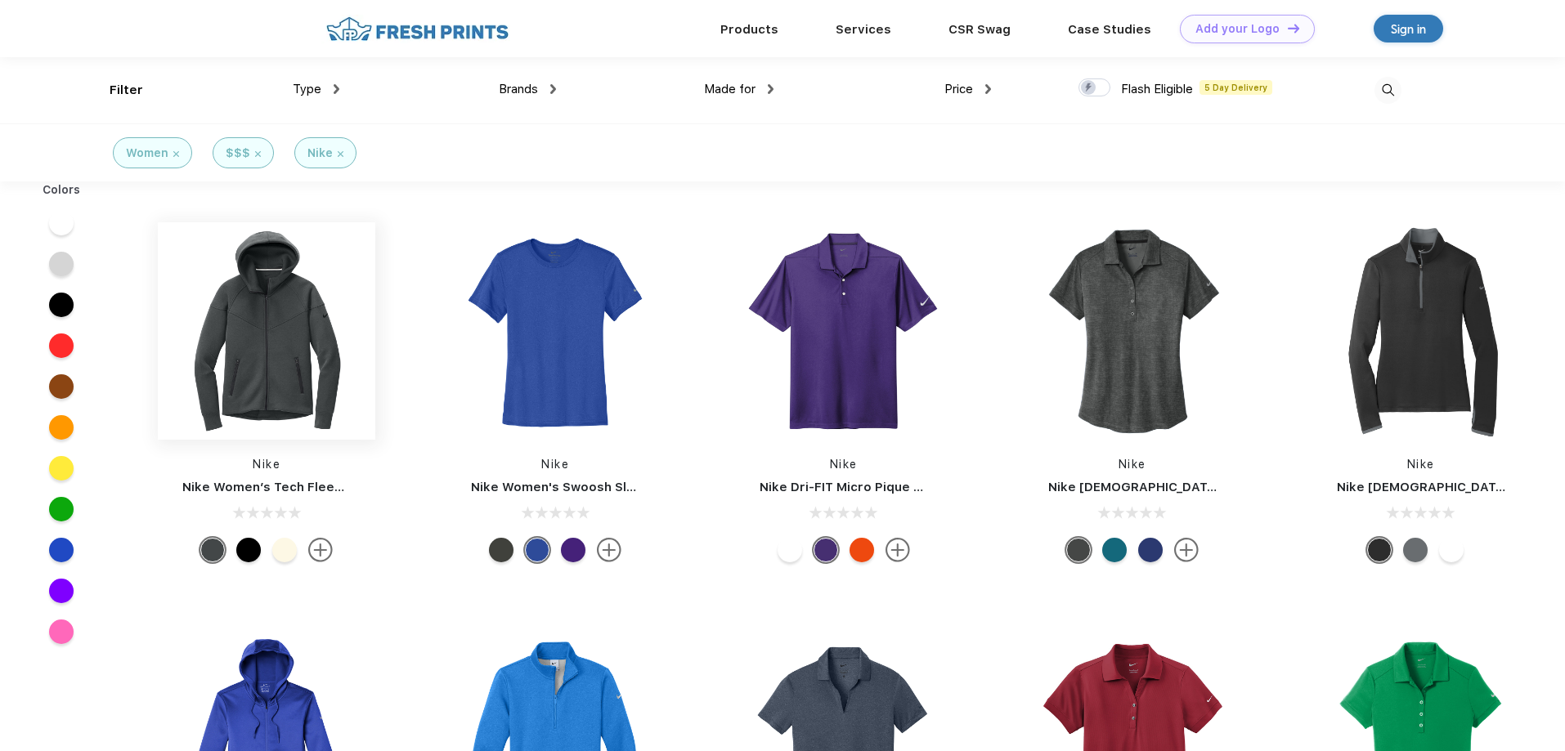
click at [258, 338] on img at bounding box center [266, 330] width 217 height 217
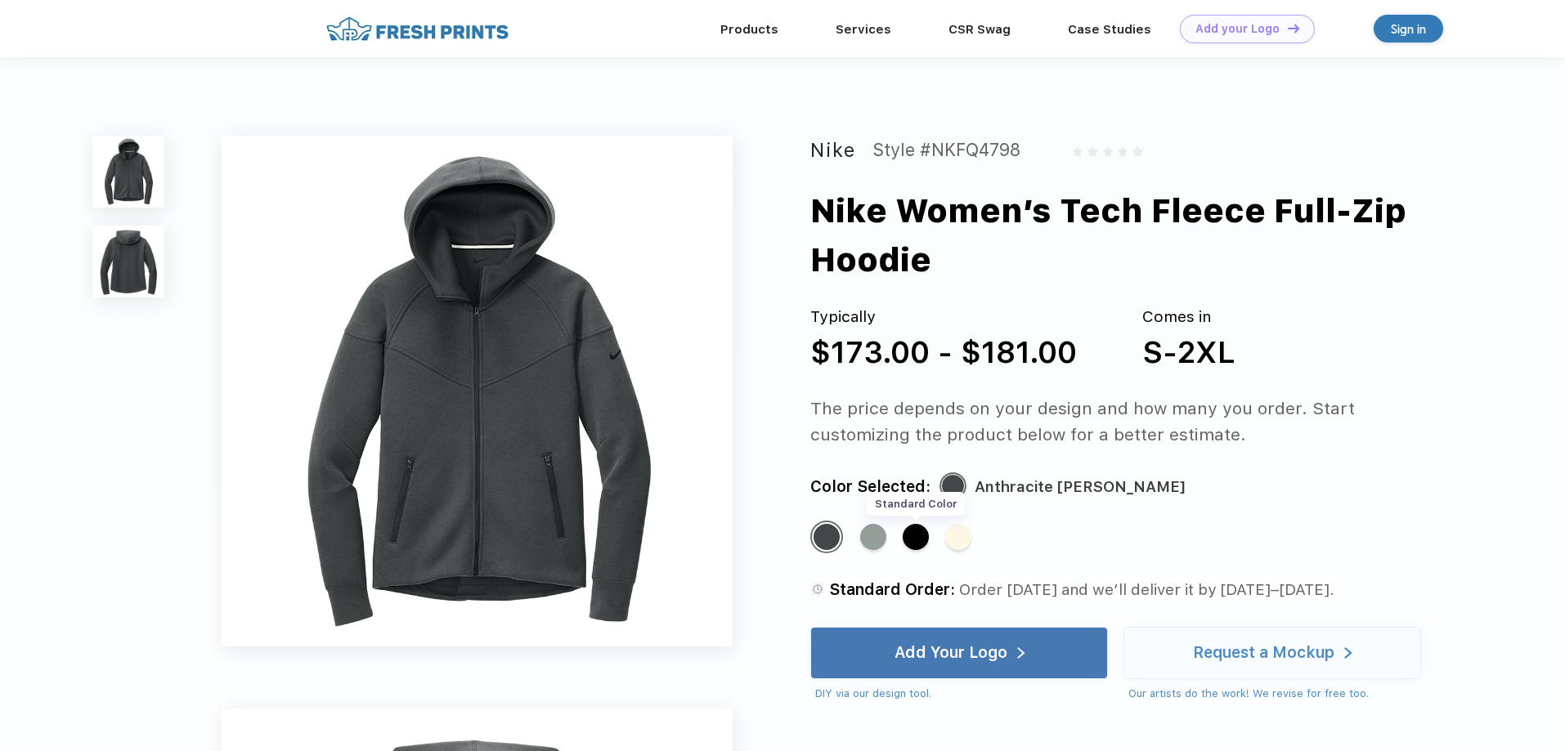
click at [913, 537] on div "Standard Color" at bounding box center [916, 537] width 26 height 26
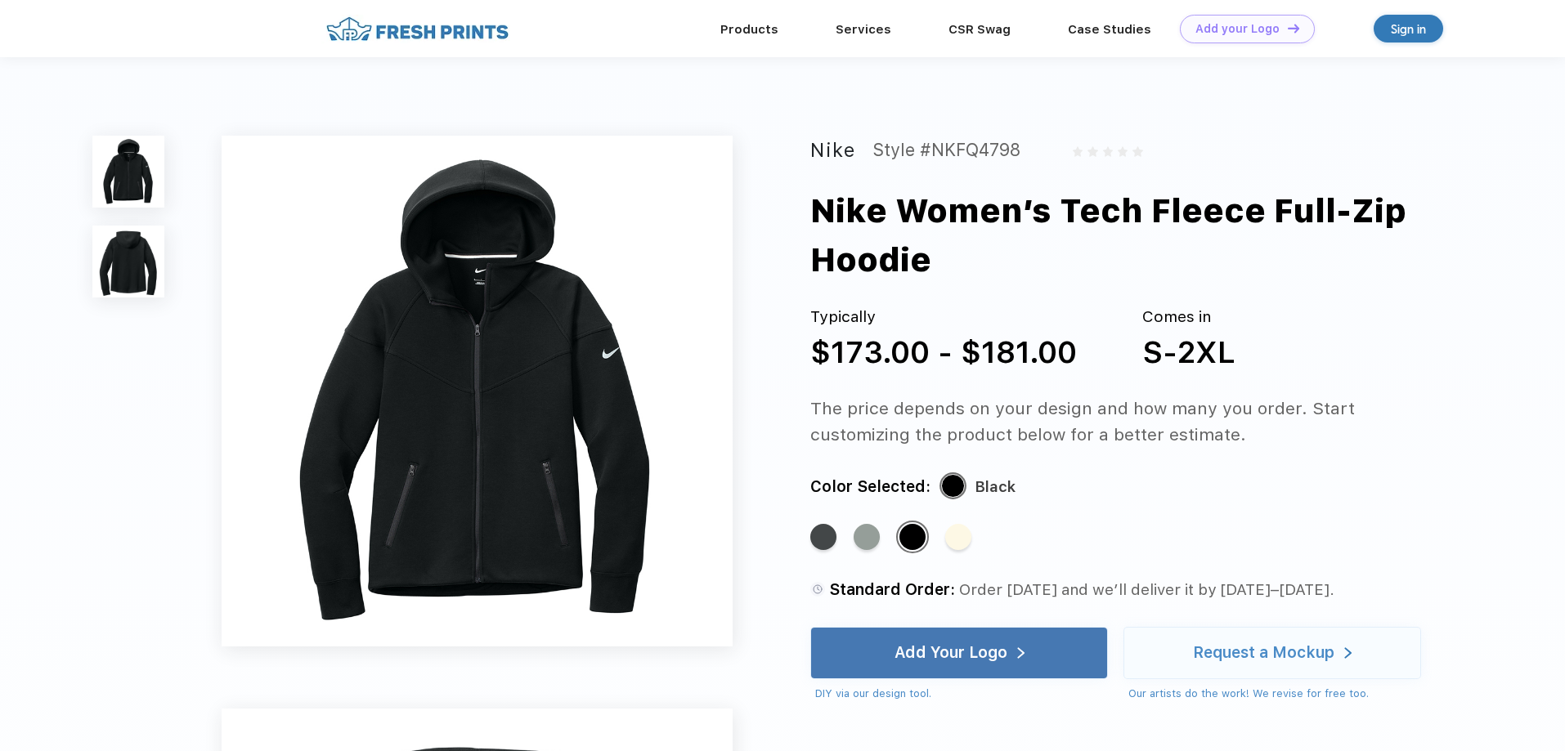
drag, startPoint x: 854, startPoint y: 154, endPoint x: 988, endPoint y: 264, distance: 173.7
click at [988, 264] on div "Nike Style #NKFQ4798 Nike Women’s Tech Fleece Full-Zip Hoodie Typically $173.00…" at bounding box center [782, 708] width 1565 height 1303
copy div "Nike Style #NKFQ4798 Nike Women’s Tech Fleece Full-Zip Hoodie"
